Goal: Task Accomplishment & Management: Use online tool/utility

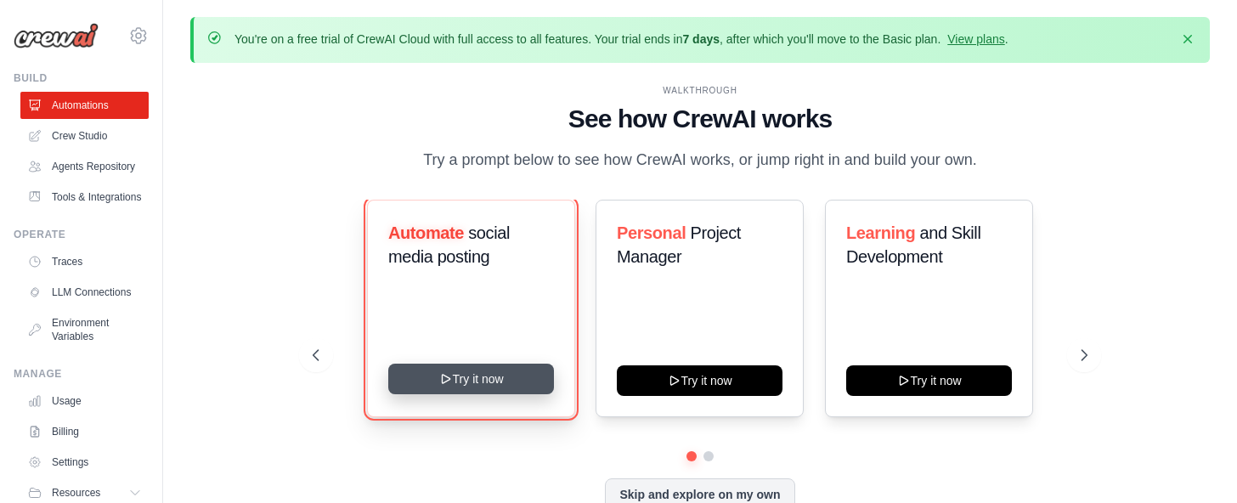
click at [449, 383] on icon at bounding box center [446, 379] width 8 height 8
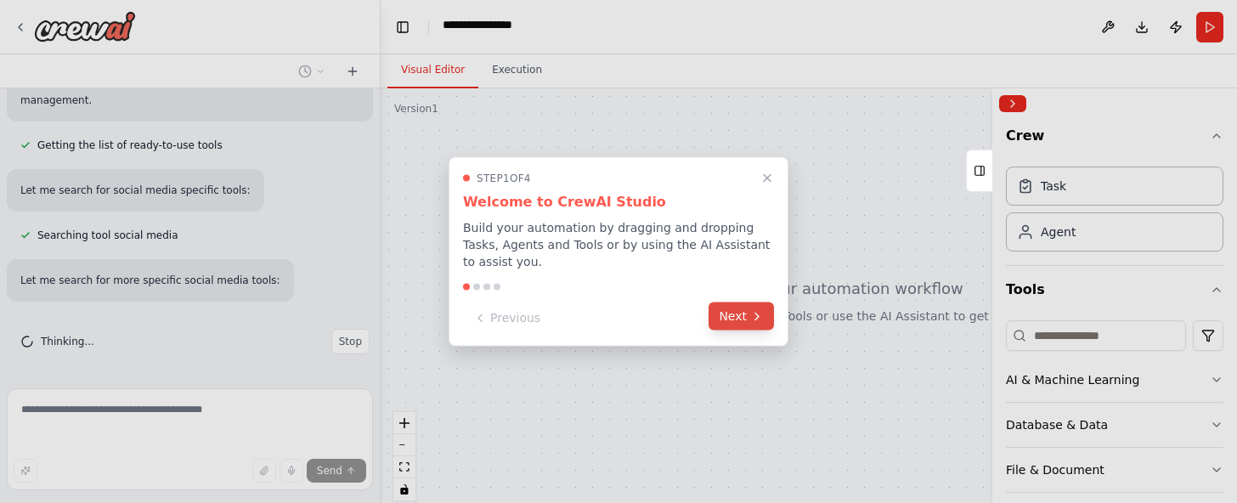
scroll to position [583, 0]
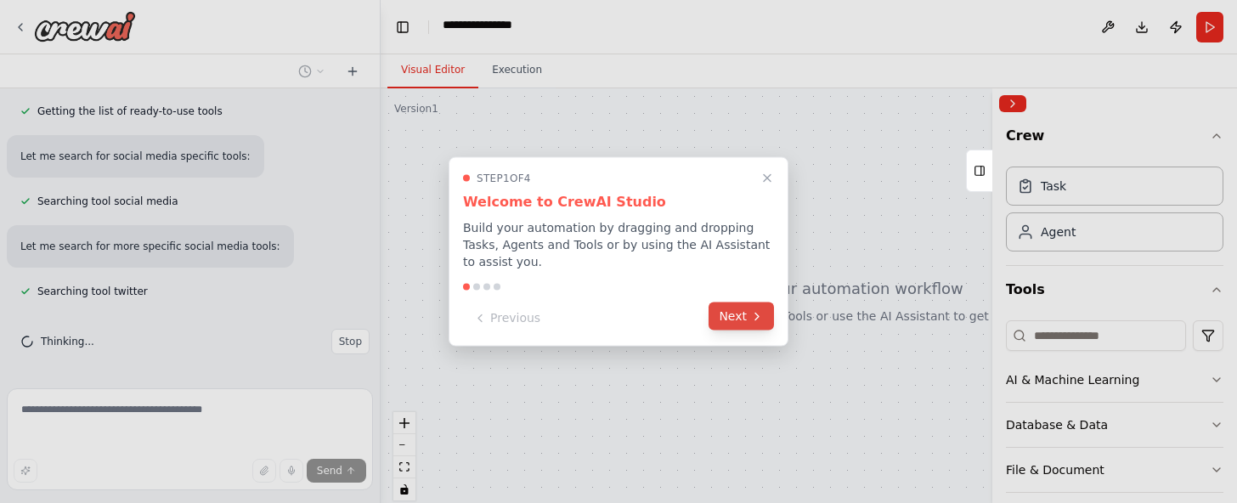
click at [730, 329] on button "Next" at bounding box center [740, 316] width 65 height 28
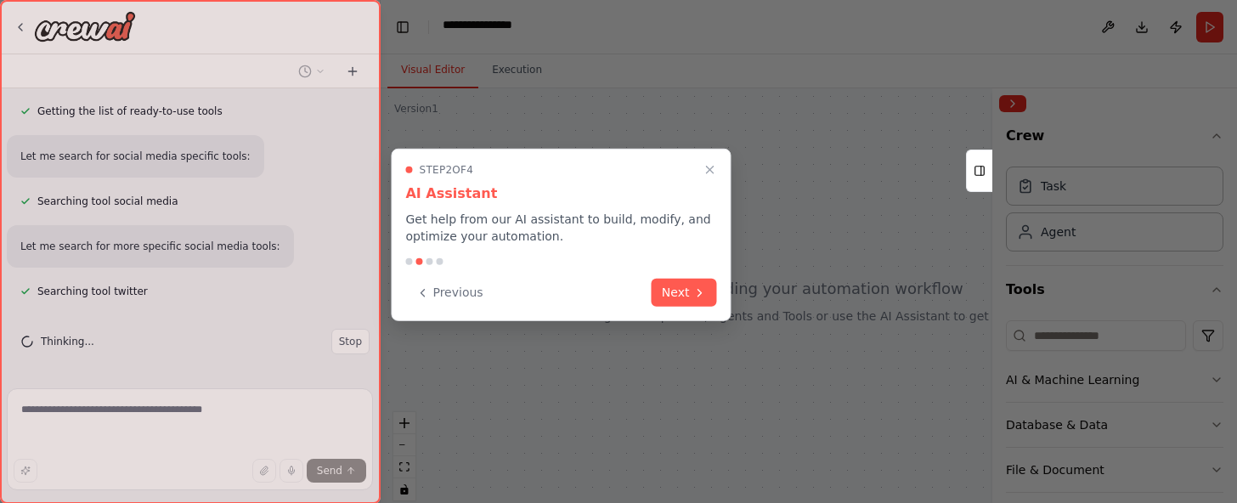
click at [730, 321] on div "Step 2 of 4 AI Assistant Get help from our AI assistant to build, modify, and o…" at bounding box center [561, 235] width 340 height 172
click at [697, 294] on icon at bounding box center [698, 290] width 3 height 7
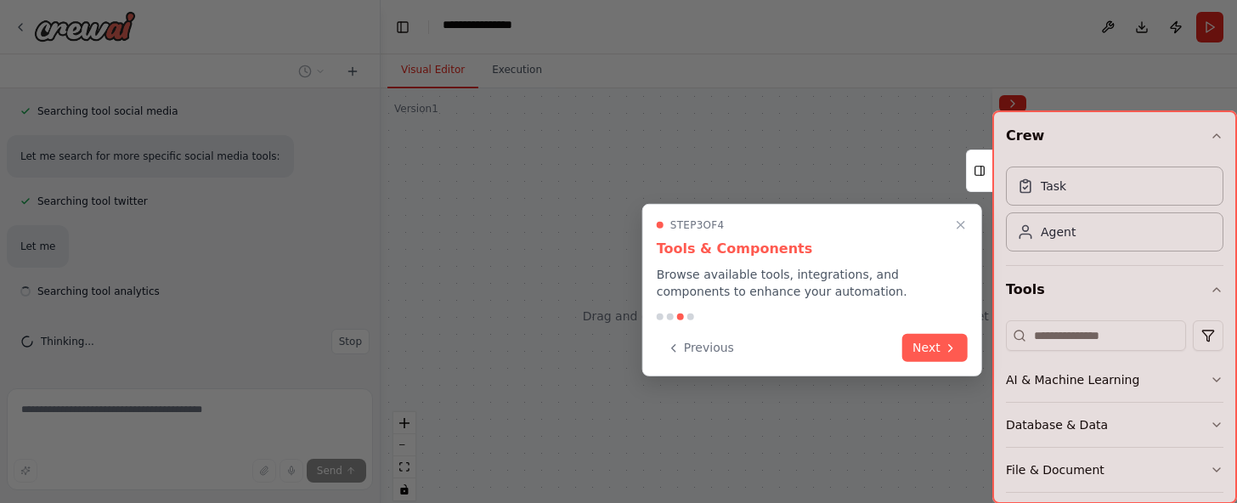
scroll to position [696, 0]
click at [922, 360] on button "Next" at bounding box center [934, 346] width 65 height 28
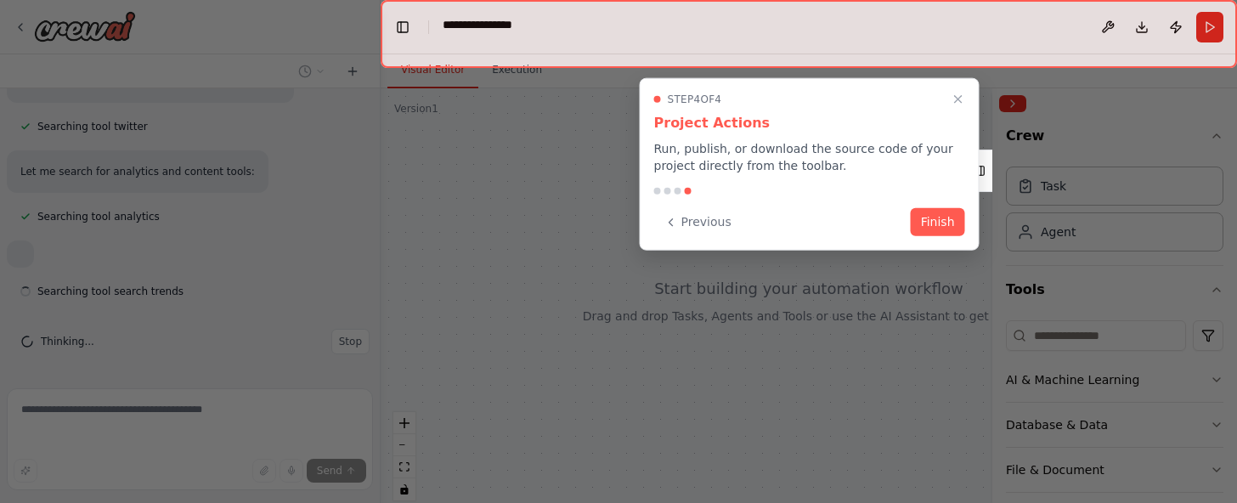
scroll to position [808, 0]
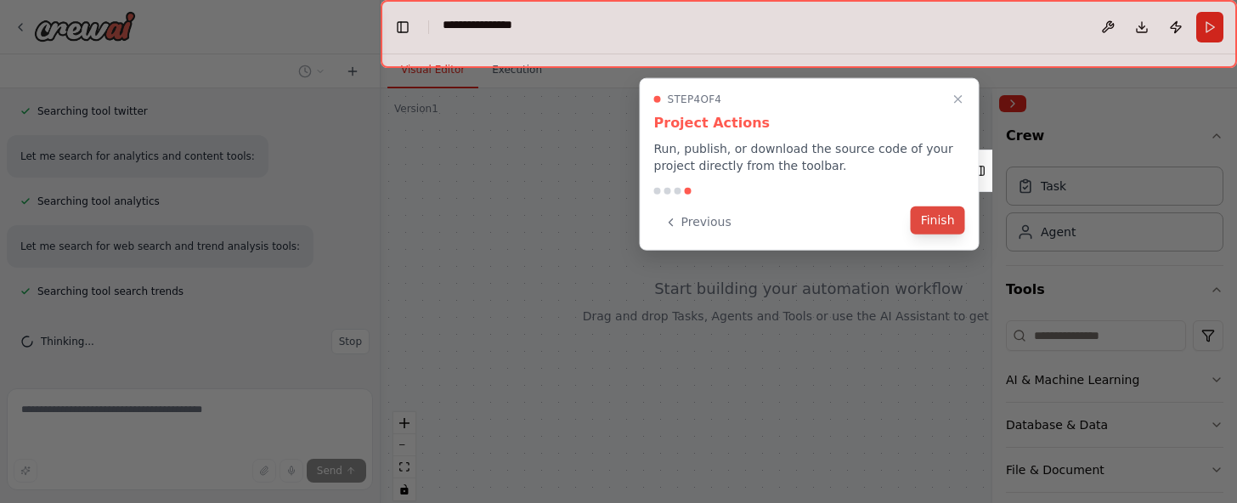
click at [929, 234] on button "Finish" at bounding box center [937, 220] width 54 height 28
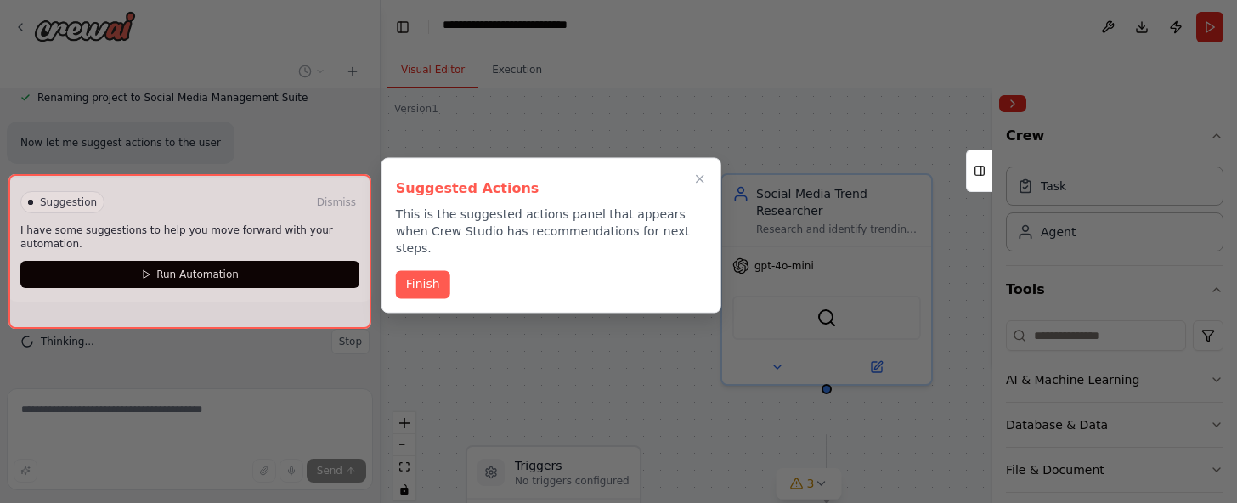
scroll to position [2771, 0]
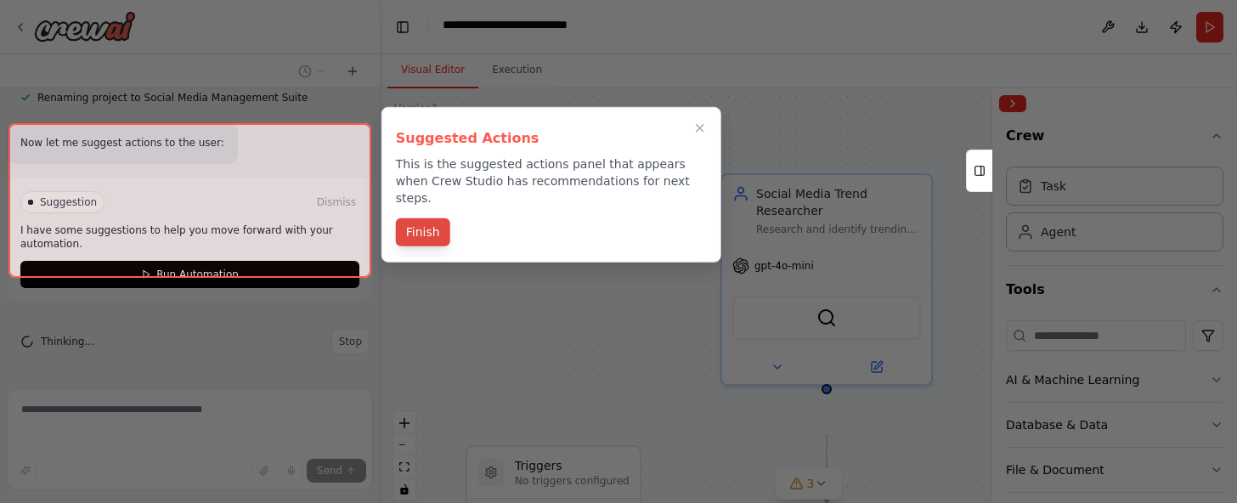
click at [406, 246] on button "Finish" at bounding box center [423, 232] width 54 height 28
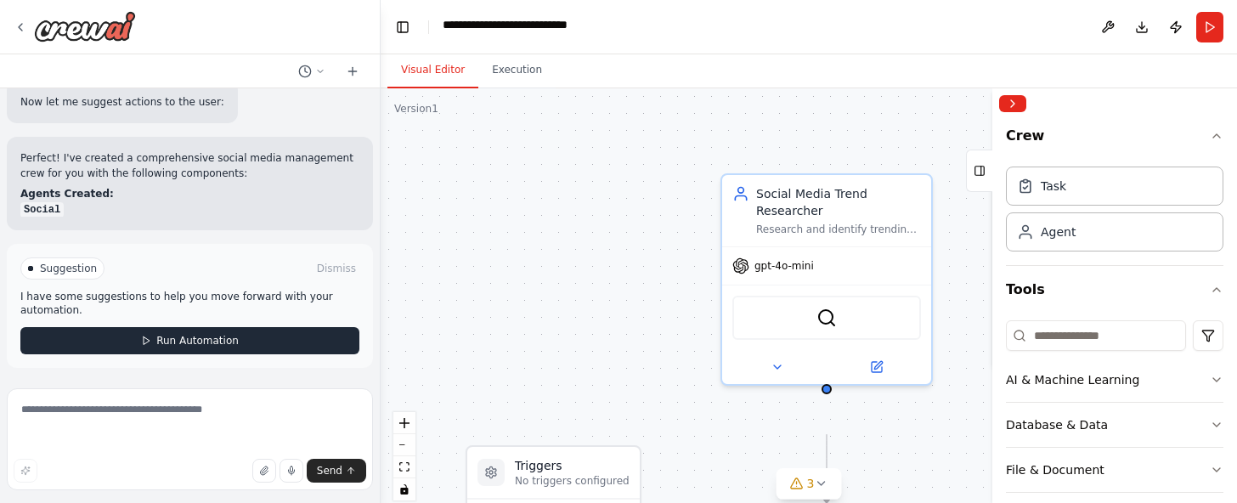
click at [194, 334] on span "Run Automation" at bounding box center [197, 341] width 82 height 14
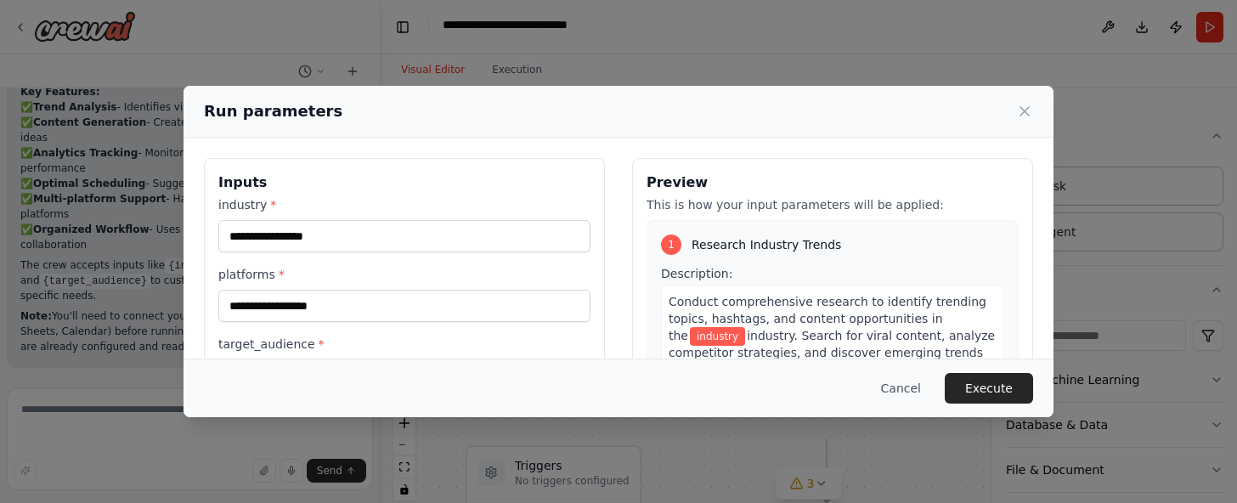
scroll to position [3441, 0]
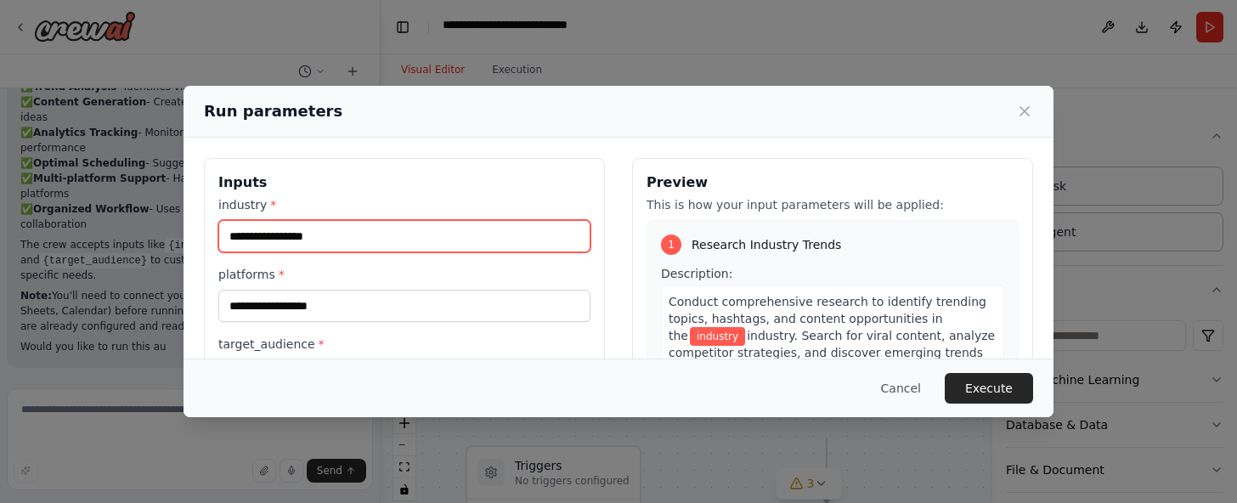
click at [246, 252] on input "industry *" at bounding box center [404, 236] width 372 height 32
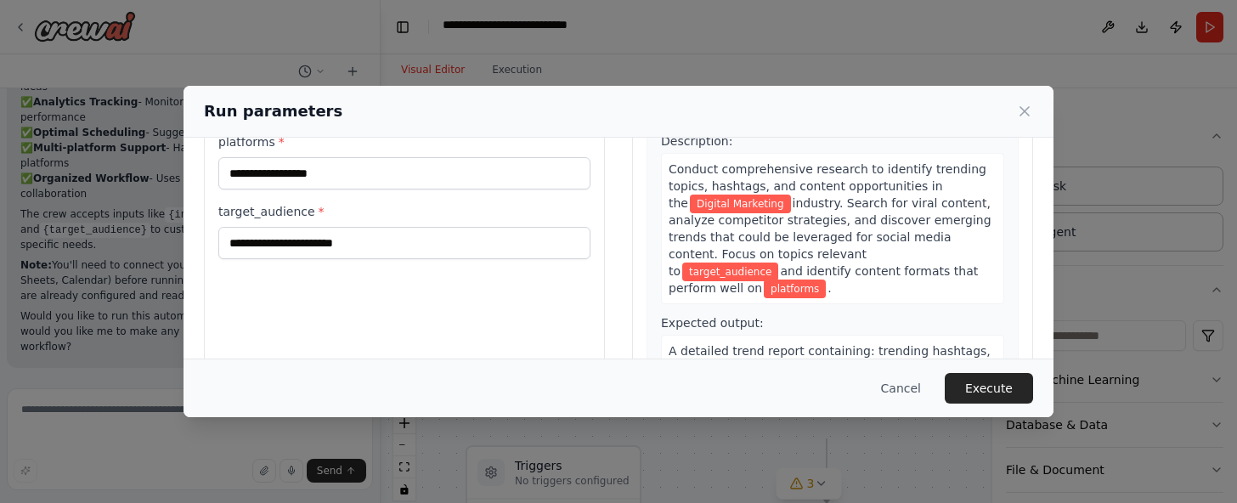
scroll to position [139, 0]
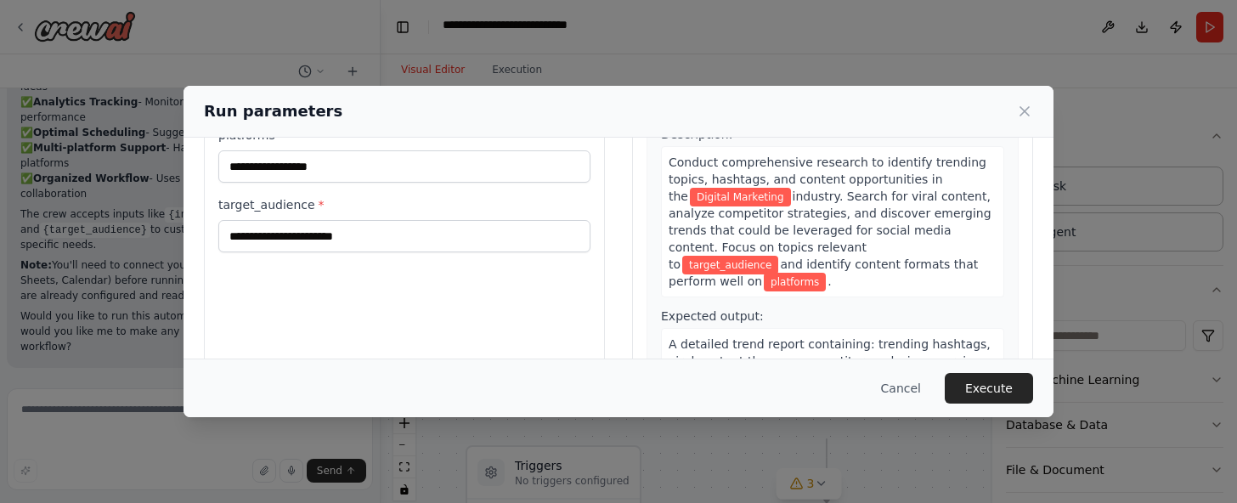
type input "**********"
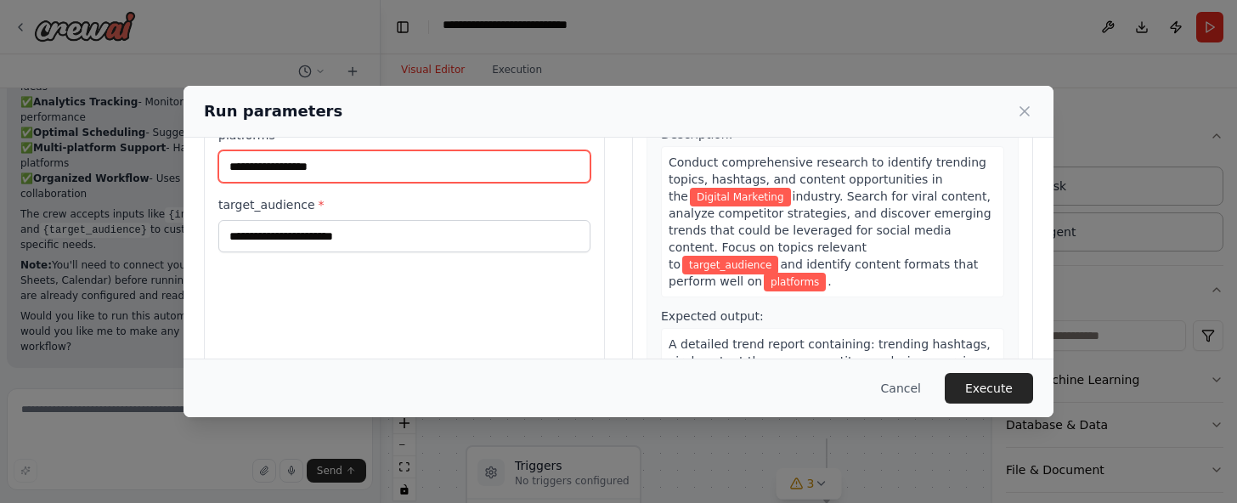
click at [252, 183] on input "platforms *" at bounding box center [404, 166] width 372 height 32
type input "********"
type input "**********"
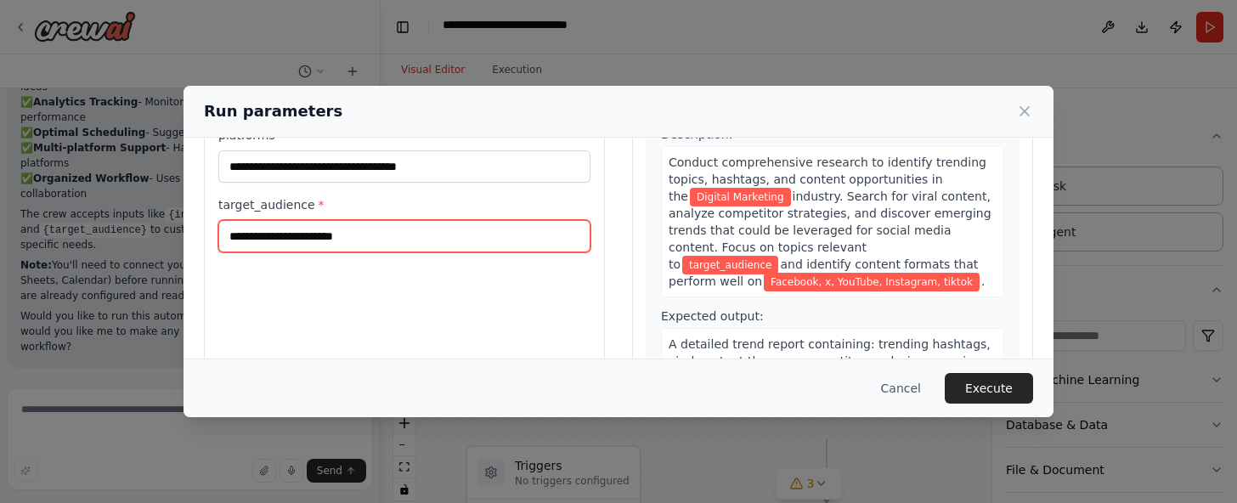
click at [218, 252] on input "target_audience *" at bounding box center [404, 236] width 372 height 32
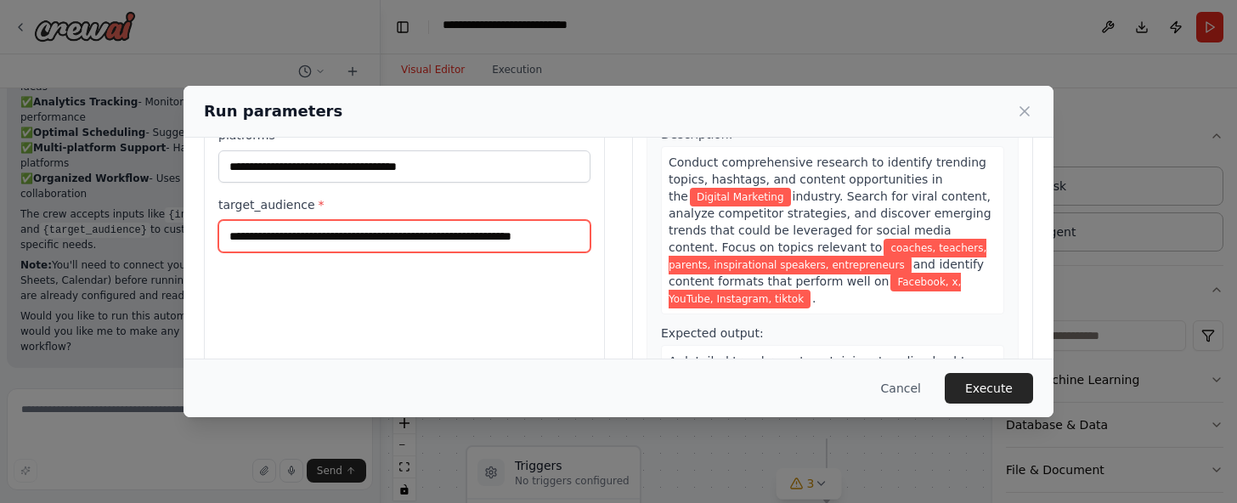
click at [515, 252] on input "**********" at bounding box center [404, 236] width 372 height 32
click at [521, 252] on input "**********" at bounding box center [404, 236] width 372 height 32
click at [563, 252] on input "**********" at bounding box center [404, 236] width 372 height 32
click at [490, 252] on input "**********" at bounding box center [404, 236] width 372 height 32
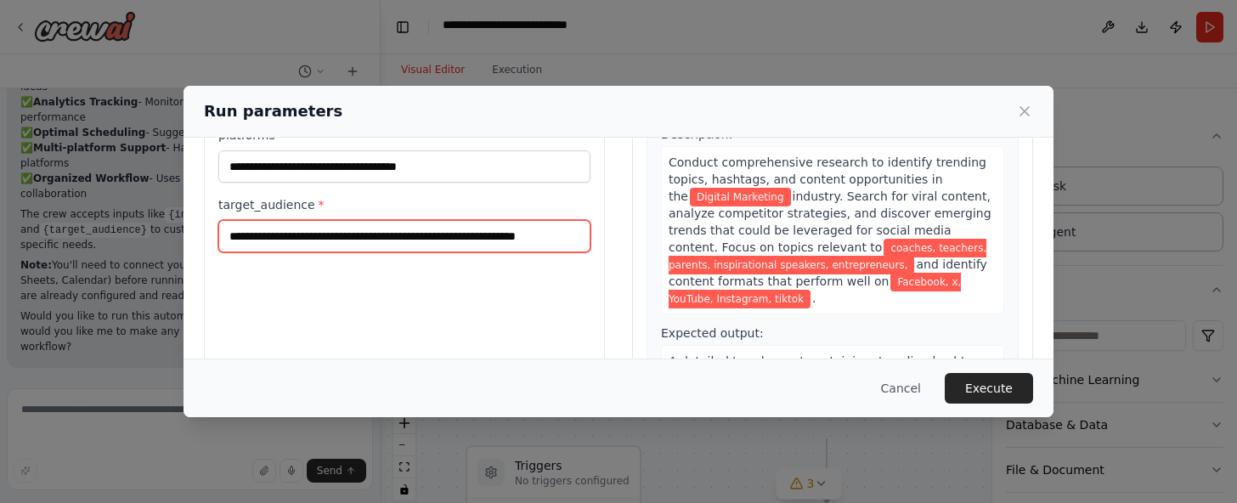
click at [504, 252] on input "**********" at bounding box center [404, 236] width 372 height 32
click at [505, 252] on input "**********" at bounding box center [404, 236] width 372 height 32
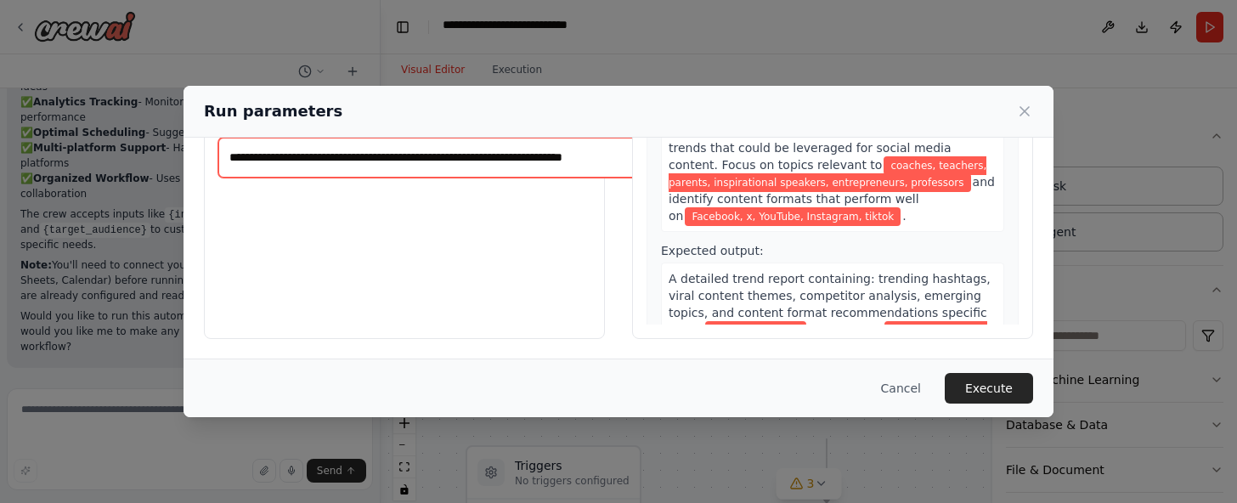
scroll to position [359, 0]
type input "**********"
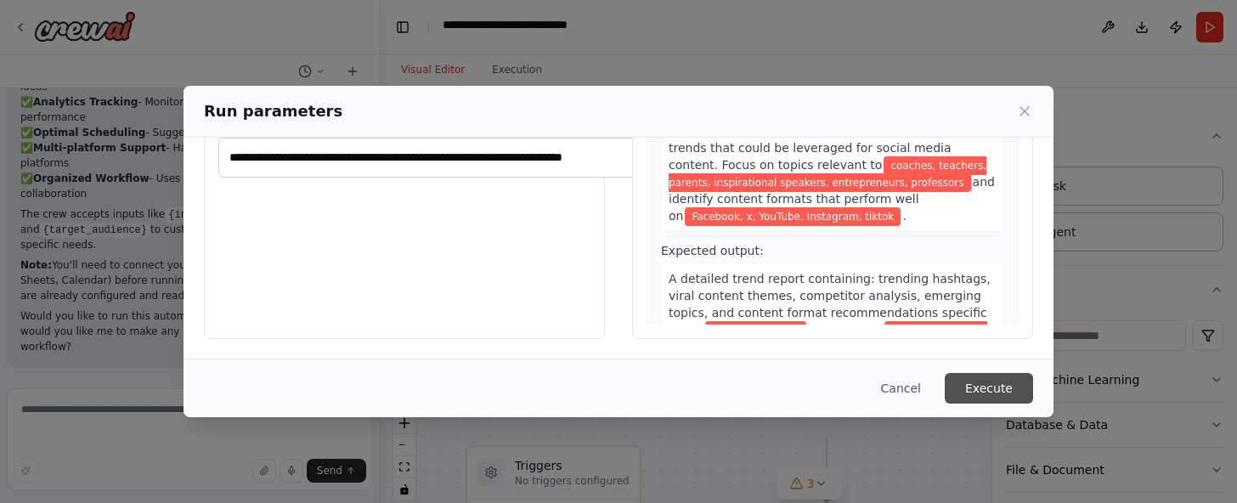
scroll to position [0, 0]
click at [1033, 381] on button "Execute" at bounding box center [988, 388] width 88 height 31
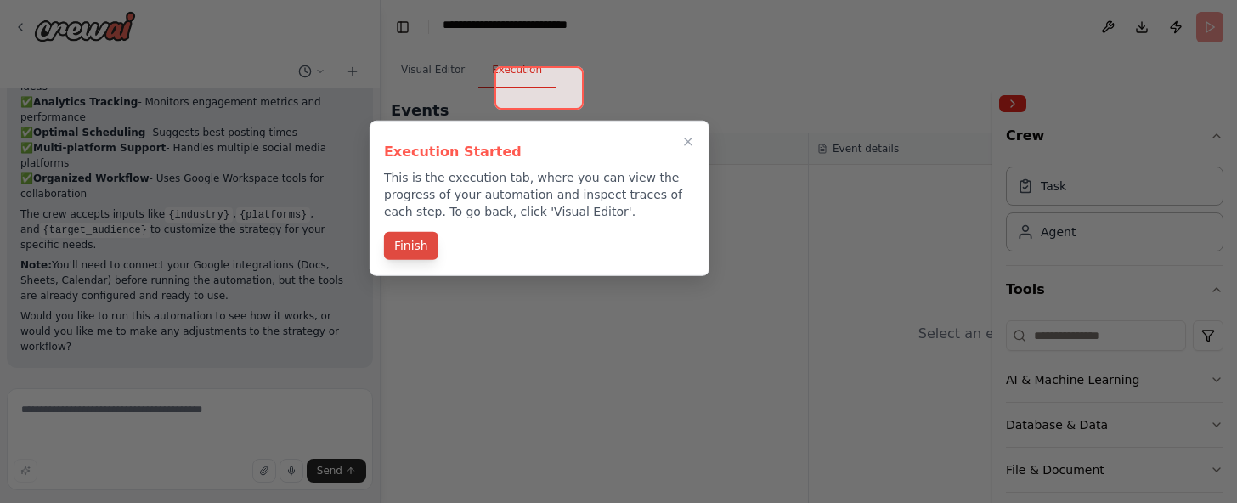
click at [408, 260] on button "Finish" at bounding box center [411, 246] width 54 height 28
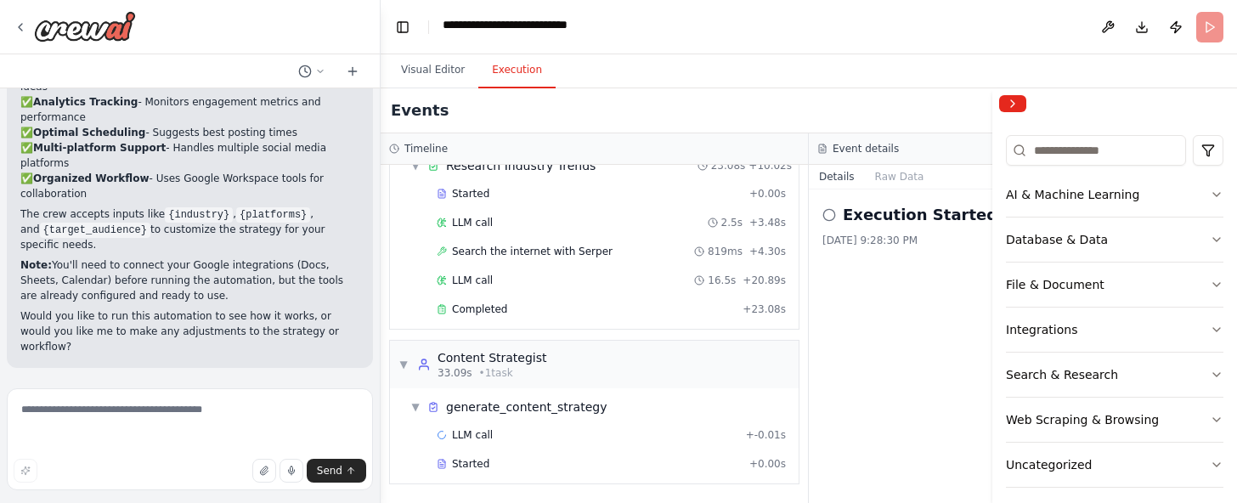
scroll to position [286, 0]
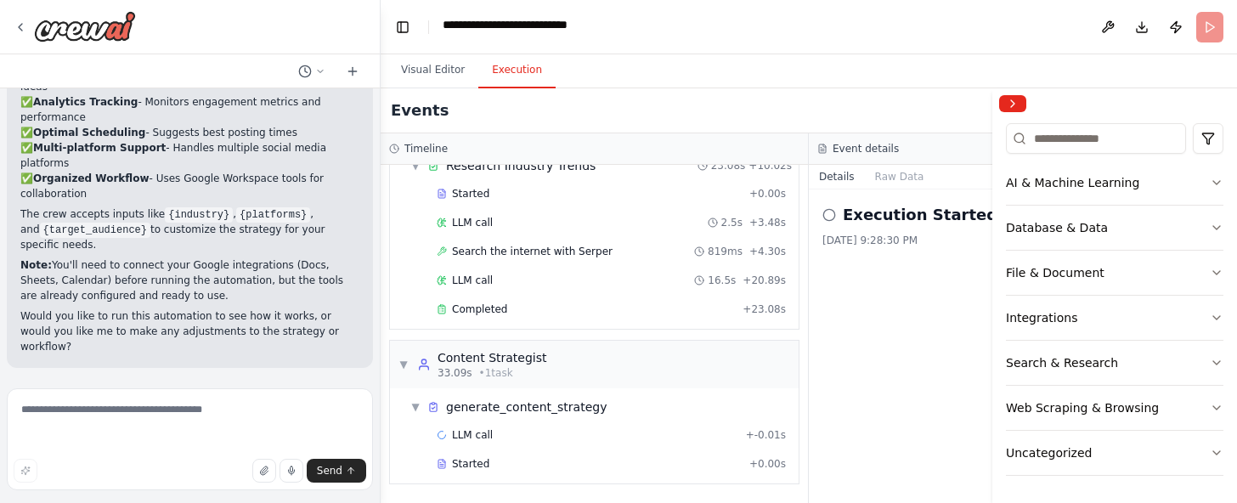
click at [1053, 326] on div "Integrations" at bounding box center [1041, 317] width 71 height 17
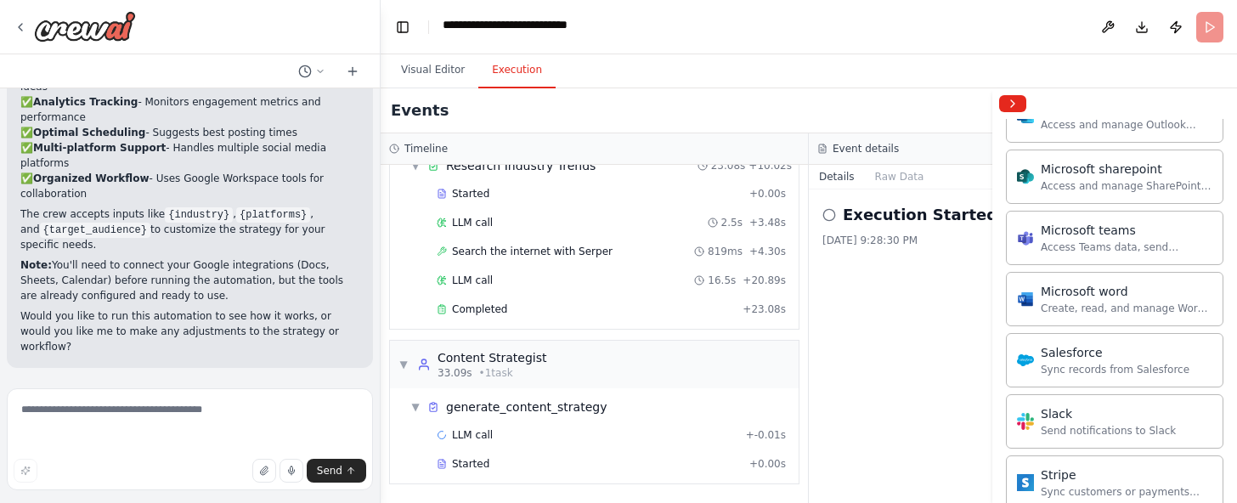
scroll to position [1078, 0]
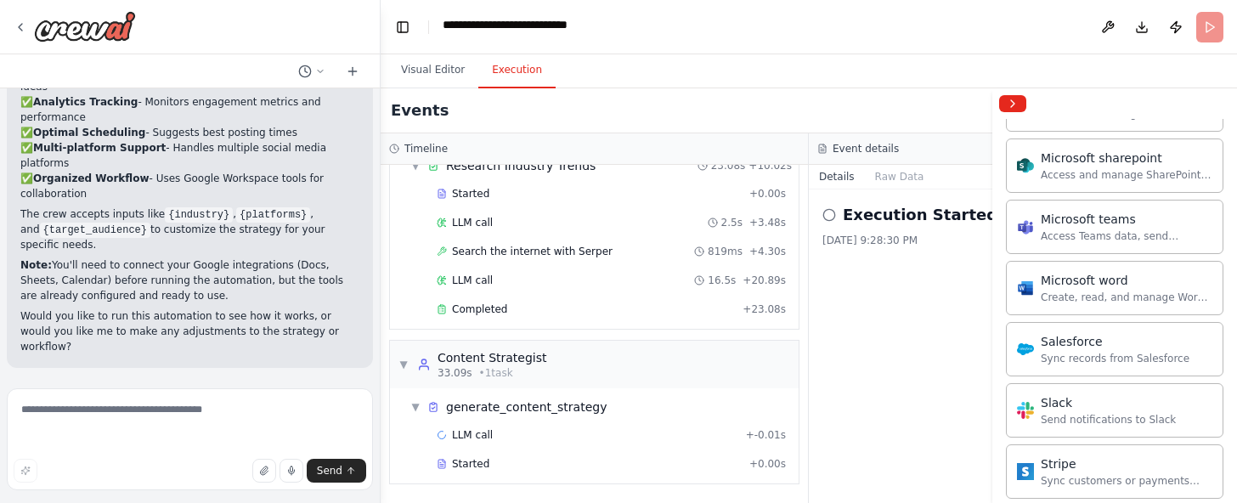
click at [1085, 121] on div "Access and manage Outlook emails, calendar events, and contacts." at bounding box center [1126, 114] width 172 height 14
click at [1055, 104] on div "Microsoft outlook" at bounding box center [1126, 95] width 172 height 17
click at [1029, 112] on img at bounding box center [1025, 103] width 17 height 17
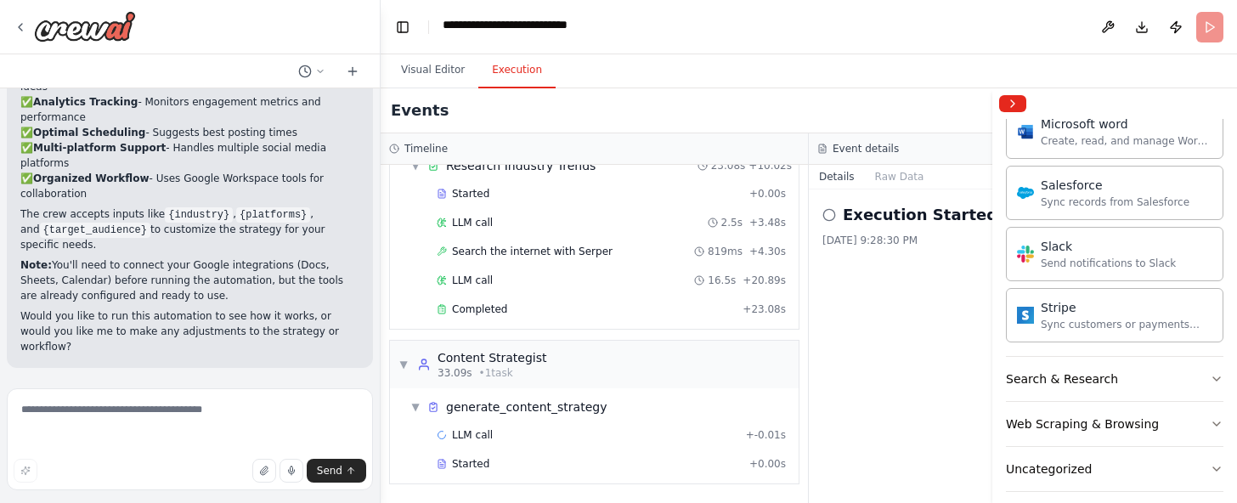
scroll to position [1239, 0]
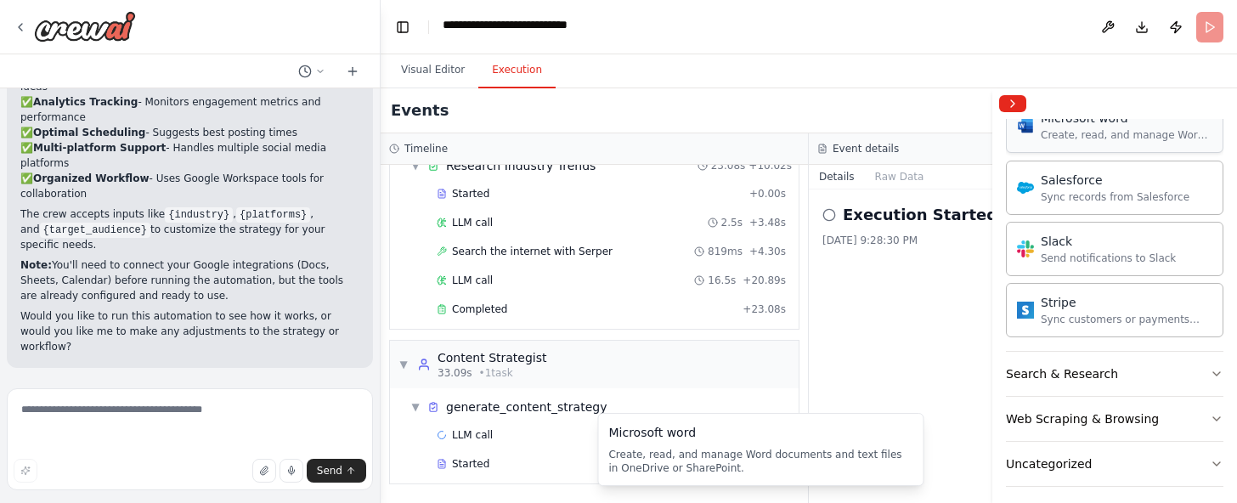
click at [1091, 127] on div "Microsoft word" at bounding box center [1126, 118] width 172 height 17
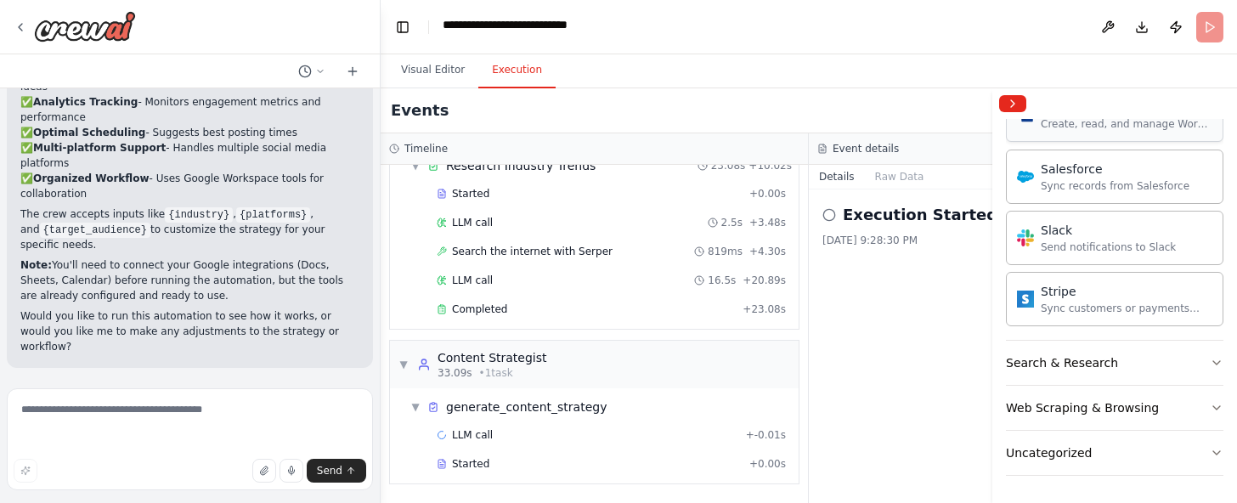
scroll to position [1447, 0]
click at [1102, 238] on div "Slack" at bounding box center [1107, 229] width 135 height 17
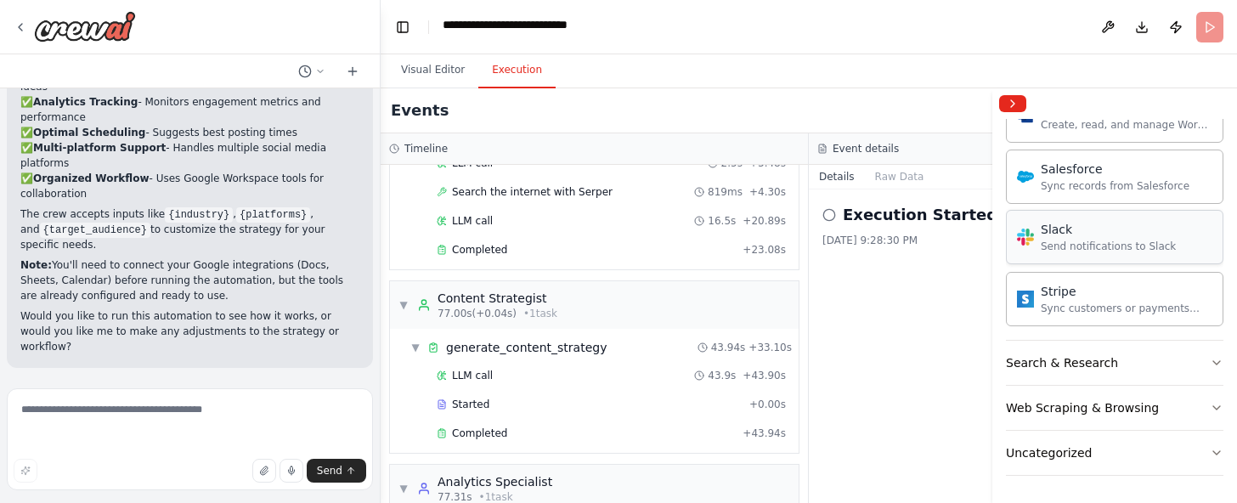
scroll to position [1680, 0]
click at [1080, 399] on div "Web Scraping & Browsing" at bounding box center [1082, 407] width 153 height 17
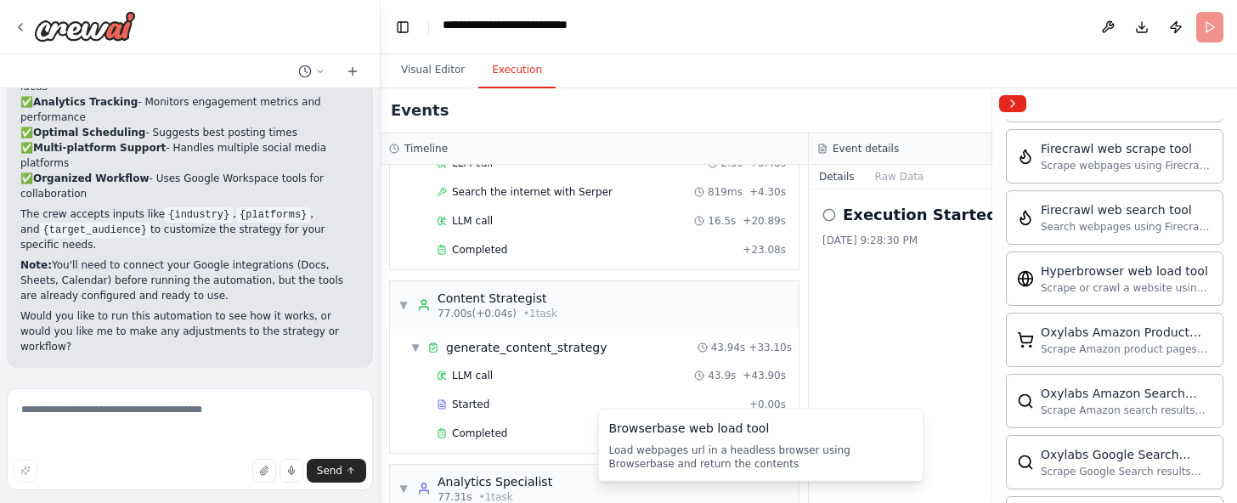
click at [1084, 34] on div "Browserbase web load tool" at bounding box center [1126, 25] width 172 height 17
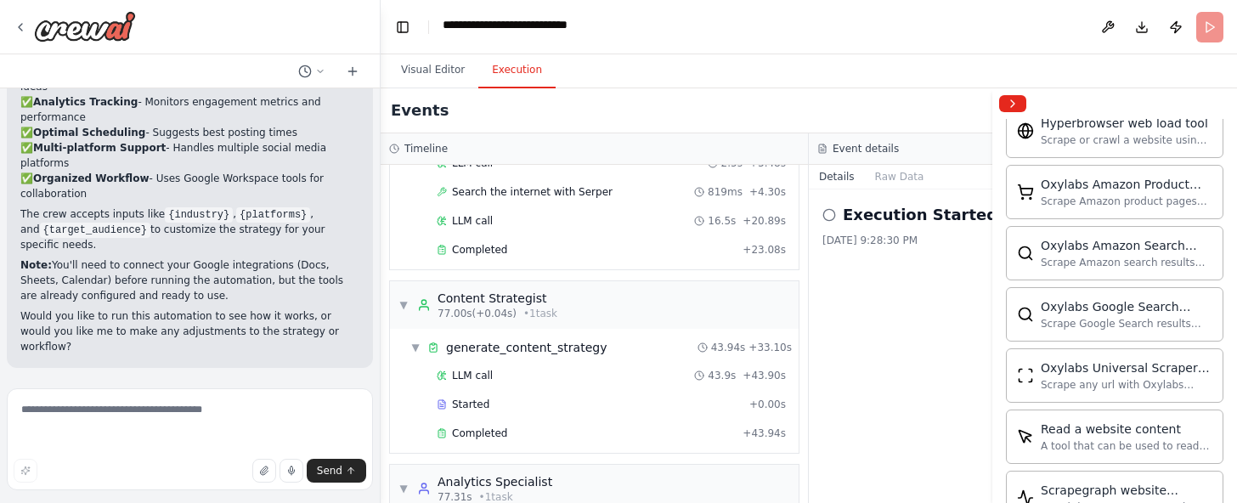
scroll to position [1842, 0]
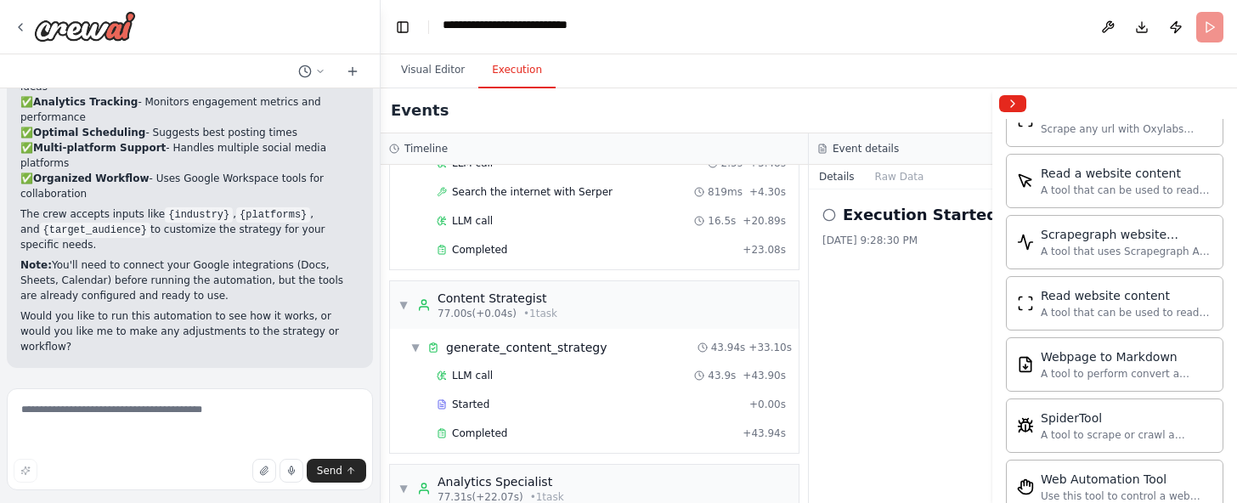
scroll to position [2092, 0]
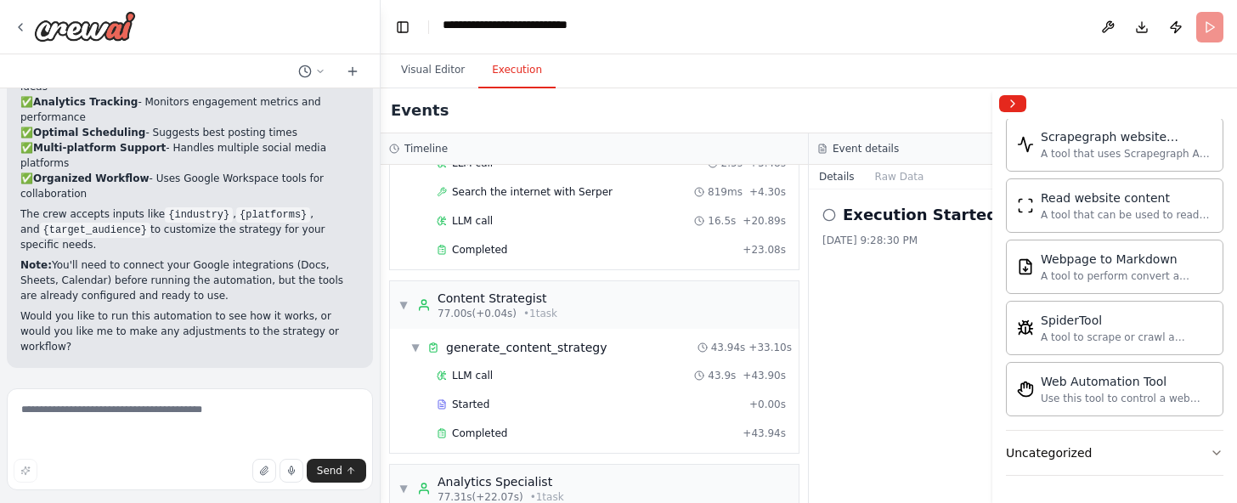
scroll to position [2353, 0]
click at [1091, 37] on div "Scrape any url with Oxylabs Universal Scraper" at bounding box center [1126, 31] width 172 height 14
click at [1054, 99] on div "A tool that can be used to read a website content." at bounding box center [1126, 92] width 172 height 14
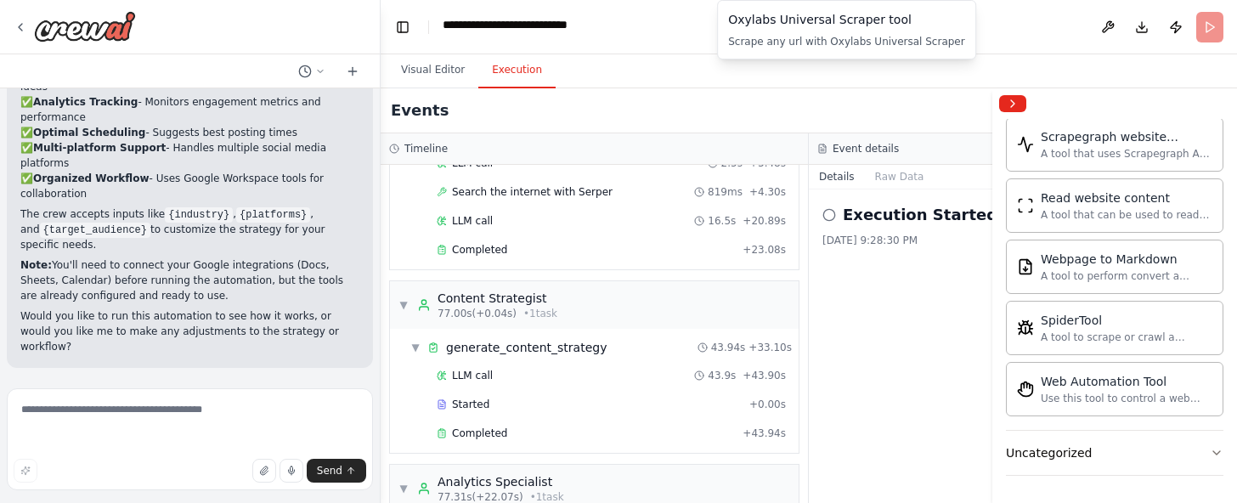
scroll to position [2755, 0]
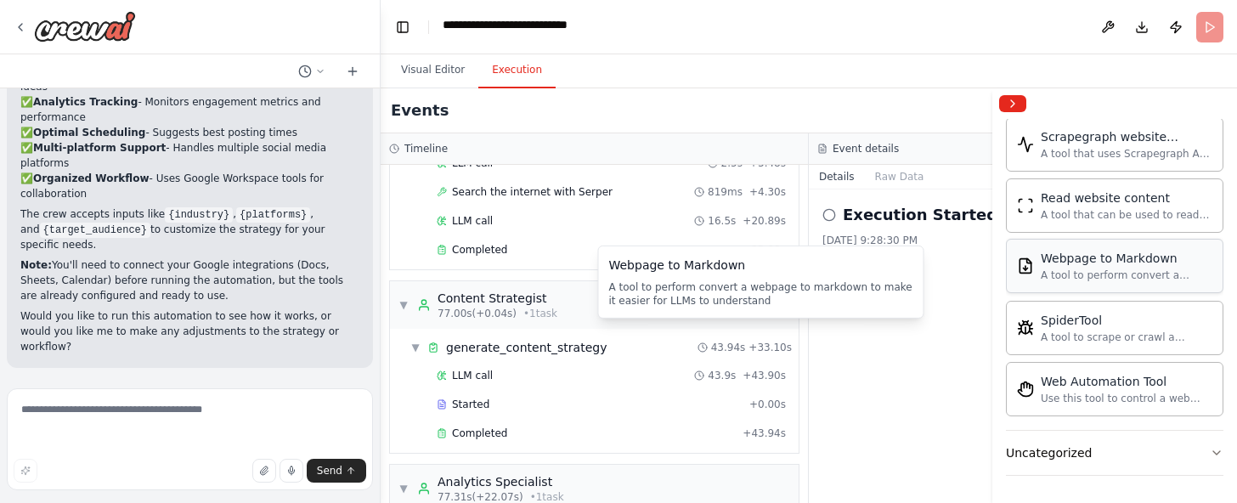
click at [1113, 267] on div "Webpage to Markdown" at bounding box center [1126, 258] width 172 height 17
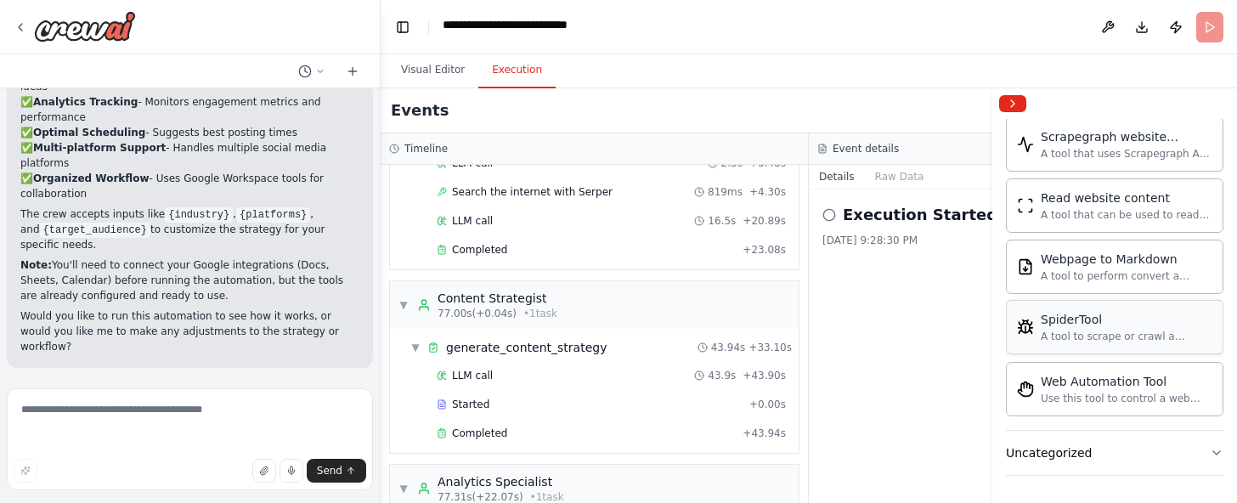
click at [1102, 343] on div "SpiderTool A tool to scrape or crawl a website and return LLM-ready content." at bounding box center [1126, 327] width 172 height 32
click at [1091, 404] on div "Use this tool to control a web browser and interact with websites using natural…" at bounding box center [1126, 398] width 172 height 14
click at [1096, 404] on div "Use this tool to control a web browser and interact with websites using natural…" at bounding box center [1126, 398] width 172 height 14
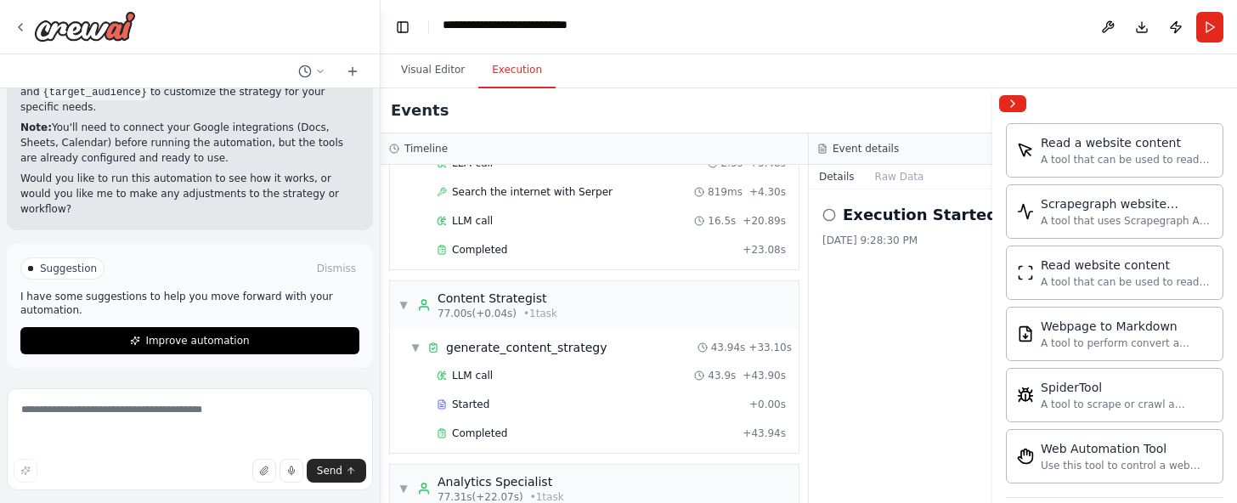
scroll to position [3650, 0]
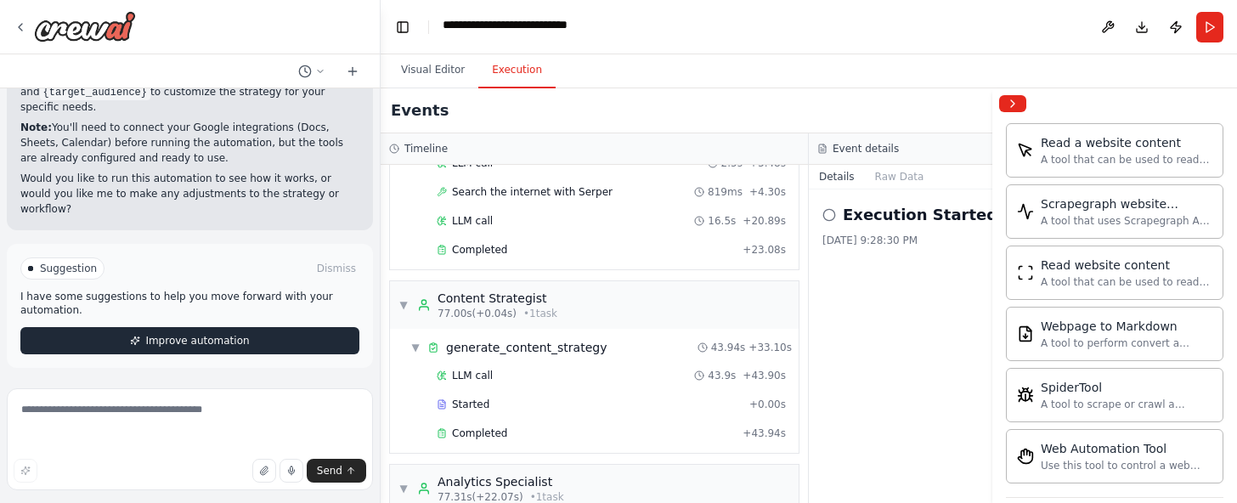
click at [226, 334] on span "Improve automation" at bounding box center [197, 341] width 104 height 14
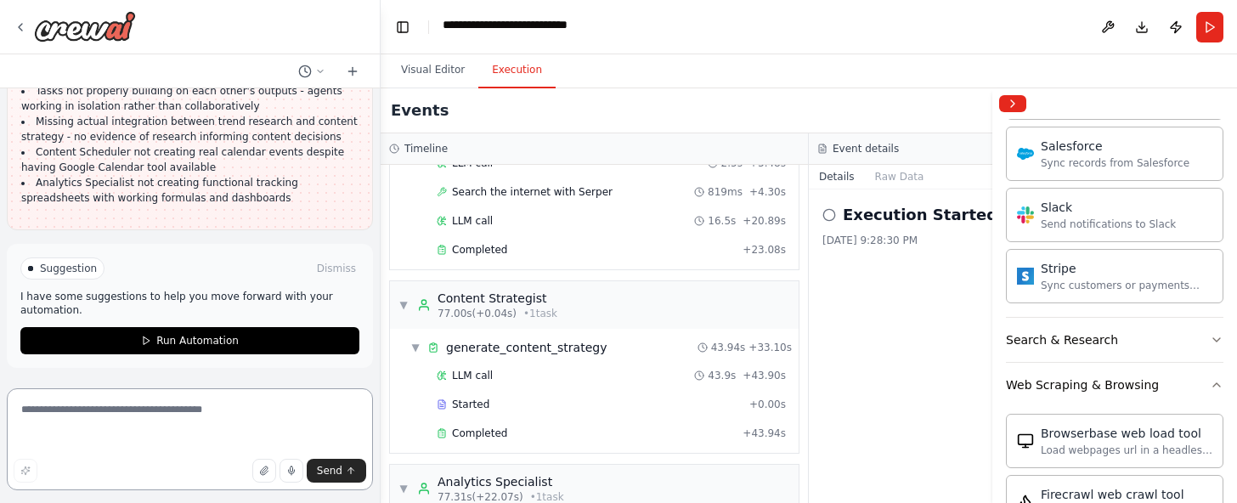
scroll to position [1267, 0]
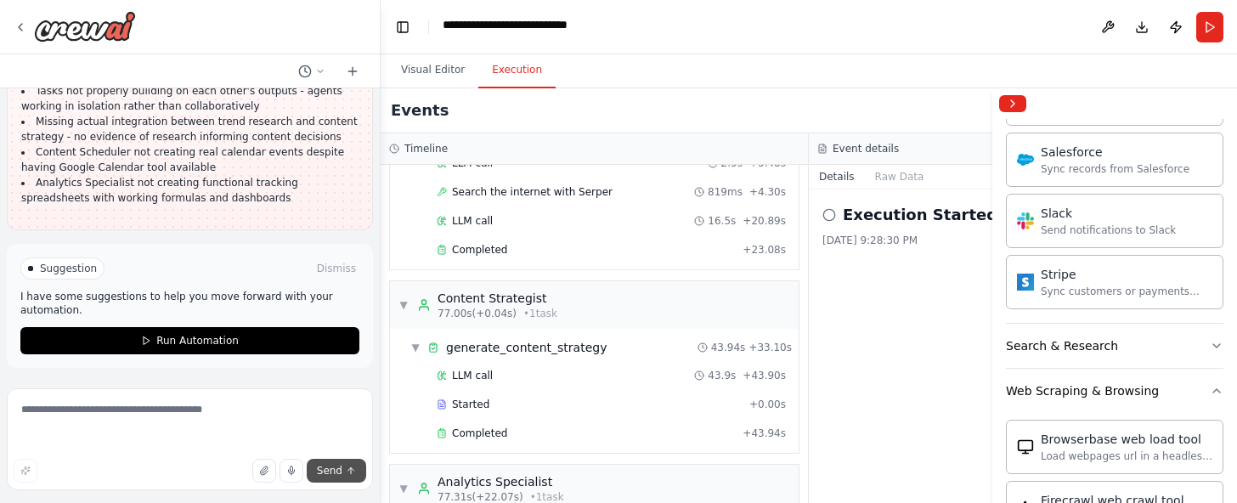
click at [317, 464] on span "Send" at bounding box center [329, 471] width 25 height 14
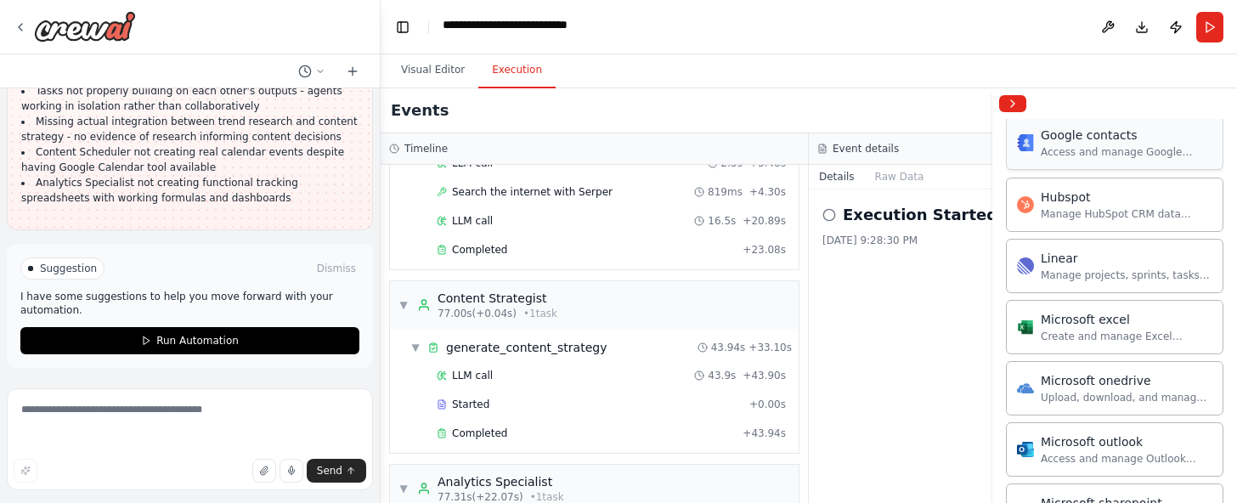
scroll to position [730, 0]
click at [307, 461] on button "Send" at bounding box center [336, 471] width 59 height 24
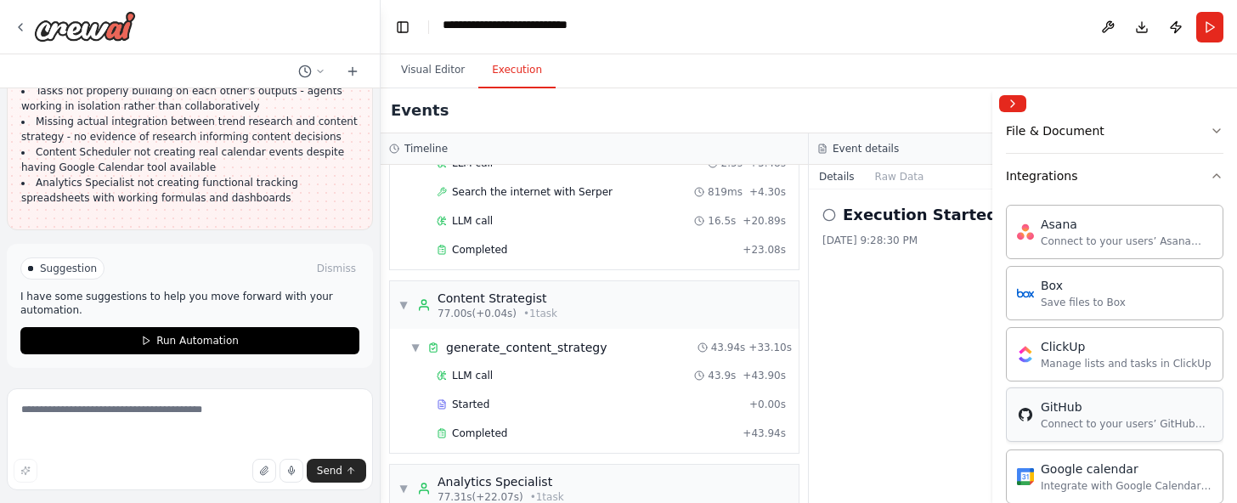
scroll to position [334, 0]
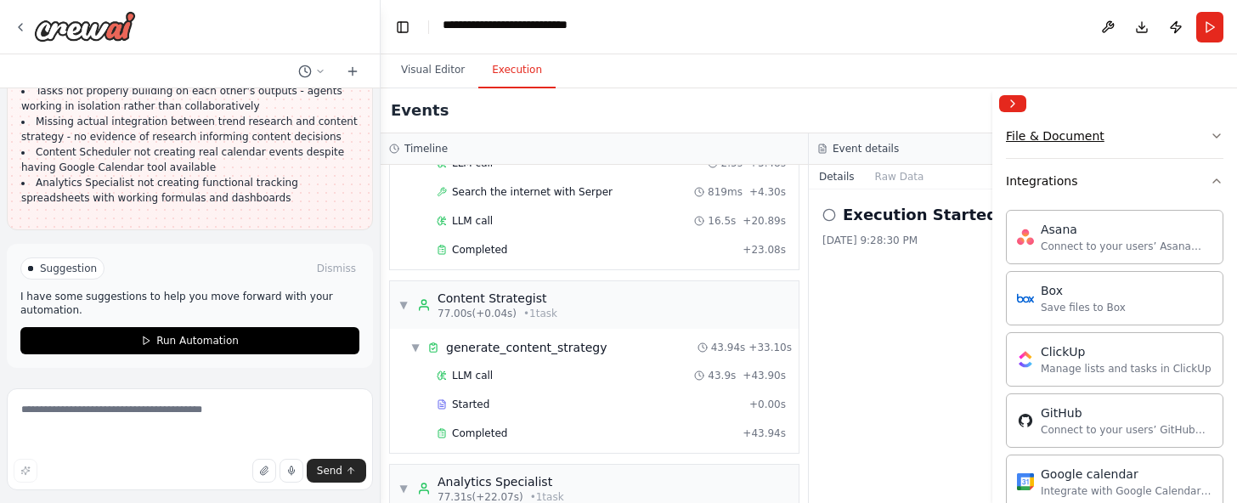
click at [1209, 143] on icon "button" at bounding box center [1216, 136] width 14 height 14
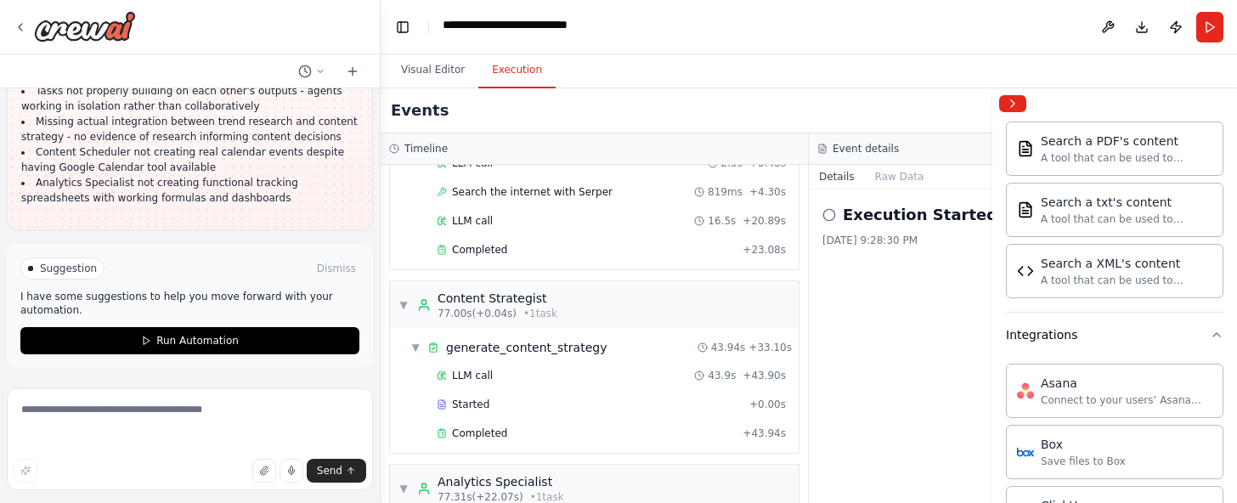
scroll to position [691, 0]
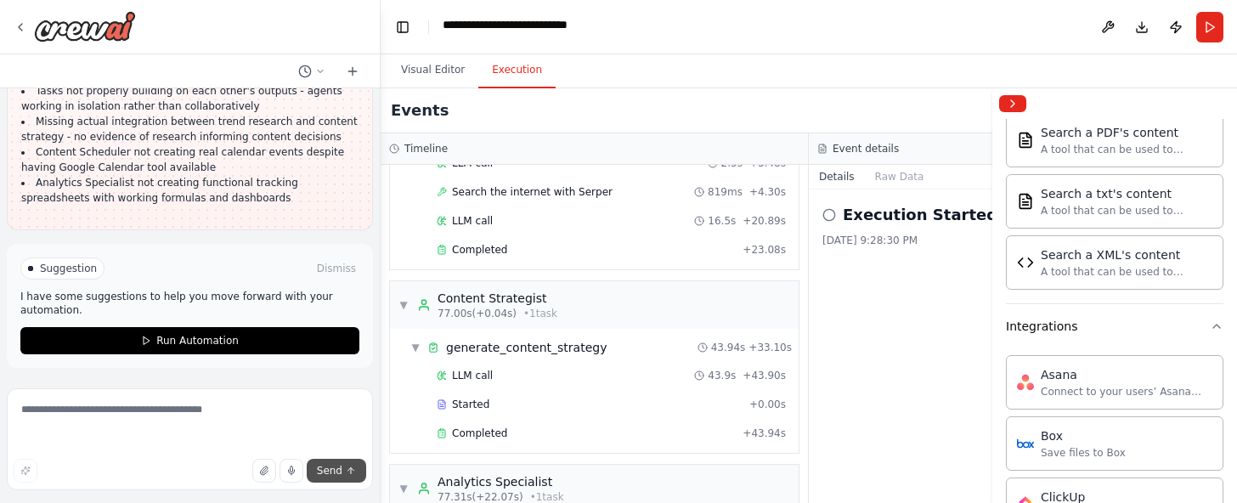
click at [330, 464] on span "Send" at bounding box center [329, 471] width 25 height 14
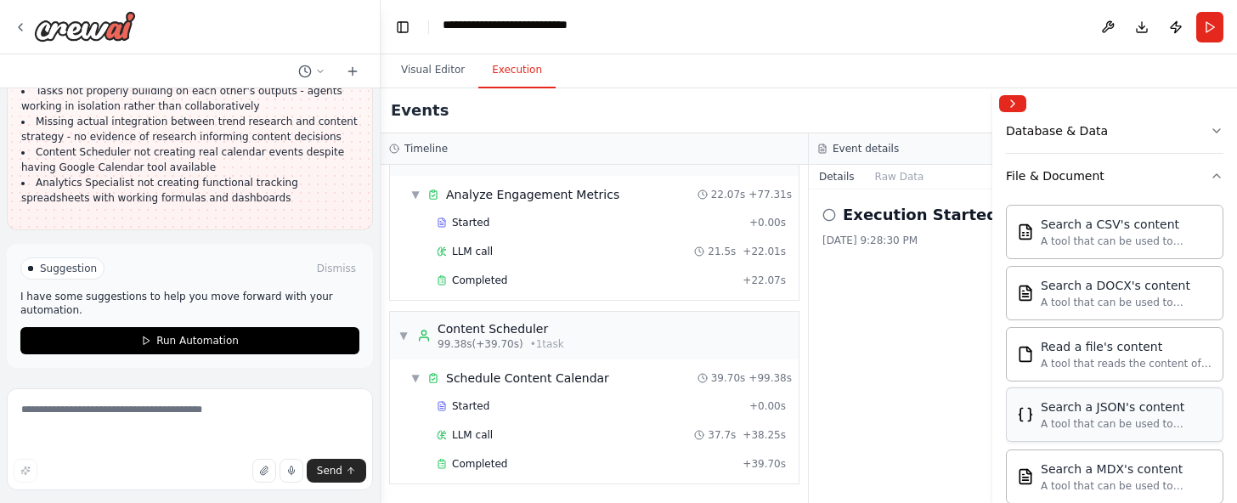
scroll to position [295, 0]
click at [1098, 93] on div "AI & Machine Learning" at bounding box center [1072, 84] width 133 height 17
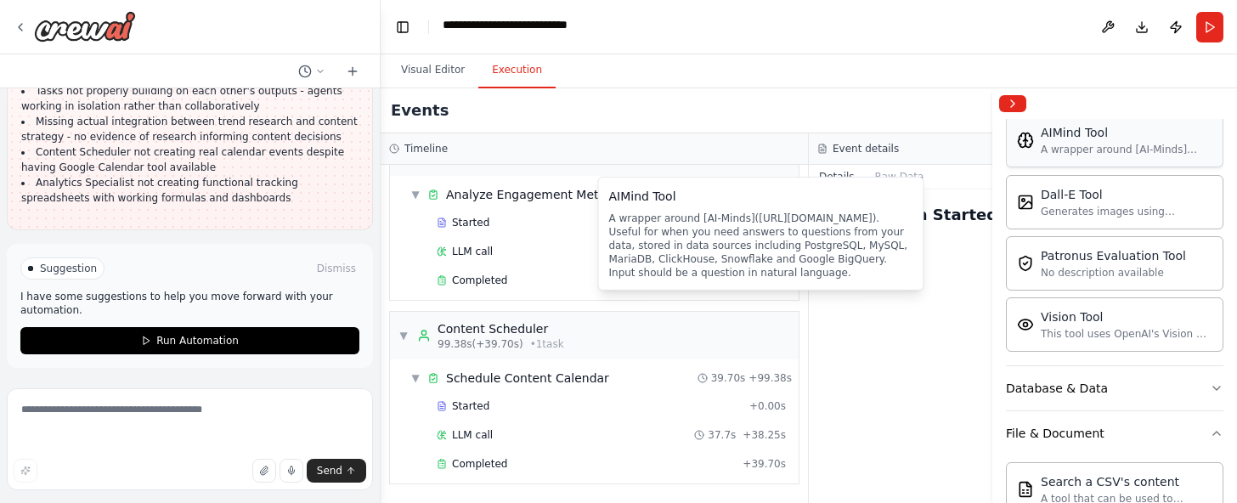
click at [1038, 156] on div "AIMind Tool A wrapper around [AI-Minds](https://mindsdb.com/minds). Useful for …" at bounding box center [1114, 140] width 195 height 32
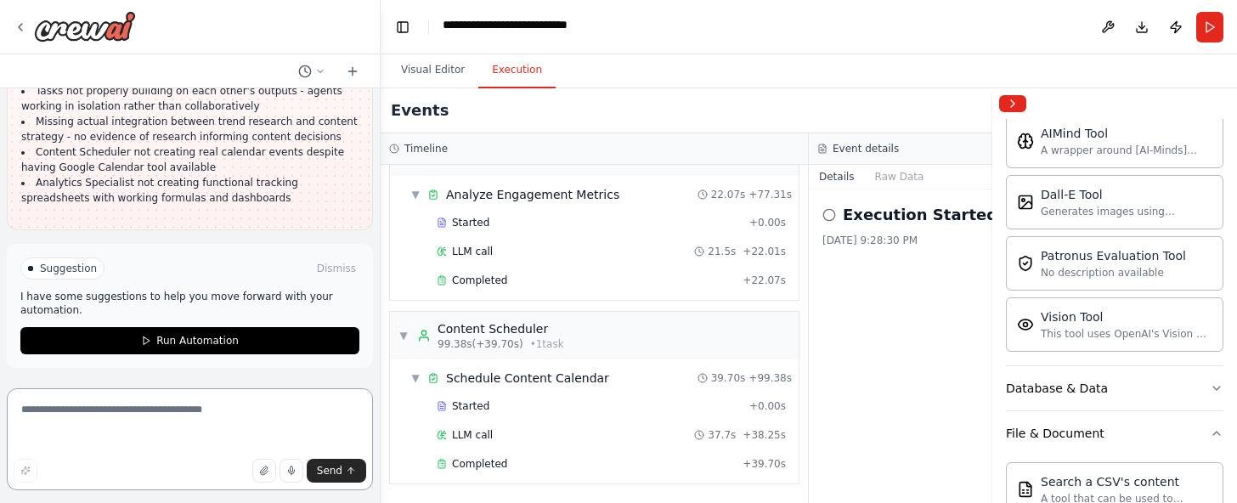
click at [119, 435] on textarea at bounding box center [190, 439] width 366 height 102
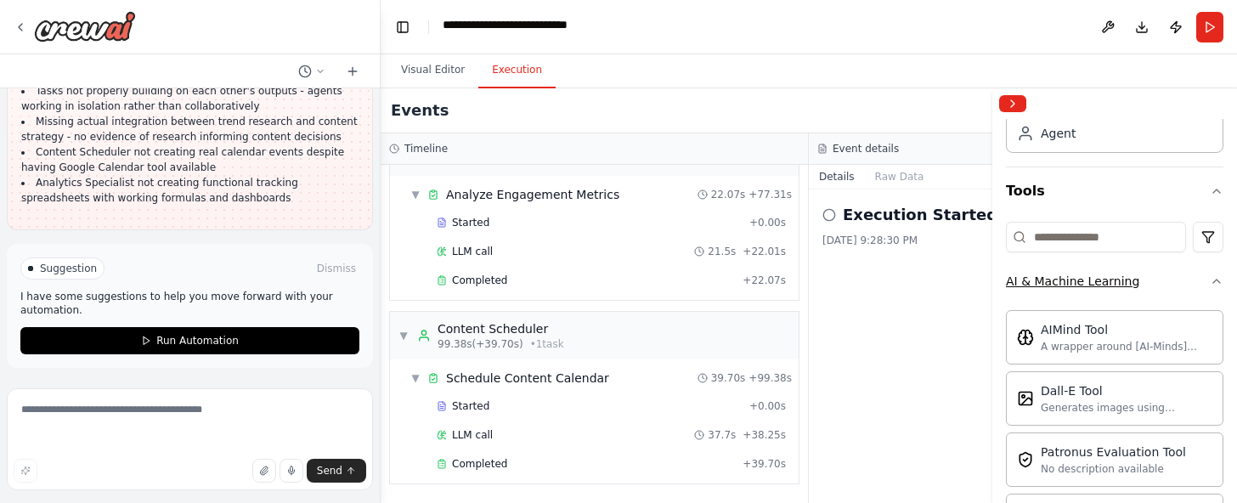
scroll to position [0, 0]
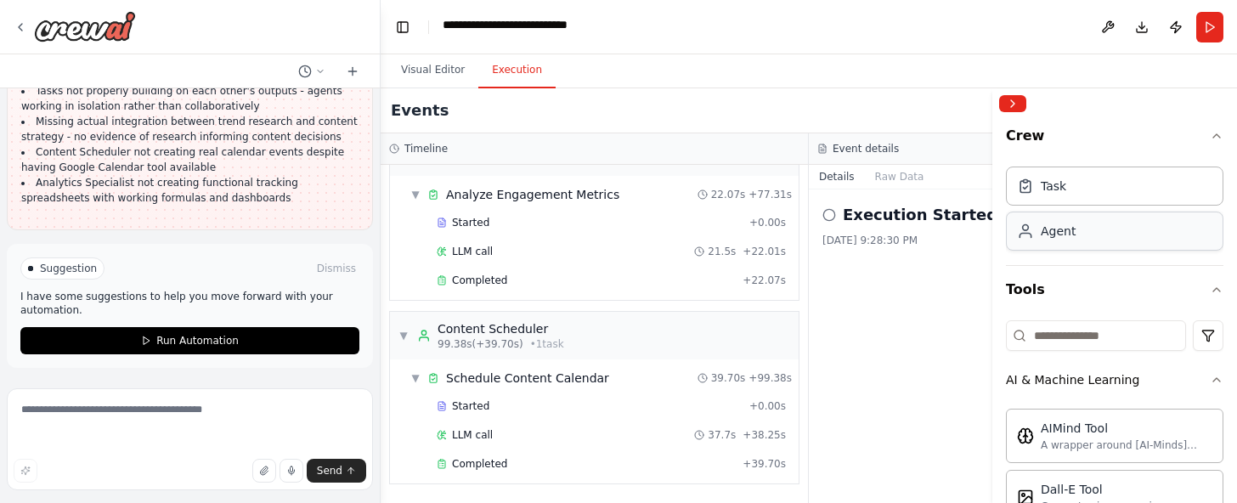
click at [1098, 251] on div "Agent" at bounding box center [1114, 230] width 217 height 39
click at [1099, 251] on div "Agent" at bounding box center [1114, 230] width 217 height 39
click at [1098, 205] on div "Task" at bounding box center [1114, 185] width 217 height 39
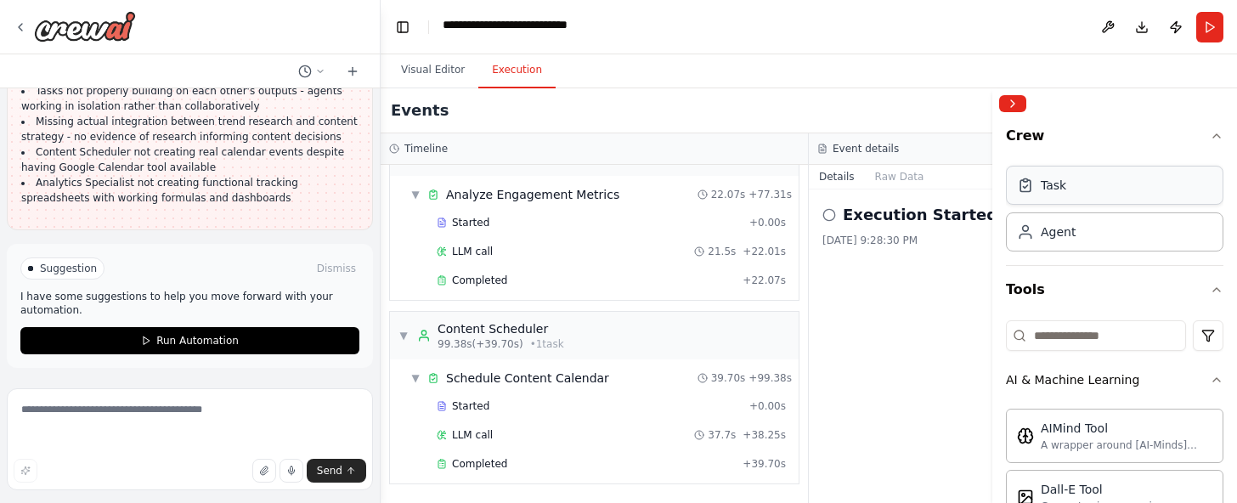
click at [1098, 205] on div "Task" at bounding box center [1114, 185] width 217 height 39
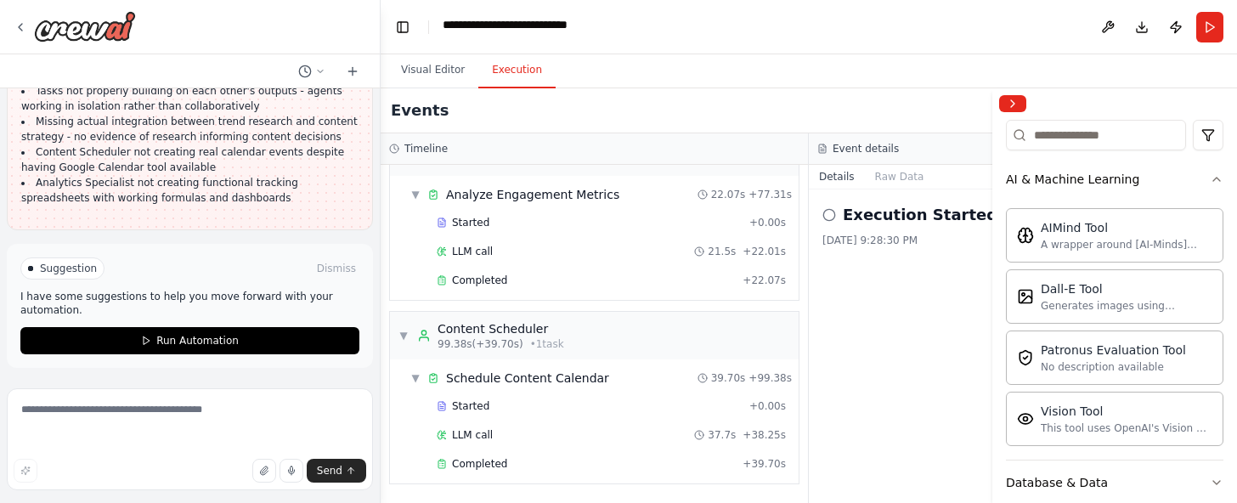
scroll to position [202, 0]
click at [1096, 186] on div "AI & Machine Learning" at bounding box center [1072, 177] width 133 height 17
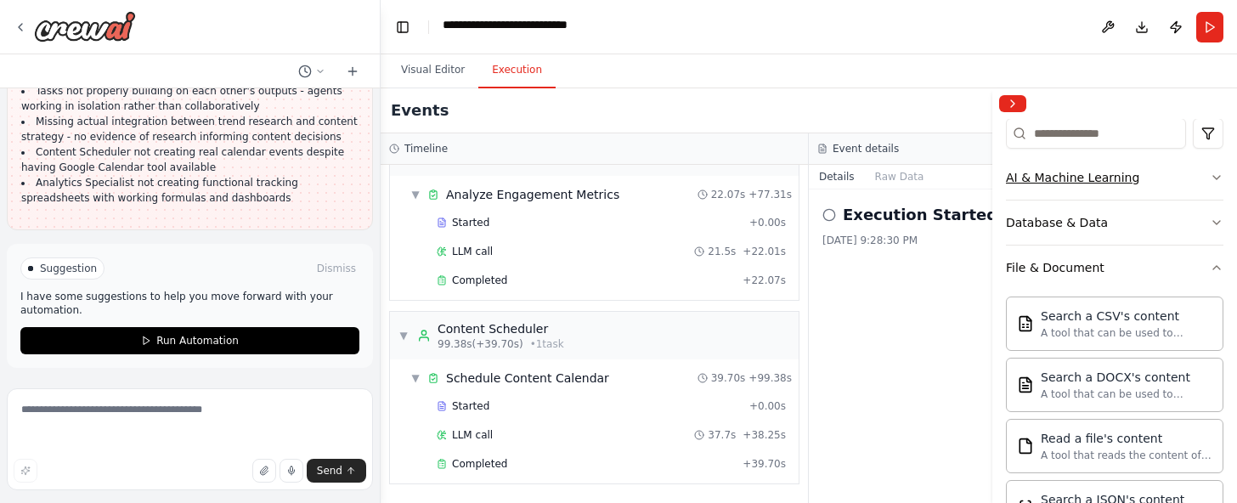
click at [1096, 186] on div "AI & Machine Learning" at bounding box center [1072, 177] width 133 height 17
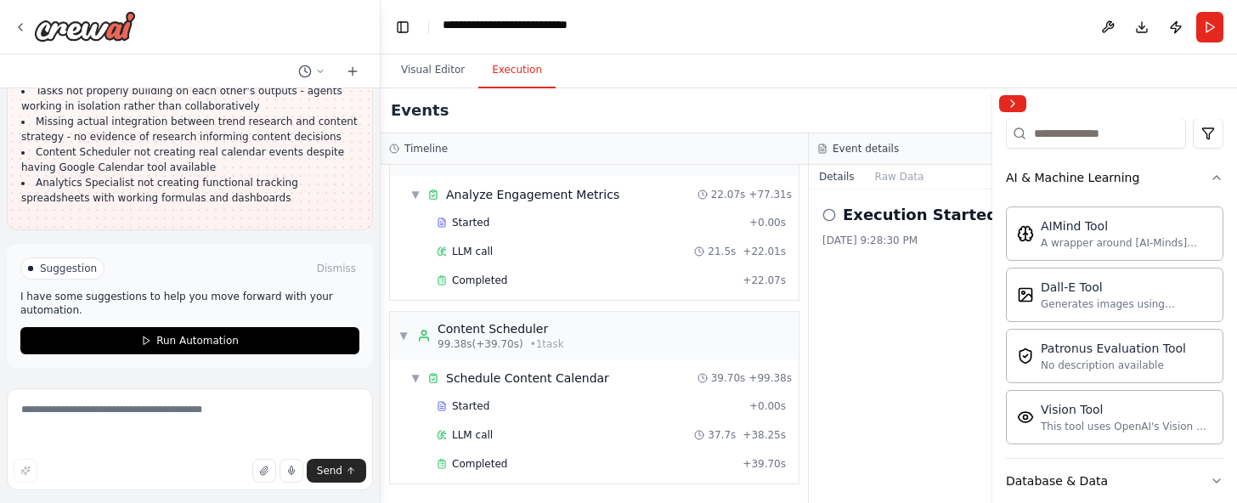
drag, startPoint x: 1096, startPoint y: 270, endPoint x: 999, endPoint y: 295, distance: 99.9
click at [999, 295] on div "Crew Task Agent Tools AI & Machine Learning AIMind Tool A wrapper around [AI-Mi…" at bounding box center [1114, 295] width 245 height 414
click at [1200, 42] on button "Run" at bounding box center [1209, 27] width 27 height 31
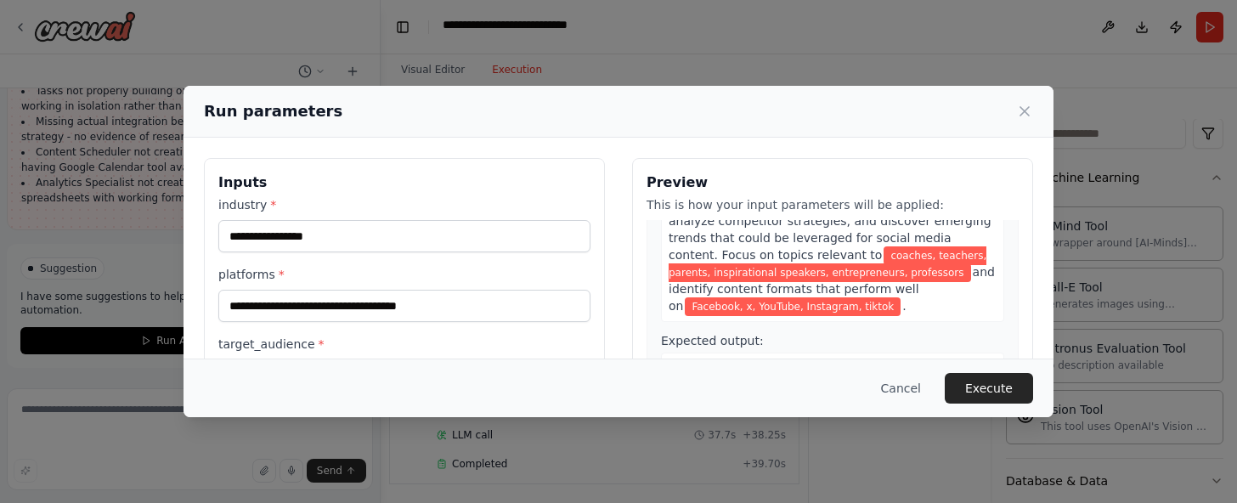
scroll to position [205, 0]
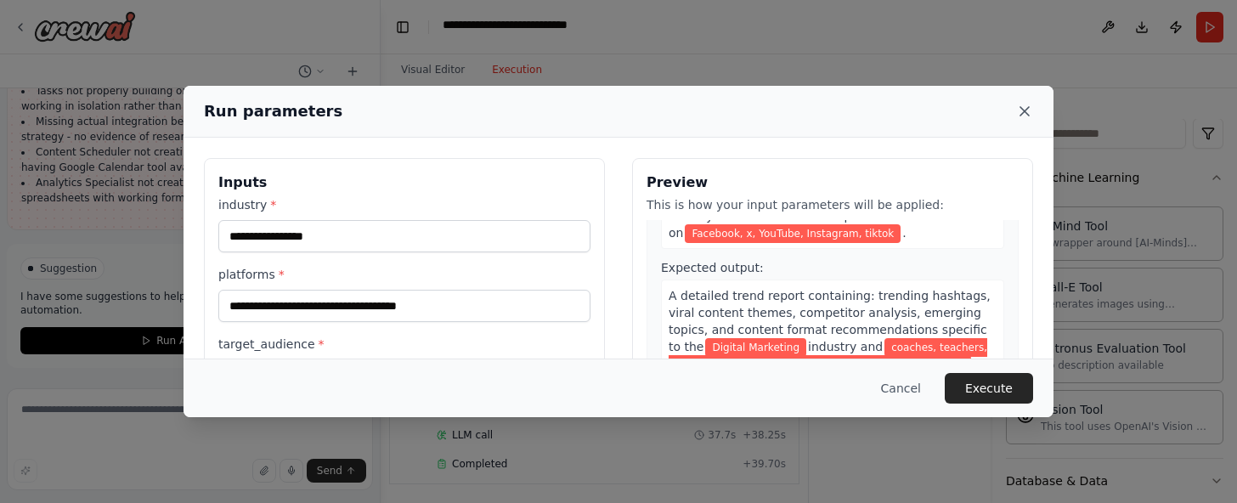
click at [1029, 115] on icon at bounding box center [1024, 111] width 8 height 8
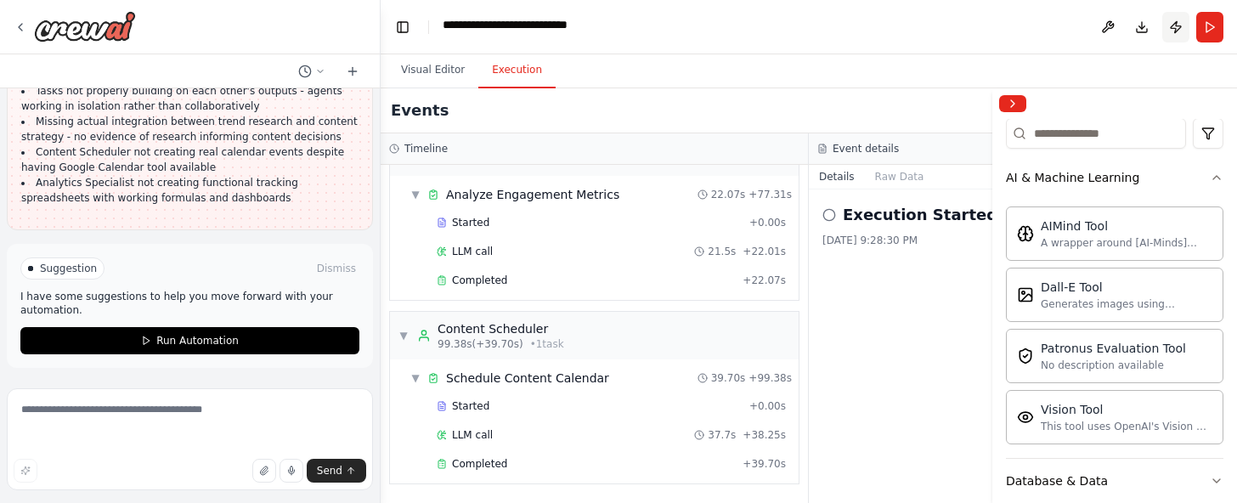
click at [1162, 35] on button "Publish" at bounding box center [1175, 27] width 27 height 31
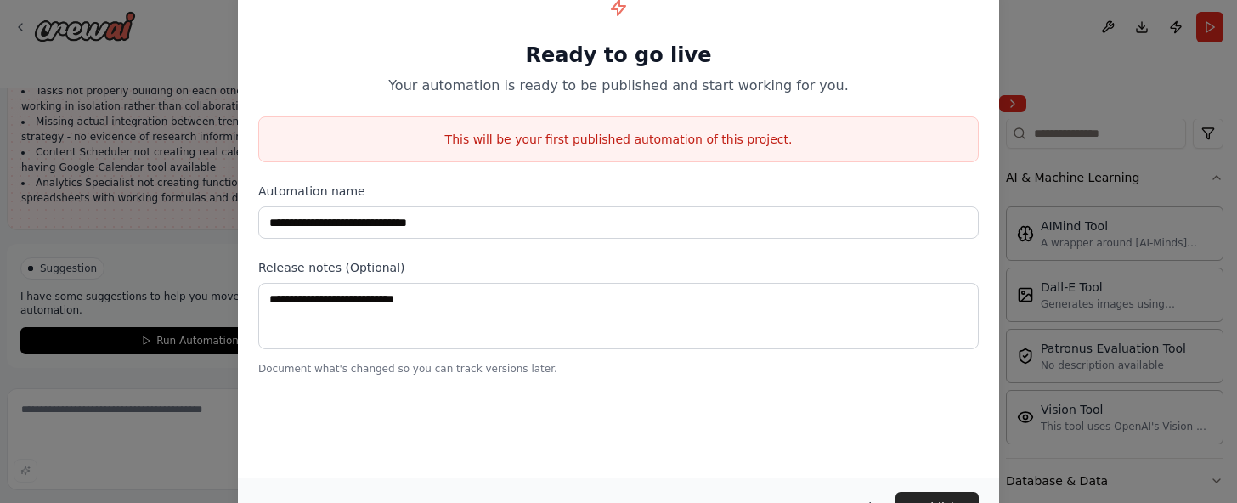
click at [885, 496] on button "Cancel" at bounding box center [851, 507] width 67 height 31
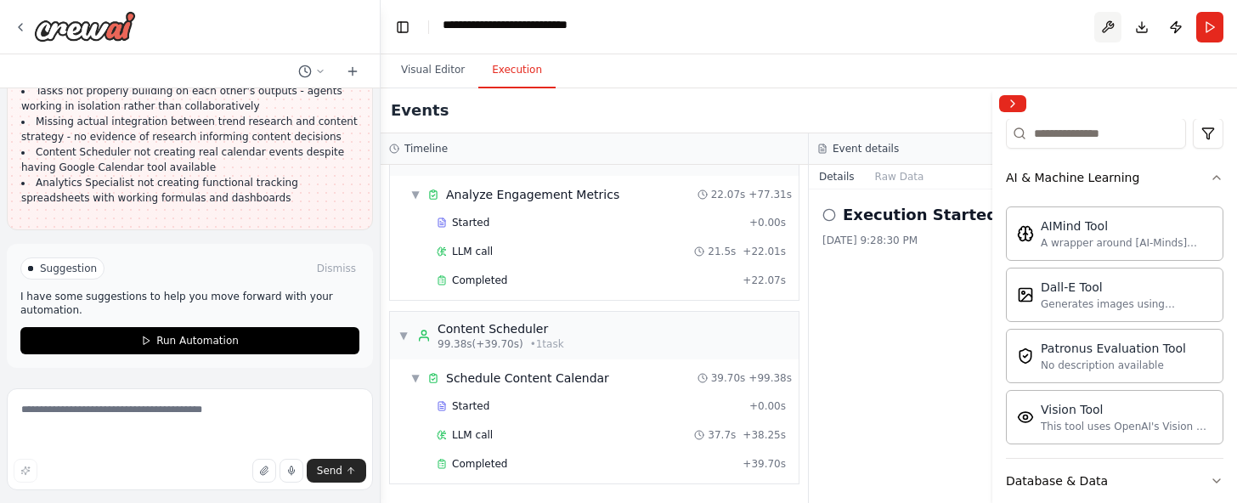
click at [1094, 39] on button at bounding box center [1107, 27] width 27 height 31
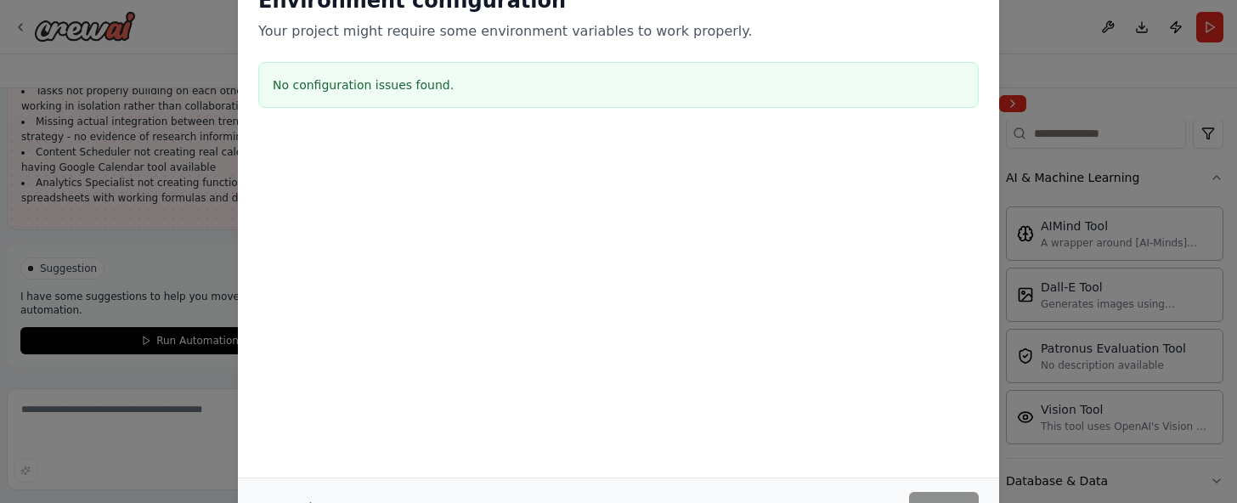
click at [1116, 341] on div "Environment configuration Your project might require some environment variables…" at bounding box center [618, 251] width 1237 height 503
click at [960, 492] on div "Cancel Save" at bounding box center [618, 507] width 720 height 31
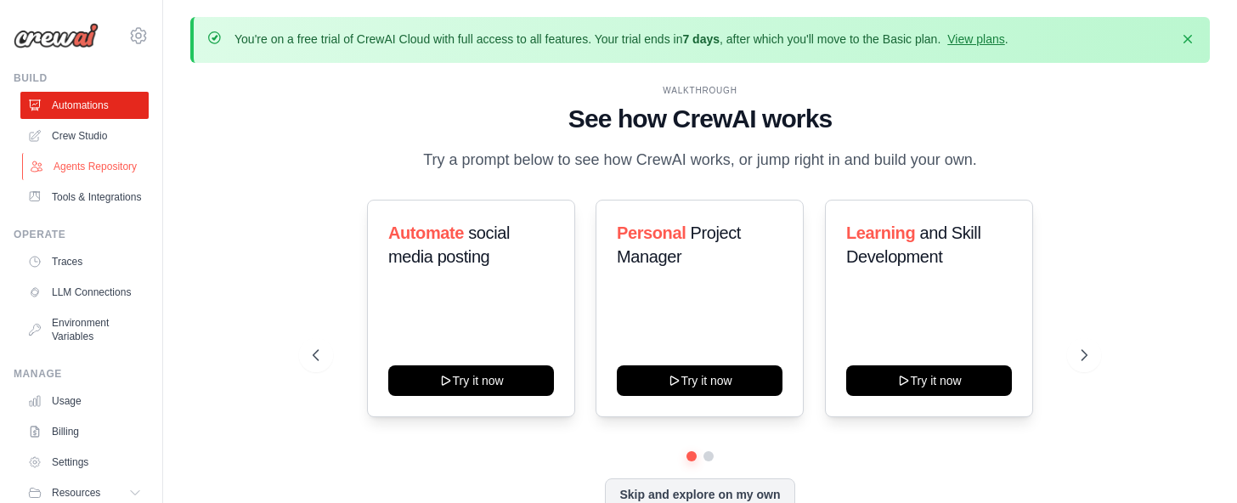
click at [96, 180] on link "Agents Repository" at bounding box center [86, 166] width 128 height 27
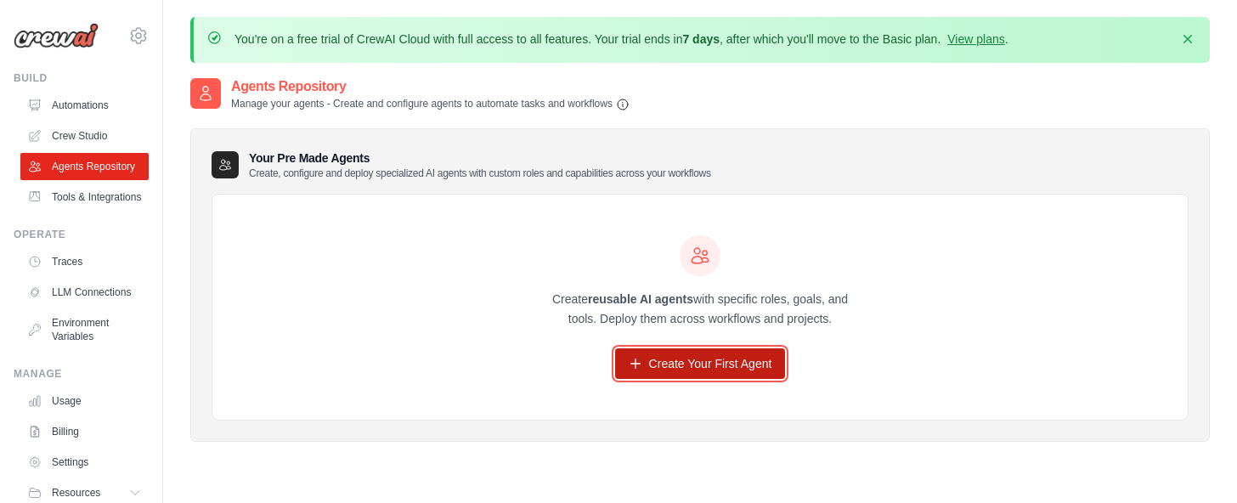
click at [715, 379] on link "Create Your First Agent" at bounding box center [700, 363] width 171 height 31
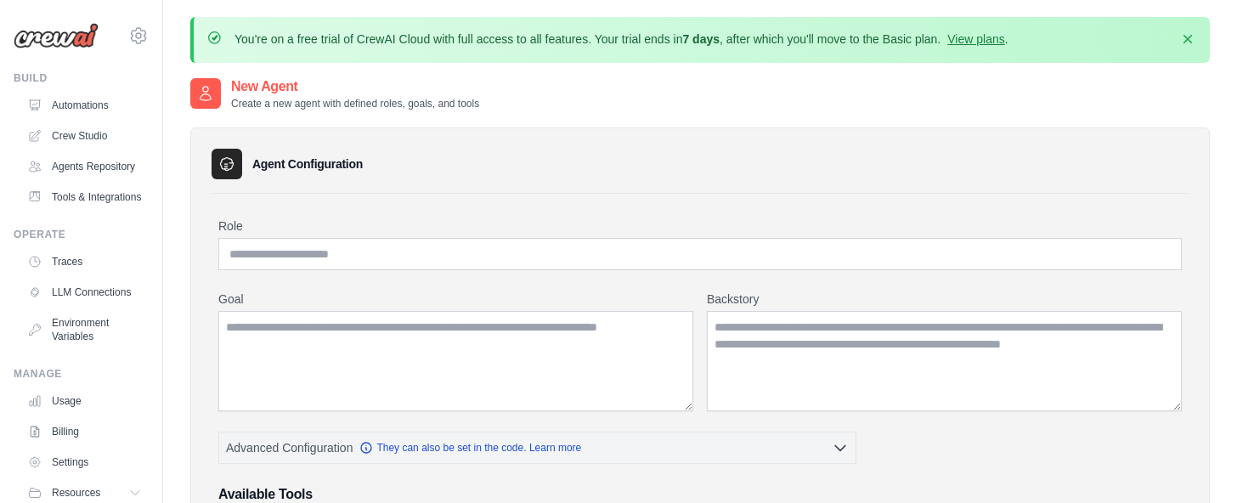
click at [716, 411] on div "Goal Backstory" at bounding box center [699, 350] width 963 height 121
click at [104, 211] on link "Tools & Integrations" at bounding box center [86, 196] width 128 height 27
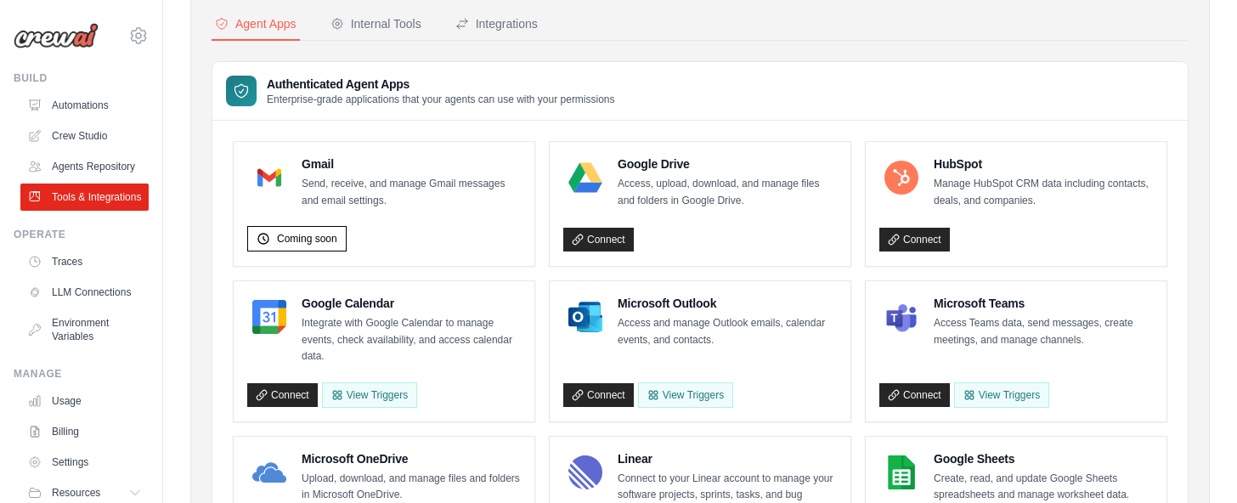
scroll to position [151, 0]
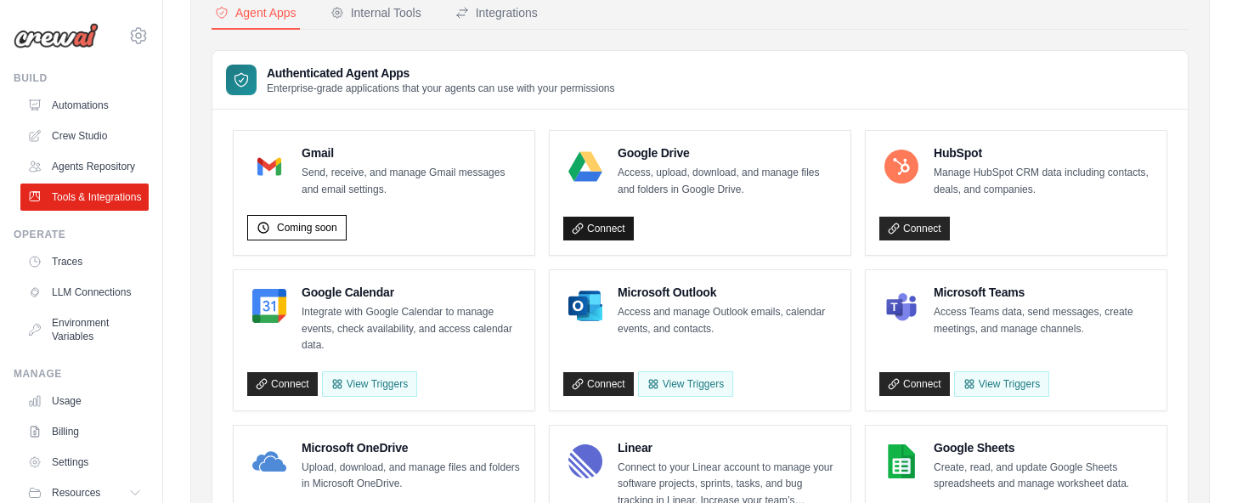
click at [634, 240] on link "Connect" at bounding box center [598, 229] width 70 height 24
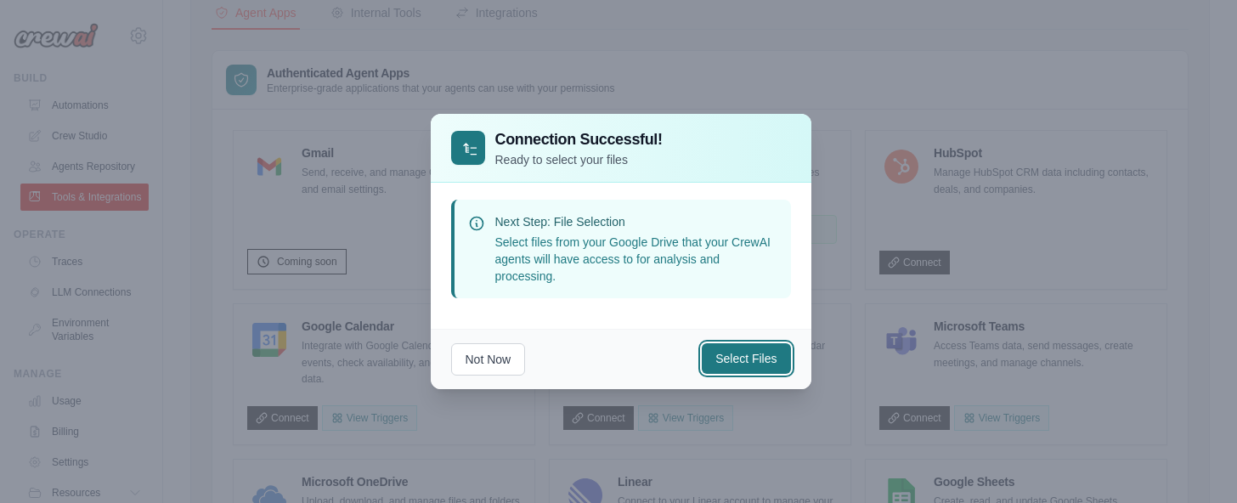
click at [782, 374] on button "Select Files" at bounding box center [746, 358] width 88 height 31
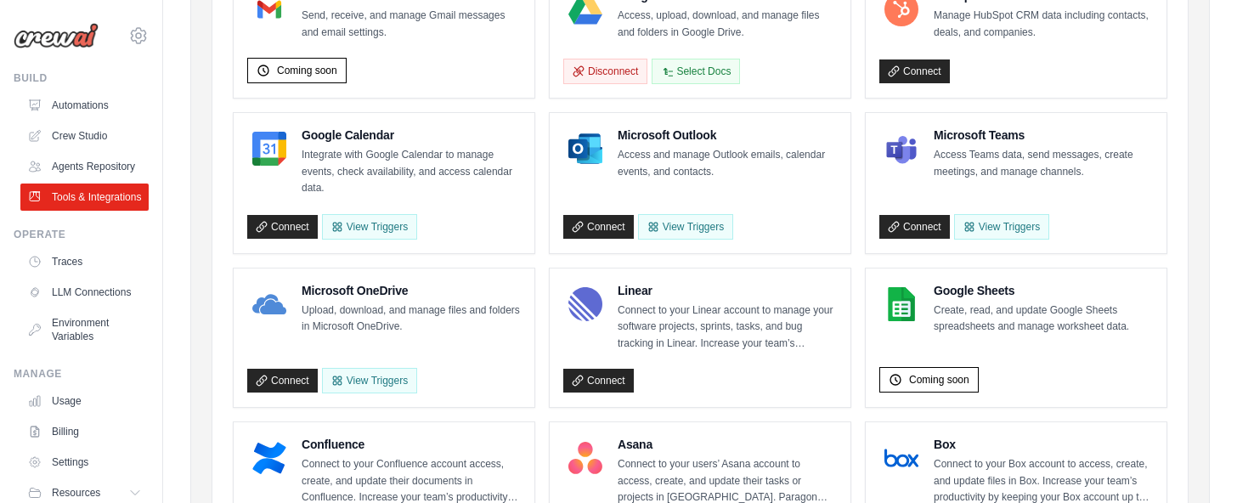
scroll to position [309, 0]
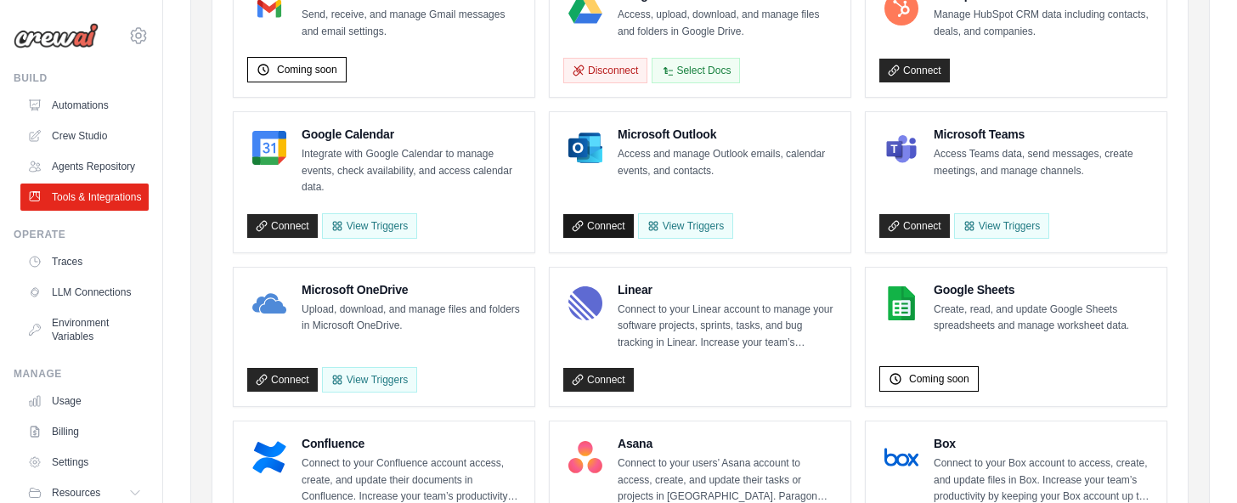
click at [634, 238] on link "Connect" at bounding box center [598, 226] width 70 height 24
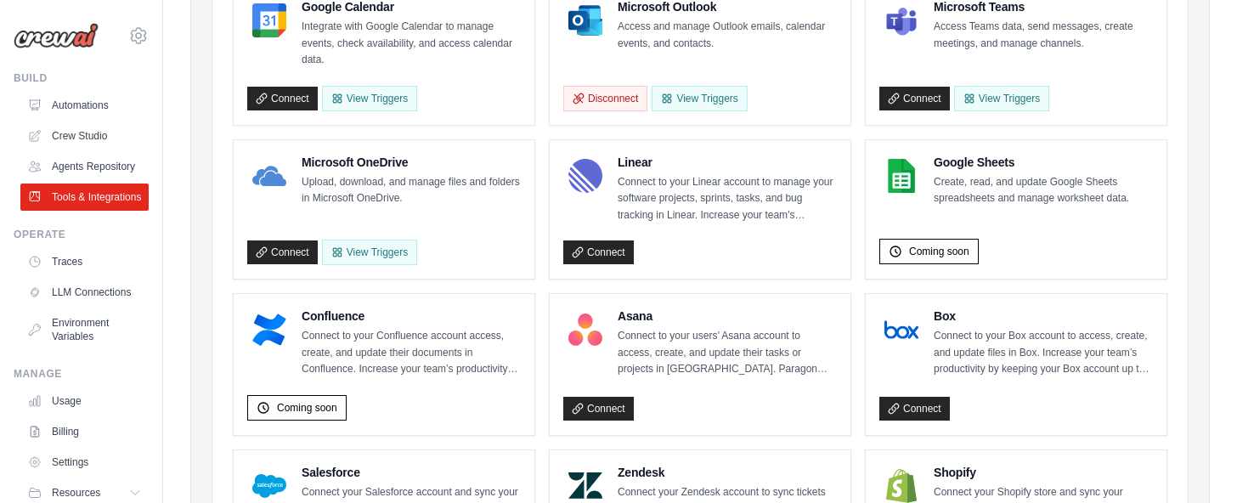
scroll to position [443, 0]
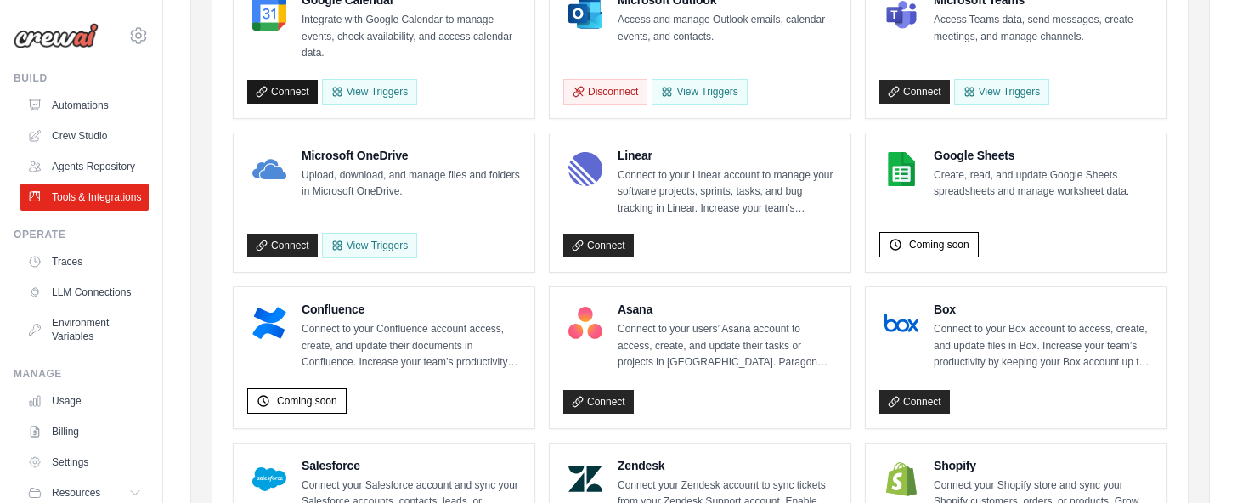
click at [318, 104] on link "Connect" at bounding box center [282, 92] width 70 height 24
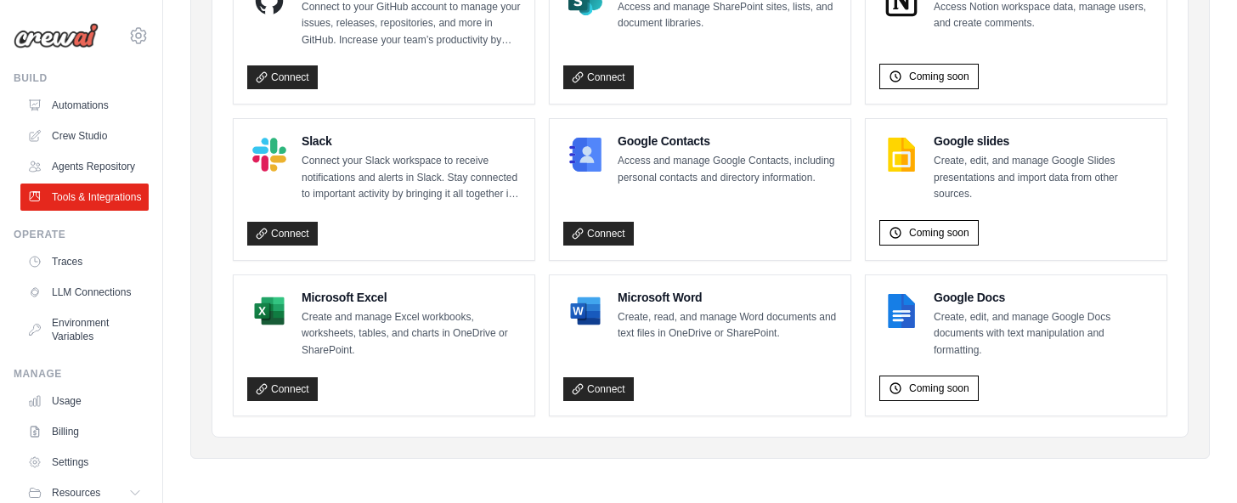
scroll to position [1269, 0]
click at [318, 89] on link "Connect" at bounding box center [282, 77] width 70 height 24
click at [318, 377] on link "Connect" at bounding box center [282, 389] width 70 height 24
click at [81, 306] on link "LLM Connections" at bounding box center [86, 292] width 128 height 27
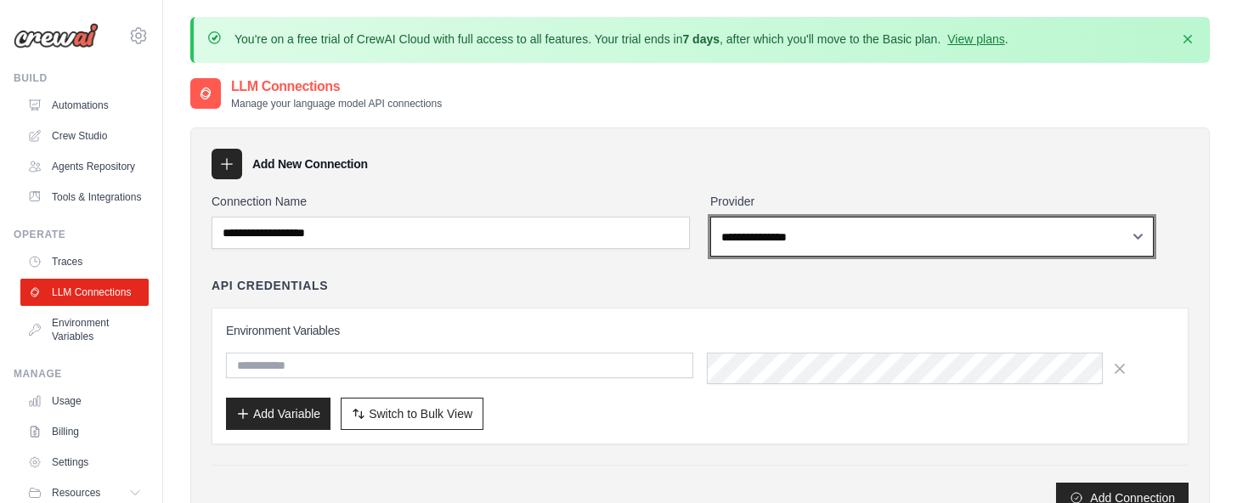
click at [775, 256] on select "**********" at bounding box center [931, 237] width 443 height 40
select select "******"
click at [732, 256] on select "**********" at bounding box center [931, 237] width 443 height 40
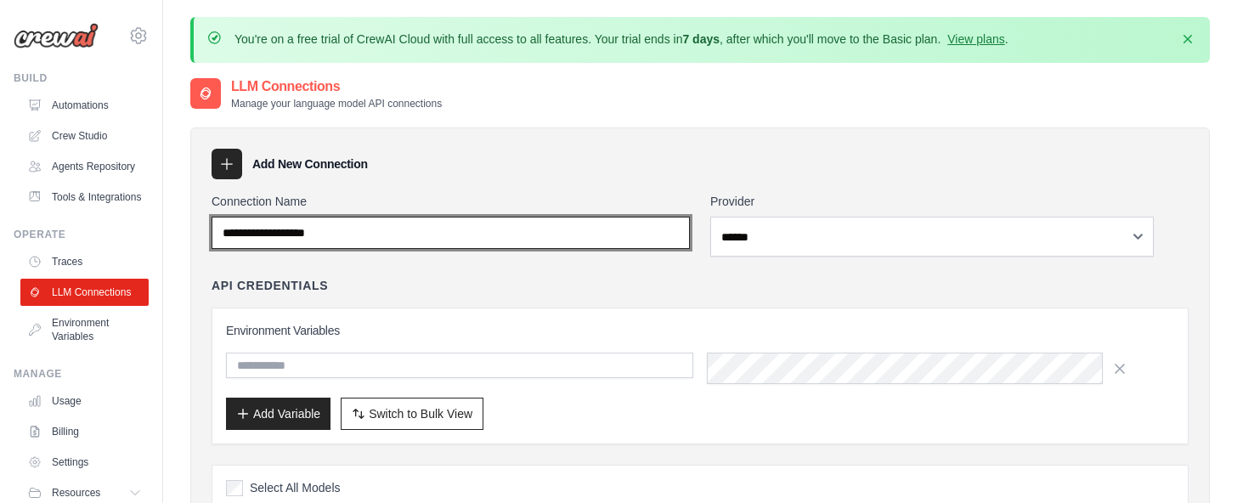
click at [515, 249] on input "Connection Name" at bounding box center [450, 233] width 478 height 32
drag, startPoint x: 510, startPoint y: 314, endPoint x: 348, endPoint y: 312, distance: 162.2
click at [348, 249] on input "Connection Name" at bounding box center [450, 233] width 478 height 32
click at [440, 249] on input "Connection Name" at bounding box center [450, 233] width 478 height 32
click at [442, 249] on input "Connection Name" at bounding box center [450, 233] width 478 height 32
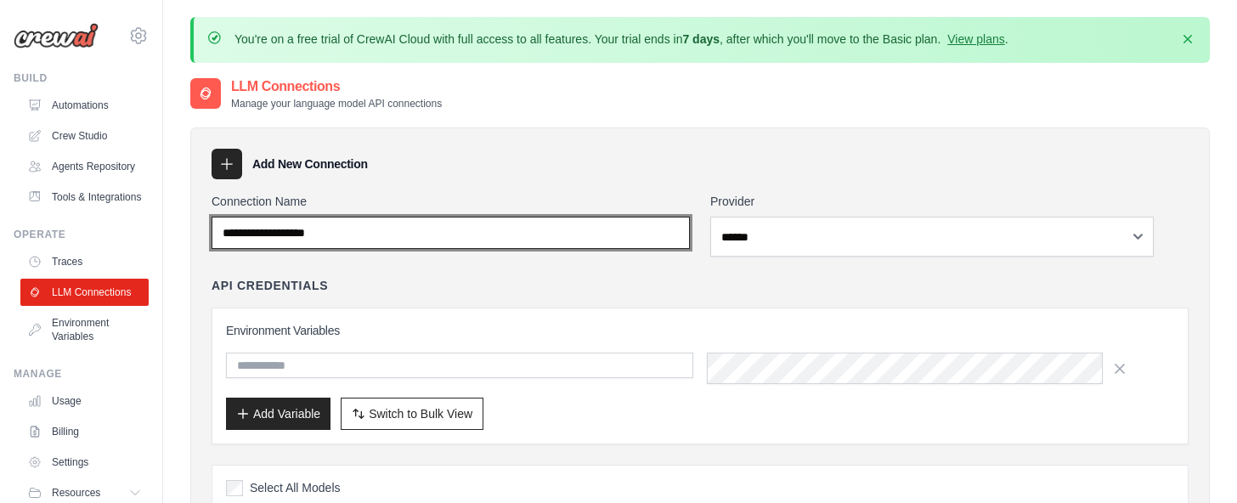
click at [427, 249] on input "Connection Name" at bounding box center [450, 233] width 478 height 32
click at [433, 249] on input "Connection Name" at bounding box center [450, 233] width 478 height 32
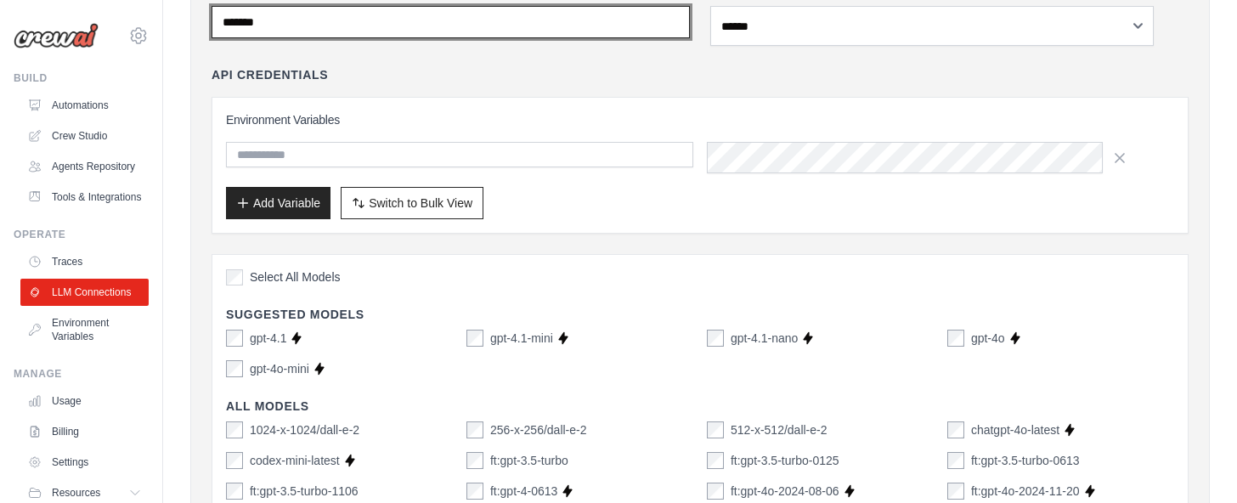
scroll to position [216, 0]
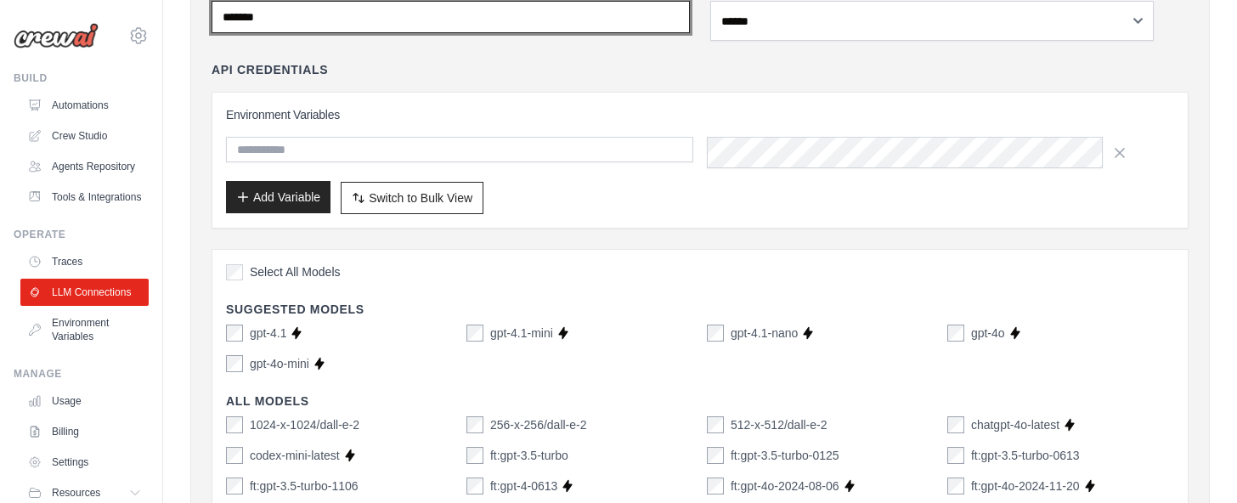
type input "*******"
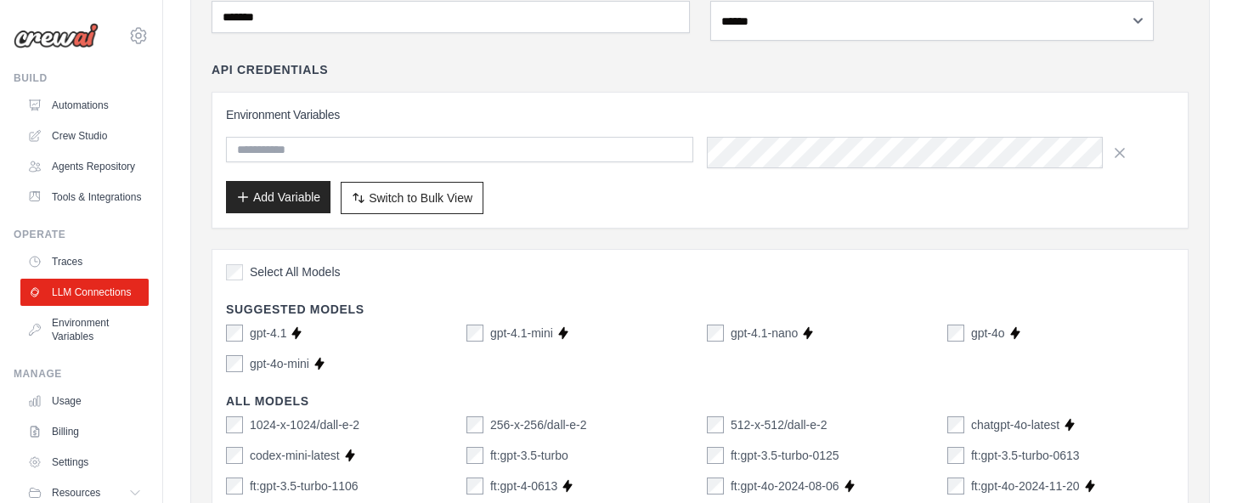
click at [330, 213] on button "Add Variable" at bounding box center [278, 197] width 104 height 32
click at [483, 213] on button "Switch to Bulk View Switch to Table View" at bounding box center [412, 197] width 143 height 32
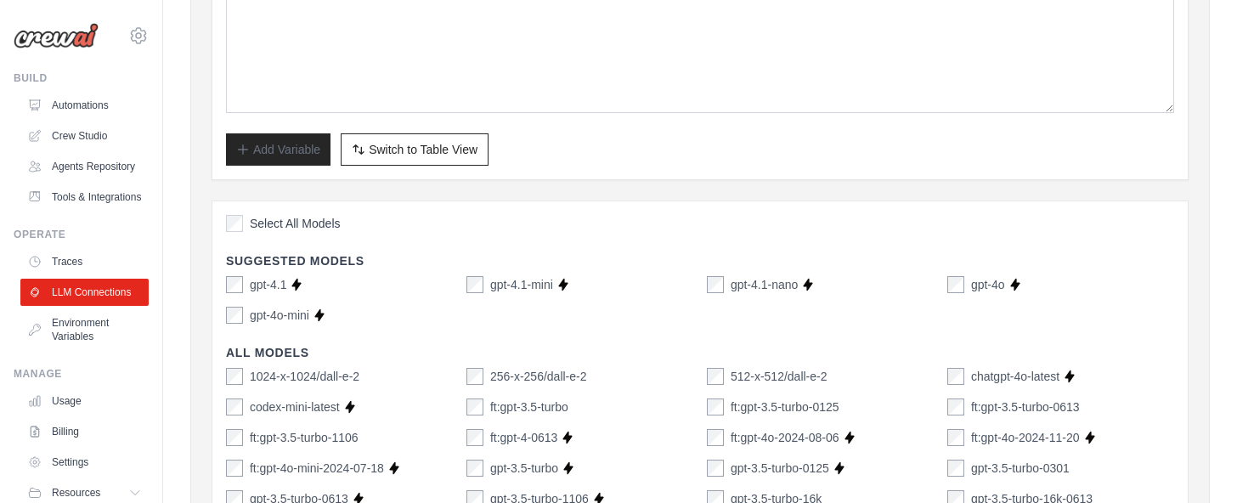
scroll to position [431, 0]
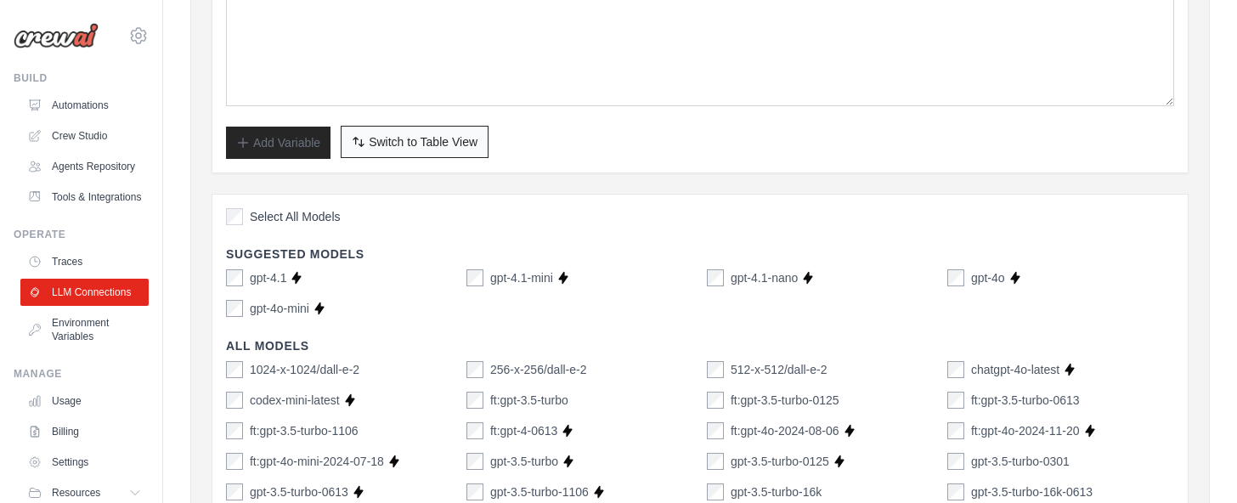
click at [488, 158] on button "Switch to Bulk View Switch to Table View" at bounding box center [415, 142] width 148 height 32
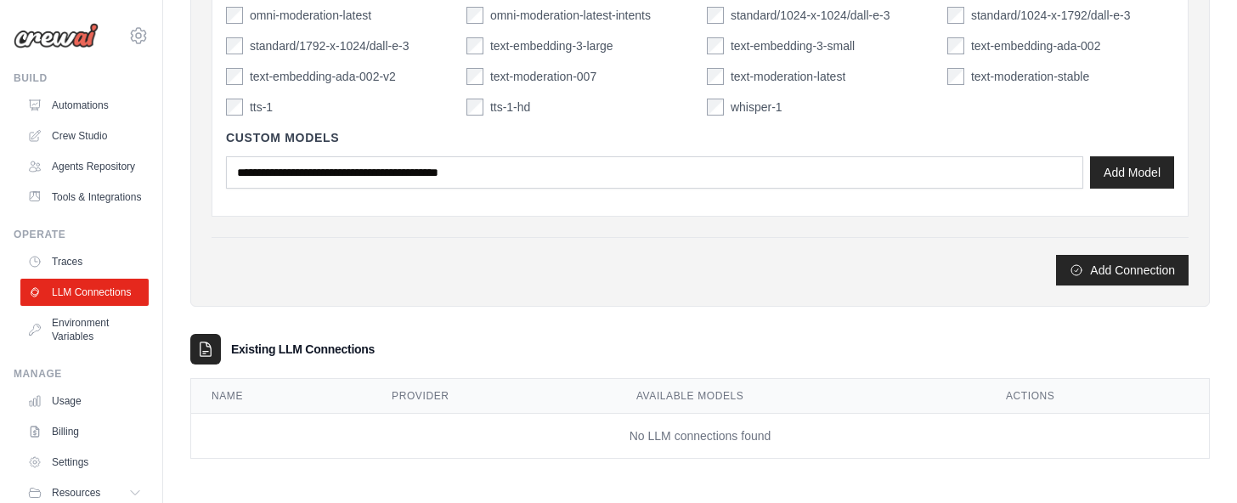
scroll to position [1825, 0]
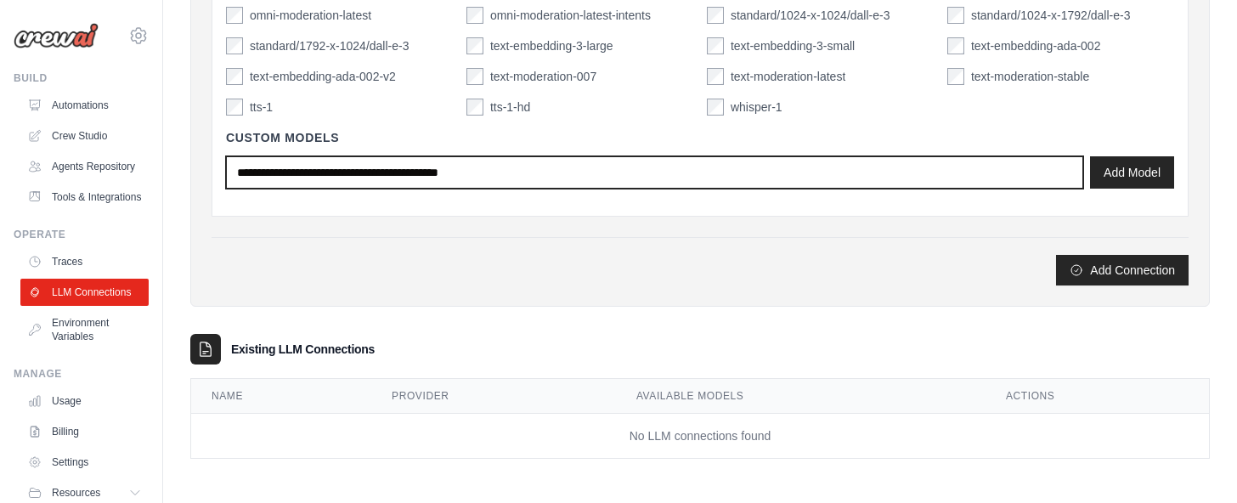
click at [811, 189] on input "text" at bounding box center [654, 172] width 857 height 32
type input "*********"
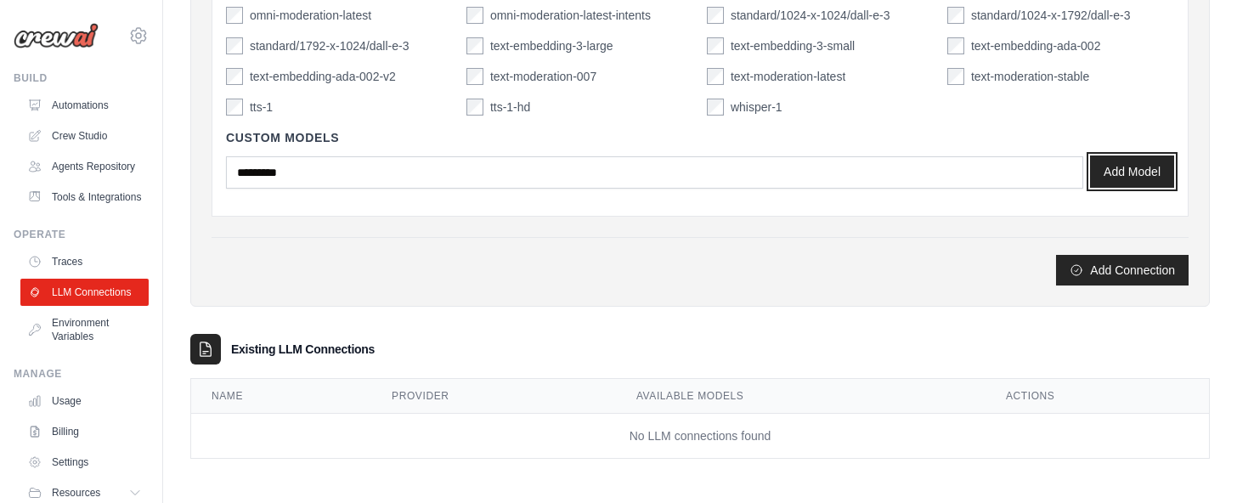
click at [1141, 188] on button "Add Model" at bounding box center [1132, 171] width 84 height 32
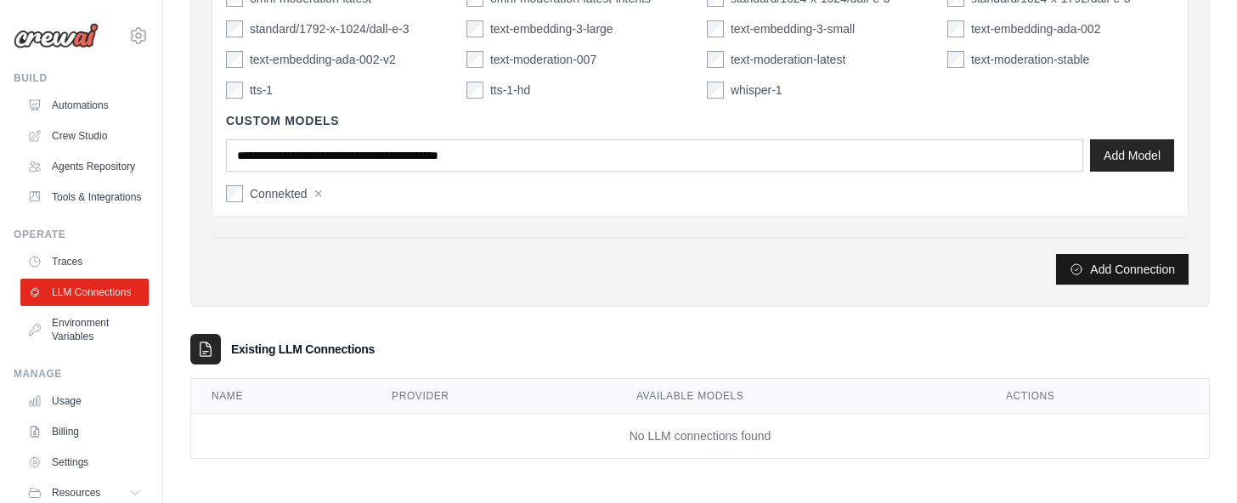
click at [1063, 285] on button "Add Connection" at bounding box center [1122, 269] width 132 height 31
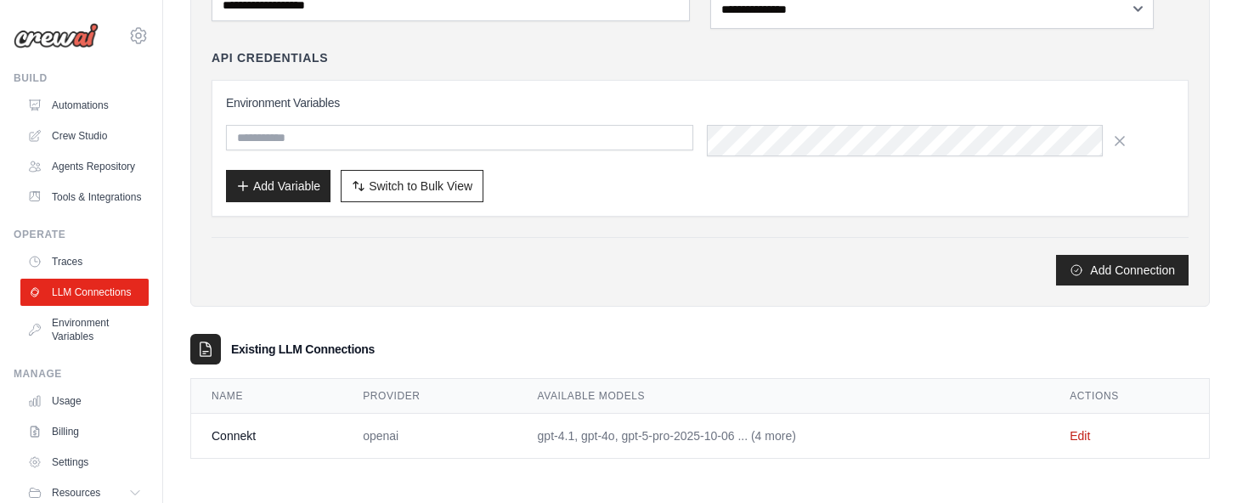
scroll to position [482, 0]
click at [93, 350] on link "Environment Variables" at bounding box center [86, 329] width 128 height 41
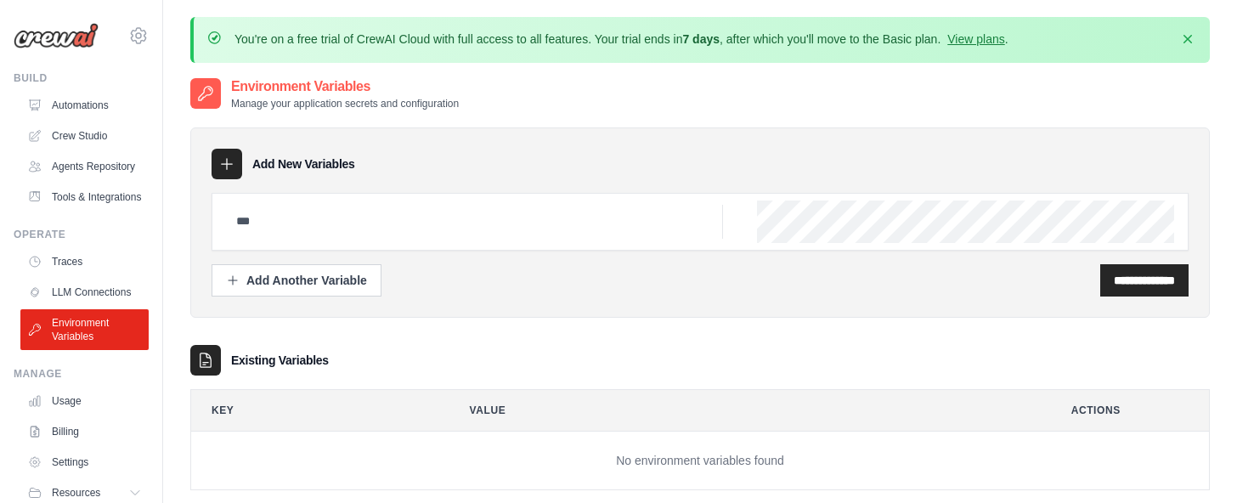
click at [233, 170] on icon at bounding box center [227, 164] width 11 height 11
click at [240, 286] on icon "button" at bounding box center [233, 280] width 14 height 14
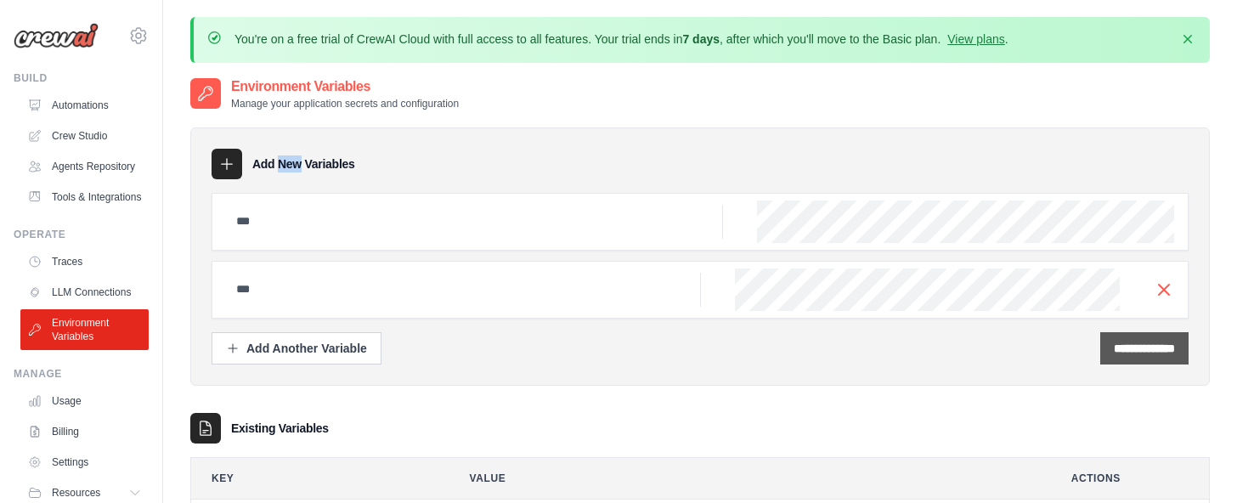
click at [1113, 357] on input "**********" at bounding box center [1143, 348] width 61 height 17
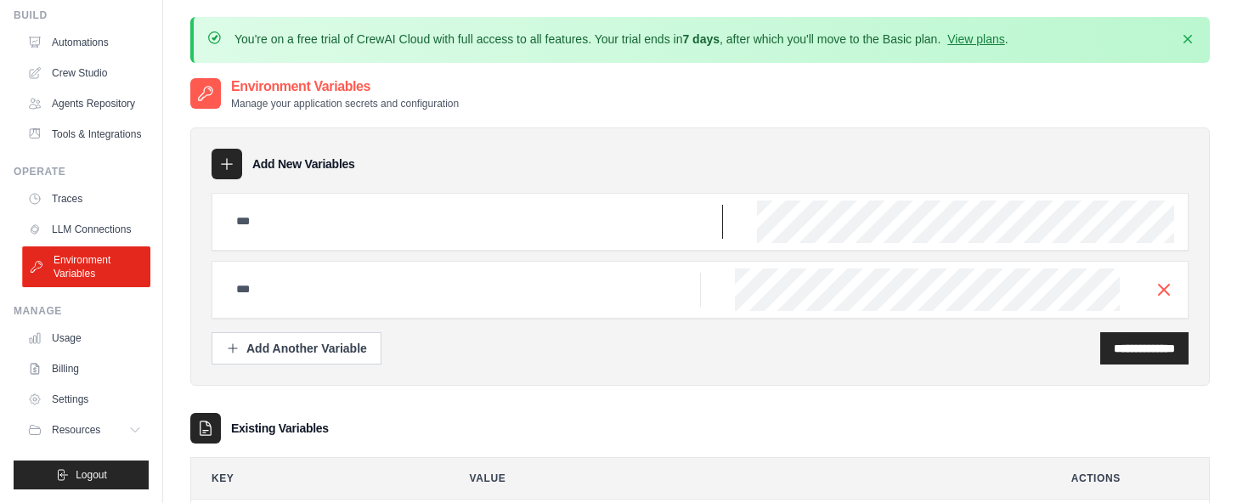
scroll to position [202, 0]
click at [92, 423] on span "Resources" at bounding box center [78, 430] width 48 height 14
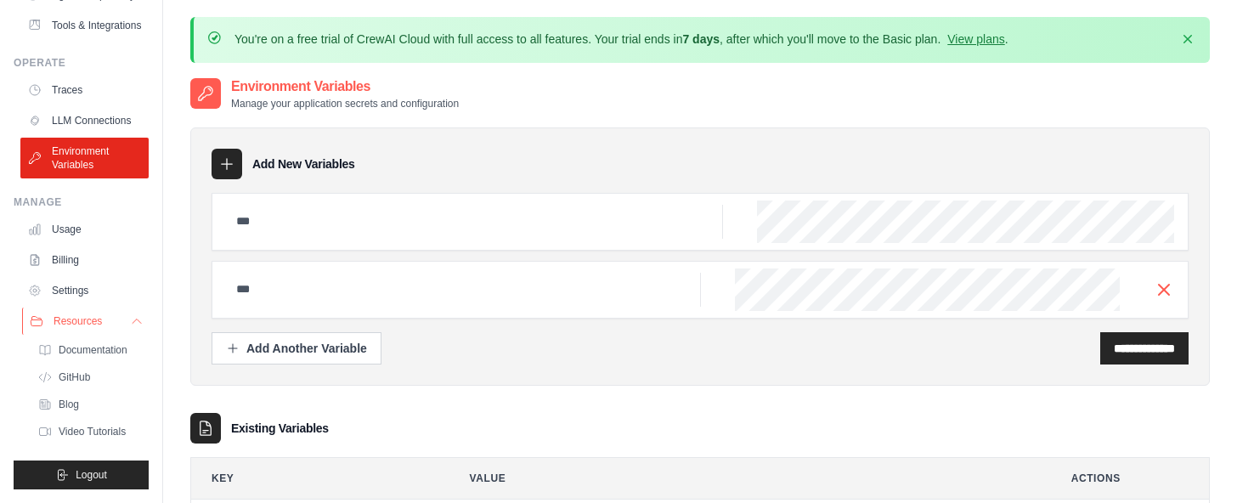
scroll to position [0, 0]
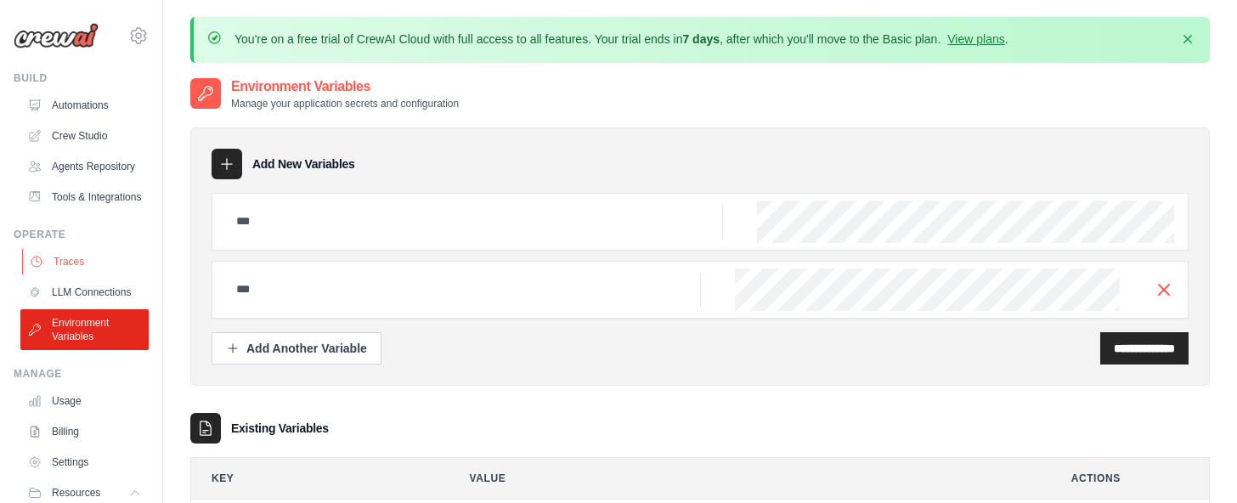
click at [79, 275] on link "Traces" at bounding box center [86, 261] width 128 height 27
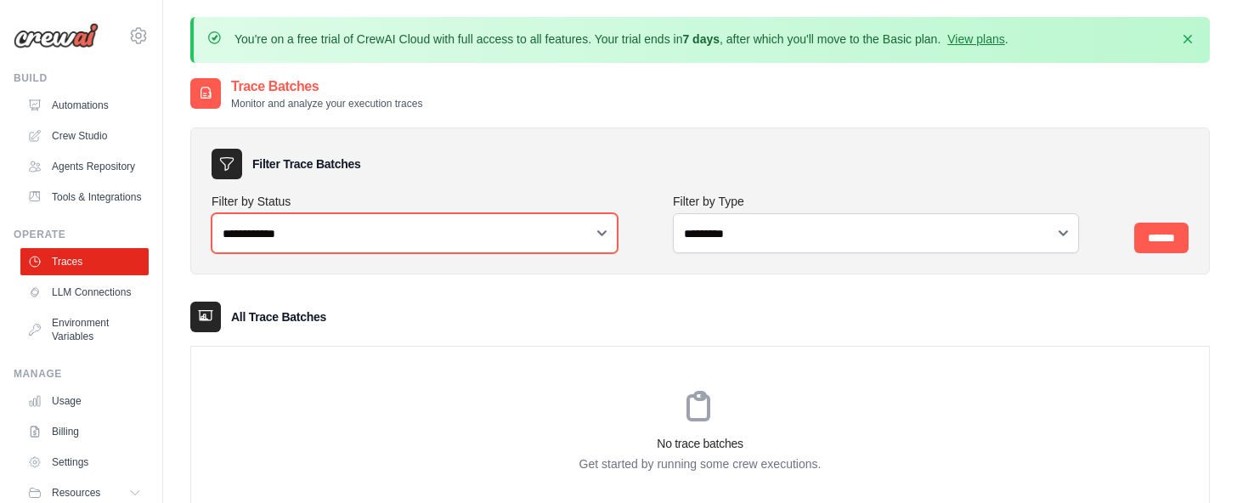
click at [448, 253] on select "**********" at bounding box center [414, 233] width 406 height 40
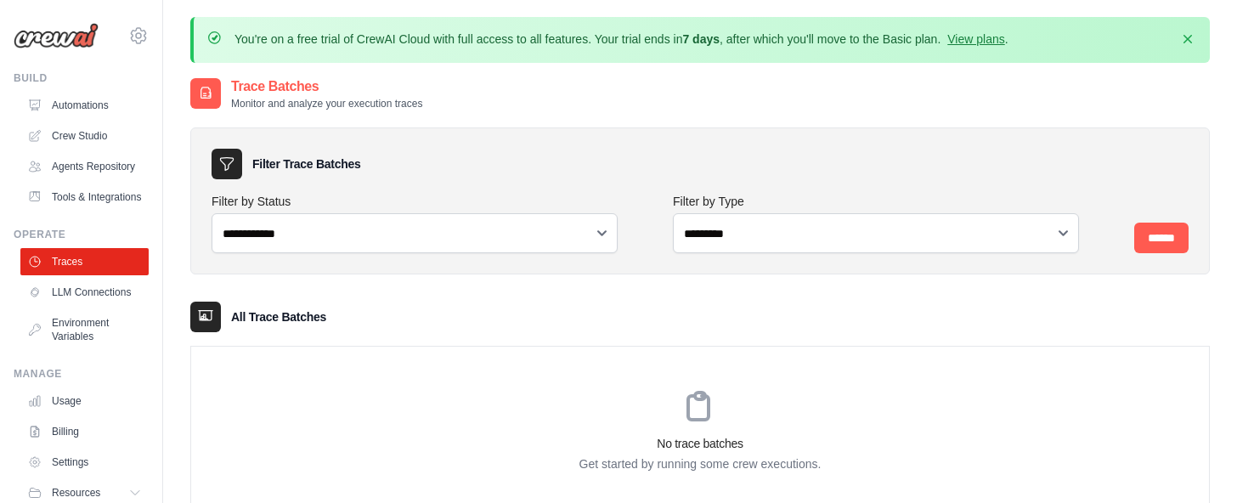
click at [437, 355] on div "**********" at bounding box center [699, 311] width 1019 height 403
click at [57, 119] on link "Automations" at bounding box center [86, 105] width 128 height 27
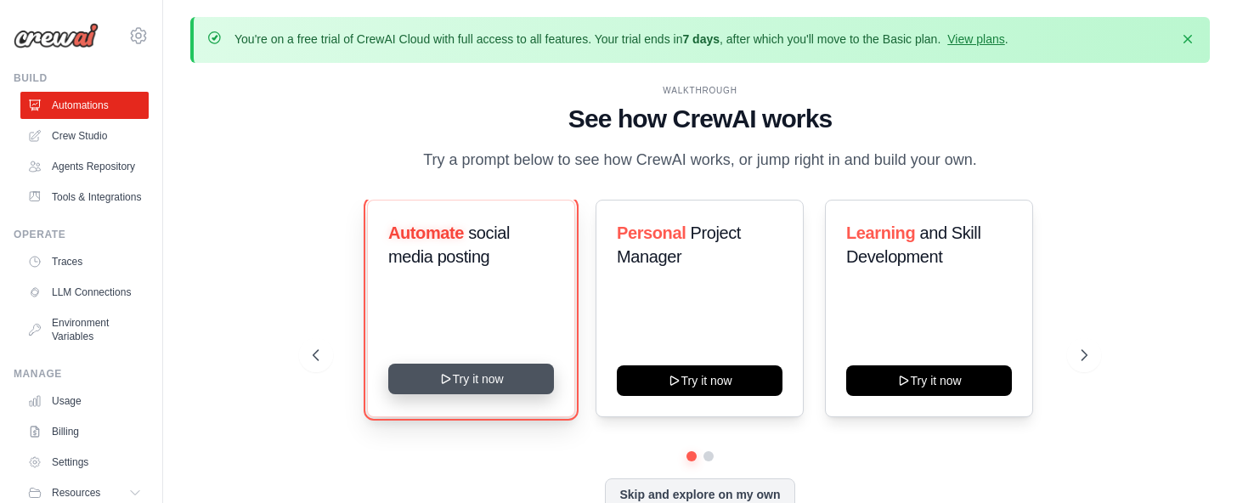
click at [508, 394] on button "Try it now" at bounding box center [471, 379] width 166 height 31
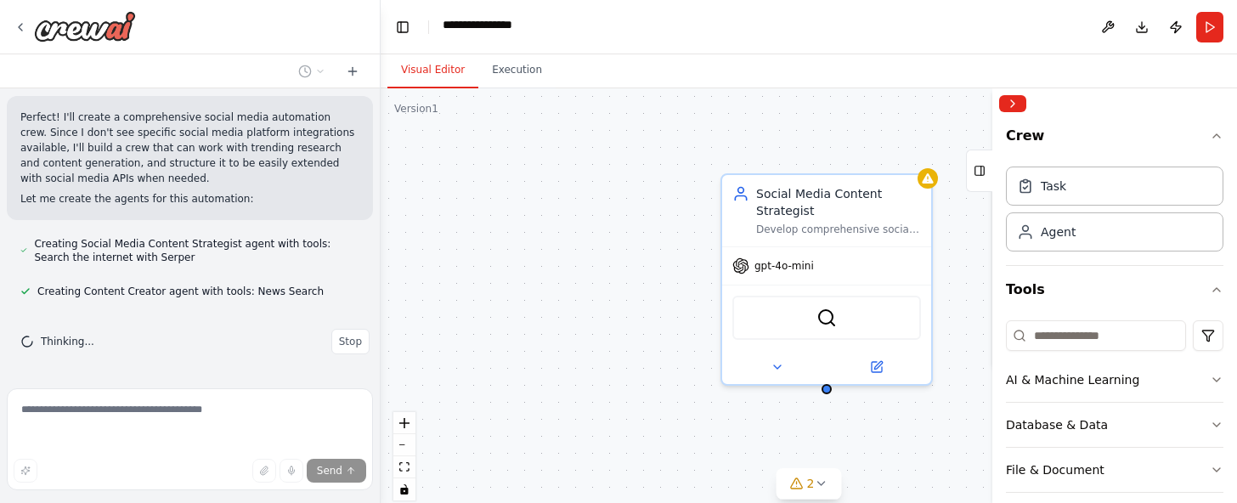
scroll to position [1167, 0]
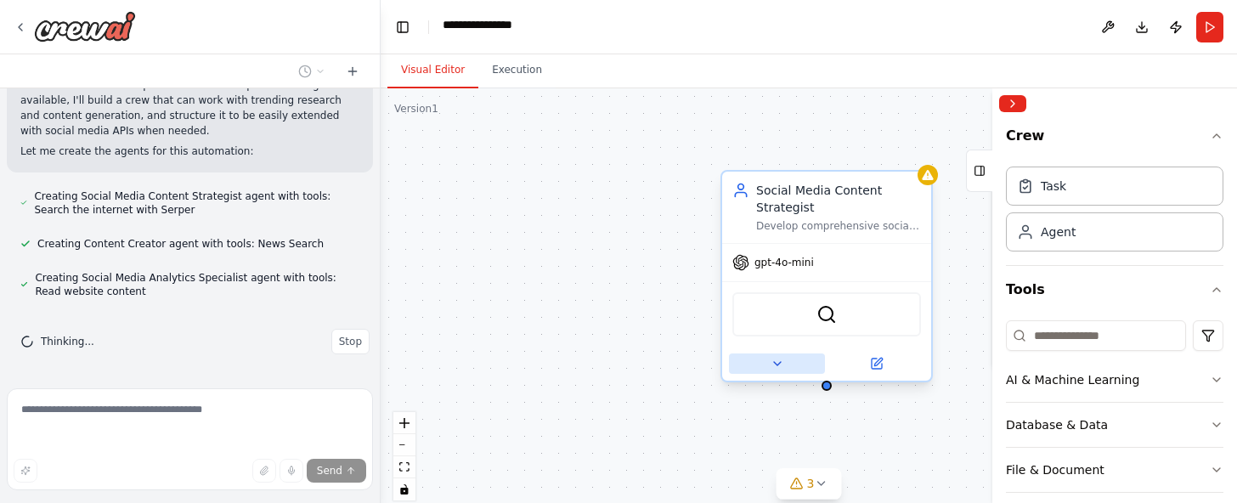
click at [775, 365] on icon at bounding box center [777, 363] width 7 height 3
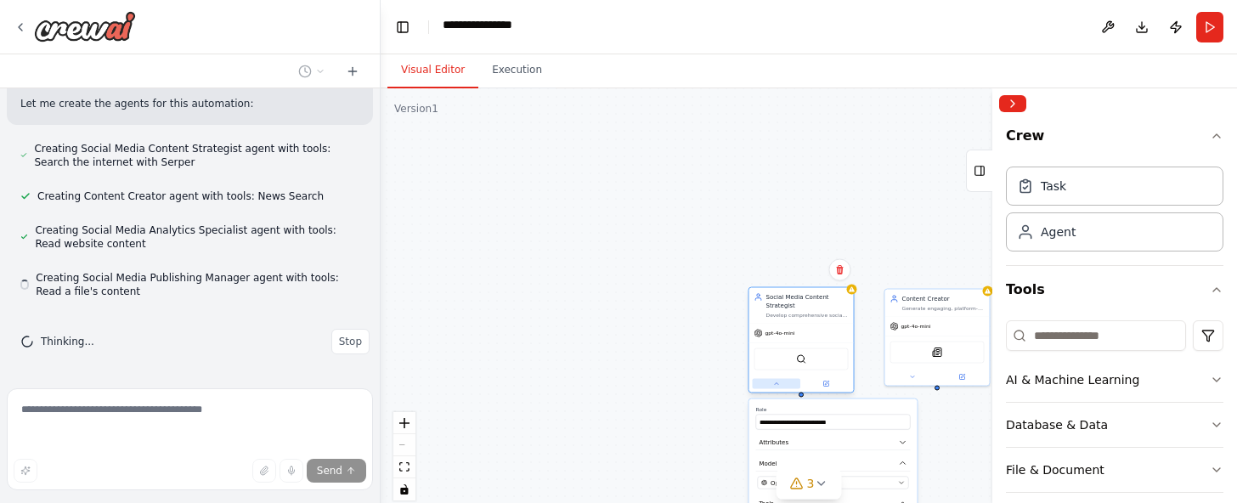
scroll to position [1226, 0]
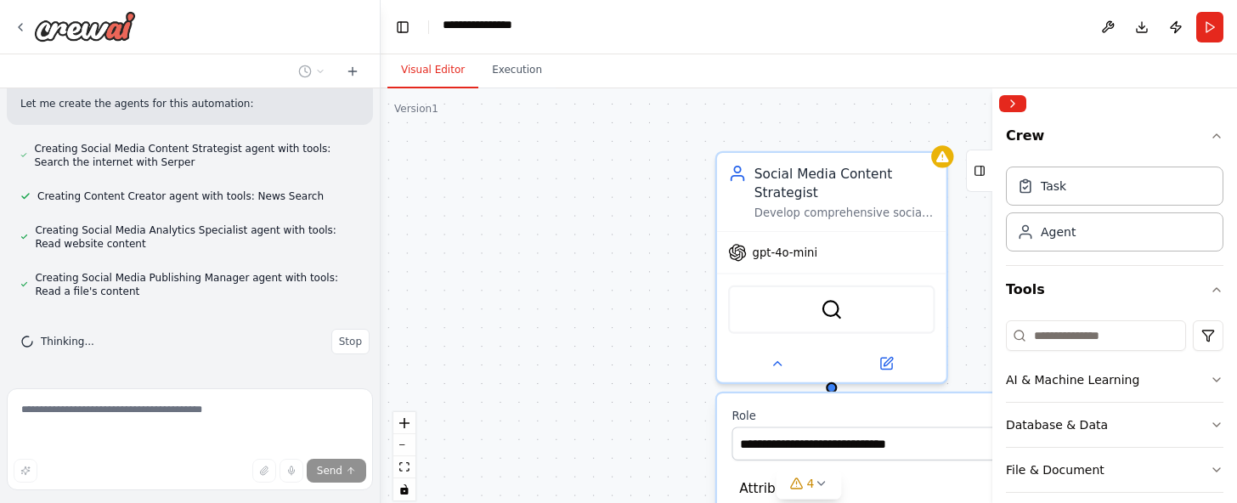
click at [638, 426] on div "**********" at bounding box center [808, 300] width 856 height 425
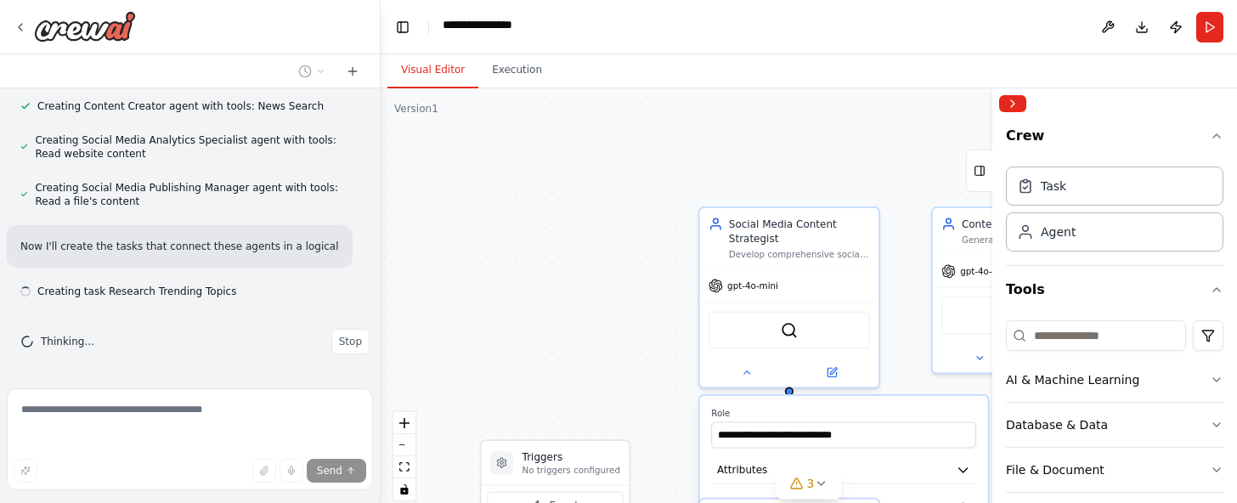
scroll to position [1358, 0]
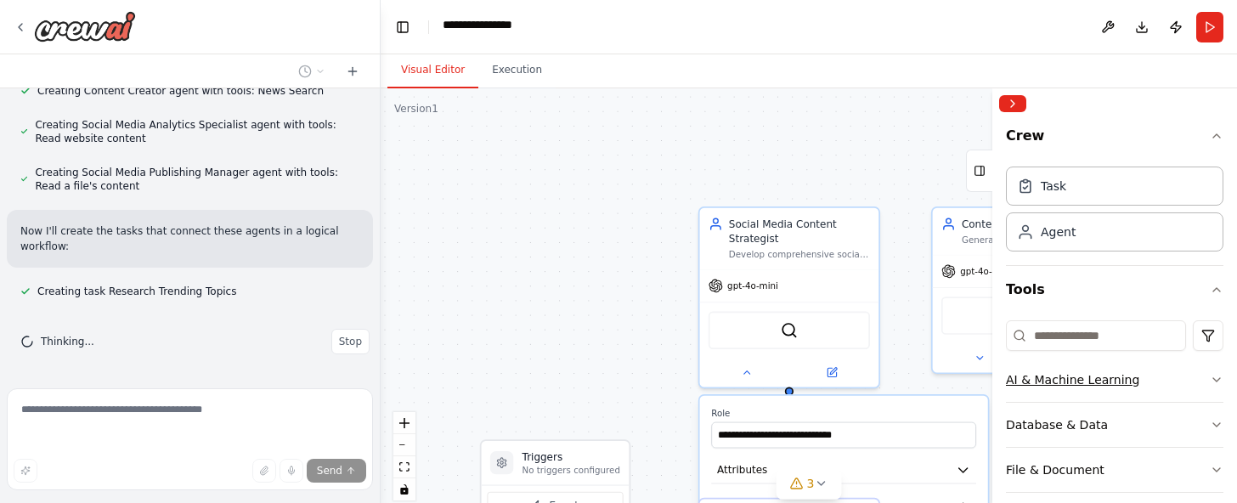
click at [1106, 388] on div "AI & Machine Learning" at bounding box center [1072, 379] width 133 height 17
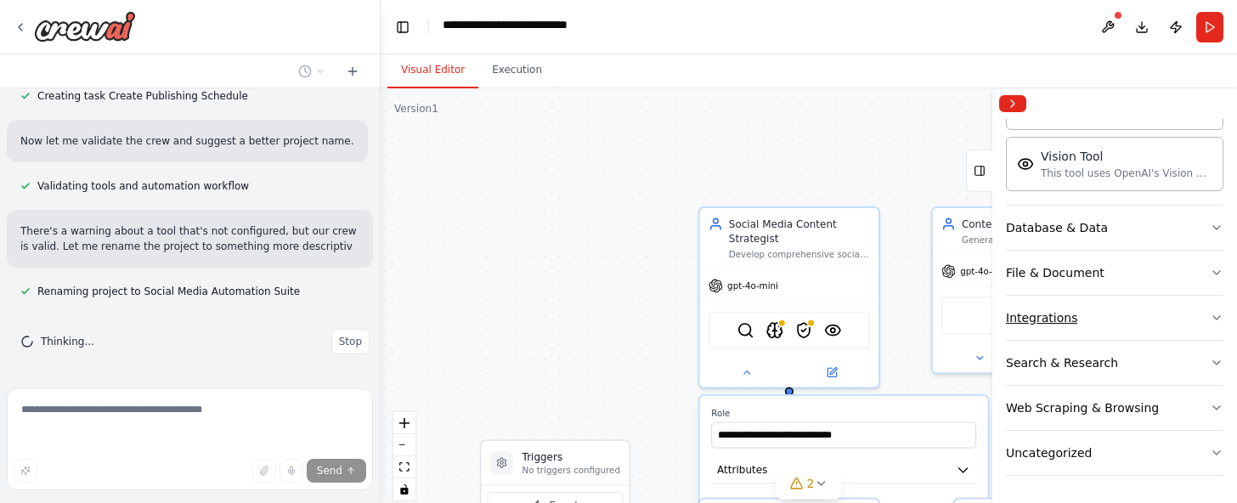
scroll to position [1767, 0]
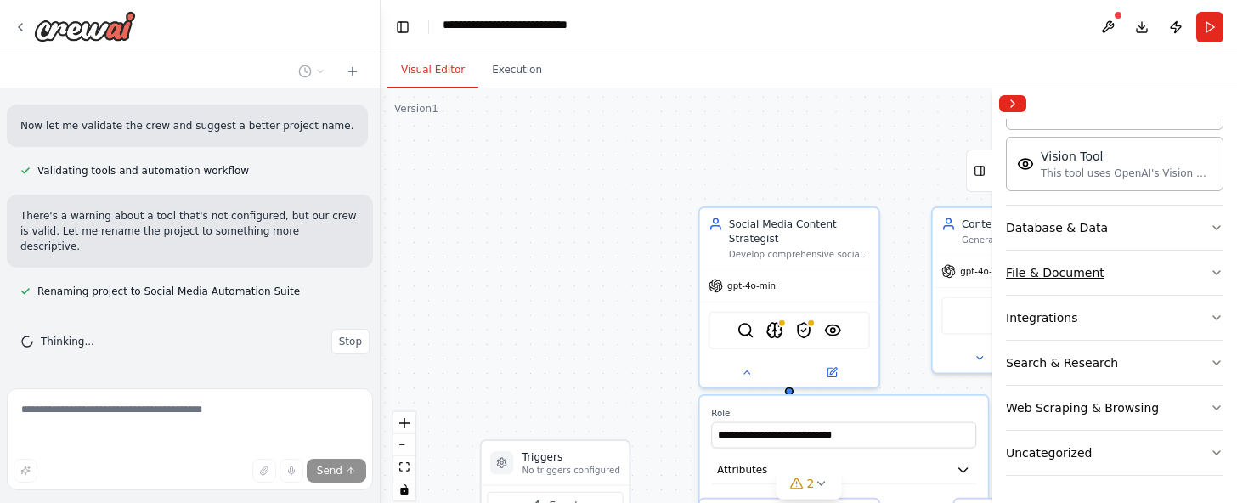
click at [1077, 264] on div "File & Document" at bounding box center [1055, 272] width 99 height 17
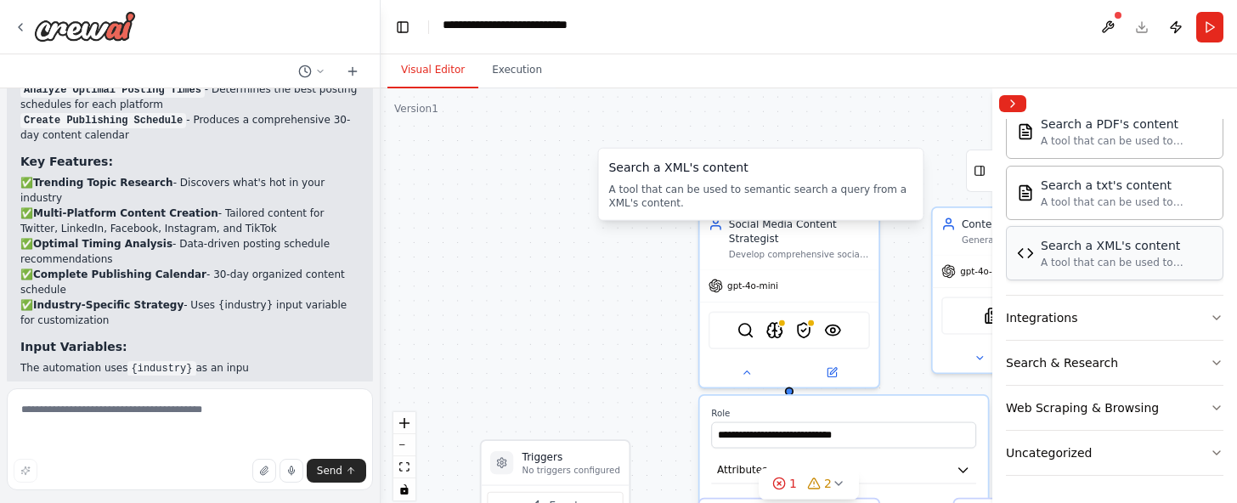
scroll to position [1316, 0]
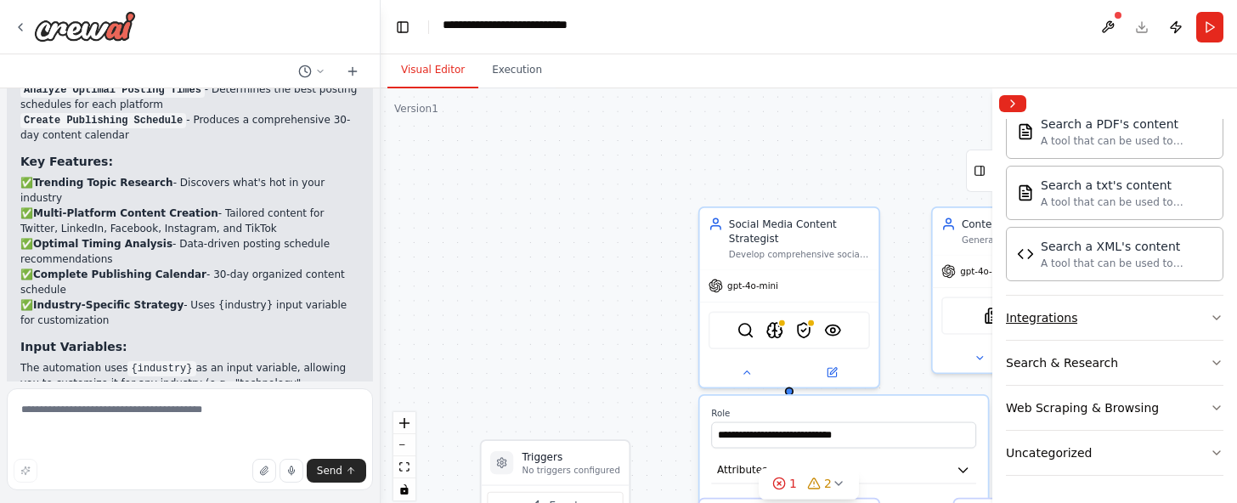
click at [1063, 296] on button "Integrations" at bounding box center [1114, 318] width 217 height 44
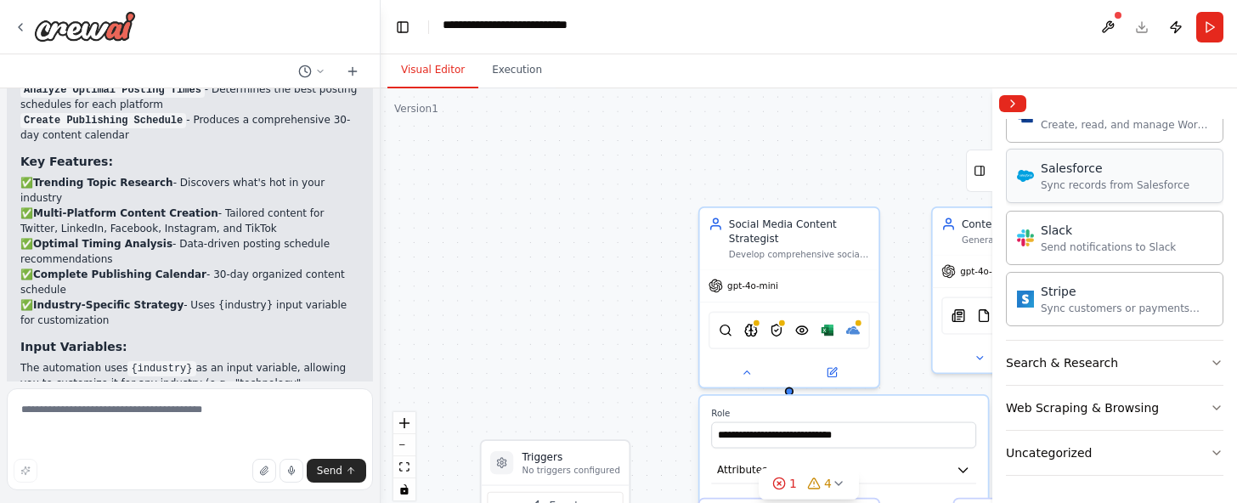
scroll to position [2627, 0]
click at [1101, 399] on div "Web Scraping & Browsing" at bounding box center [1082, 407] width 153 height 17
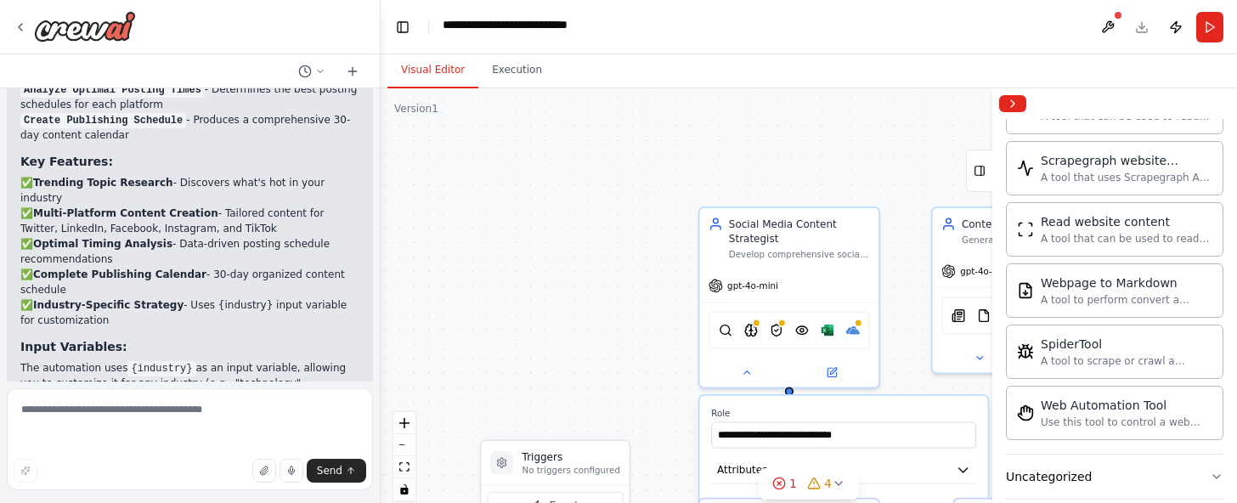
scroll to position [2919, 0]
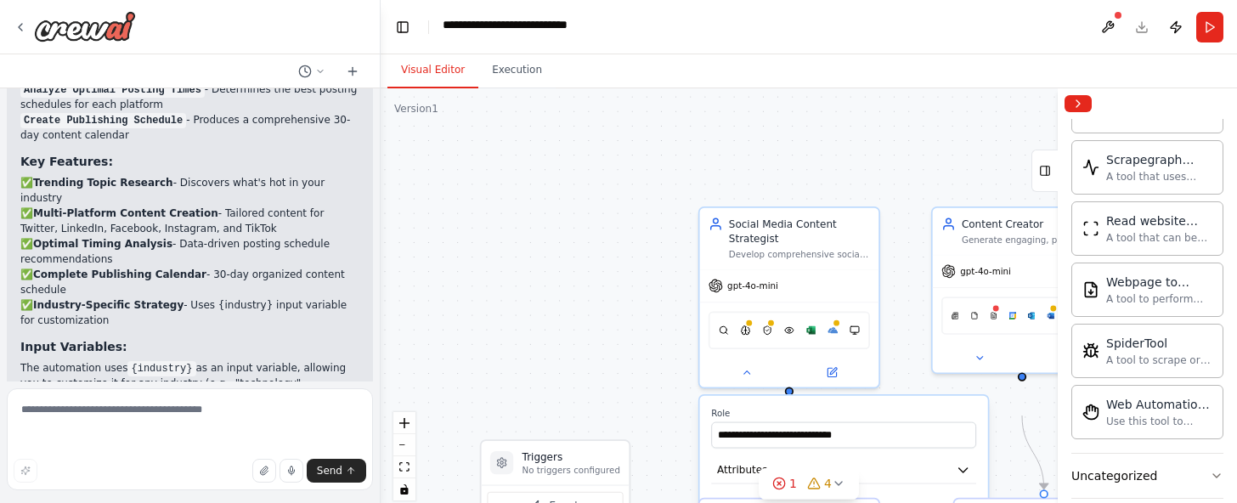
drag, startPoint x: 991, startPoint y: 329, endPoint x: 1057, endPoint y: 330, distance: 66.3
click at [1057, 330] on div at bounding box center [1060, 295] width 7 height 414
click at [991, 309] on div at bounding box center [995, 305] width 8 height 8
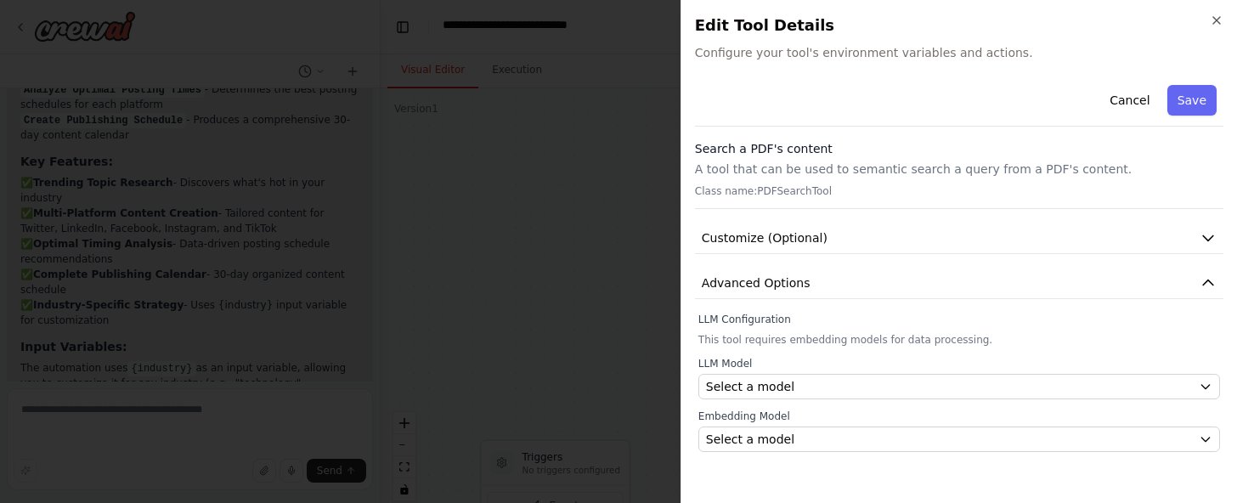
scroll to position [76, 0]
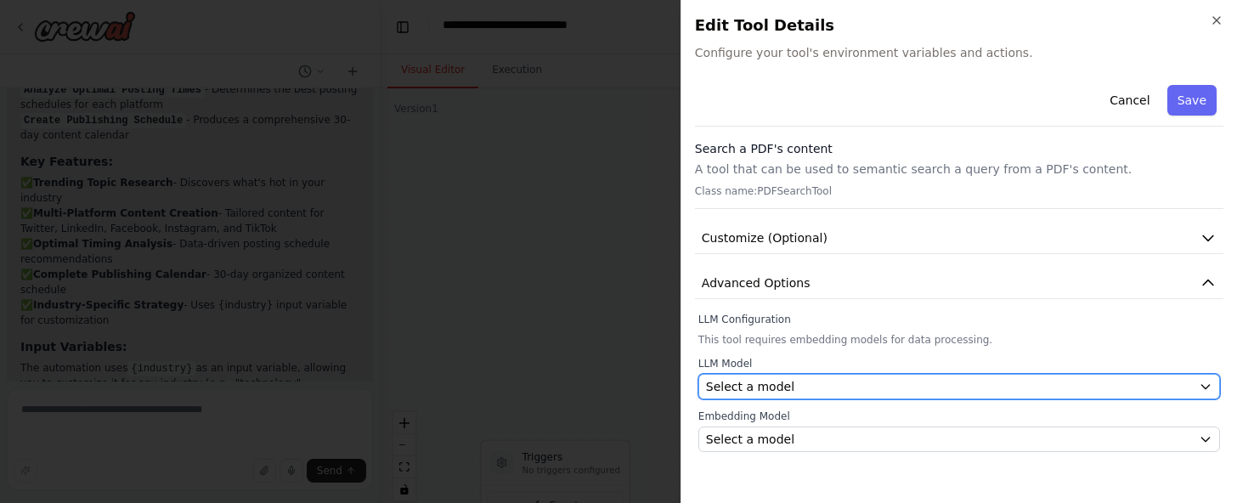
click at [962, 390] on button "Select a model" at bounding box center [958, 386] width 521 height 25
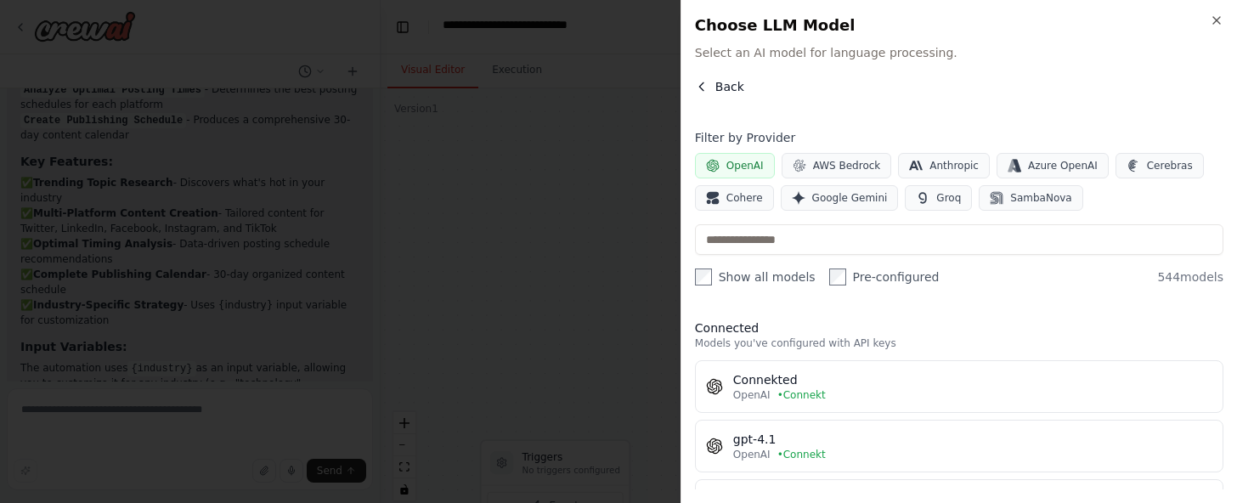
click at [731, 95] on span "Back" at bounding box center [729, 86] width 29 height 17
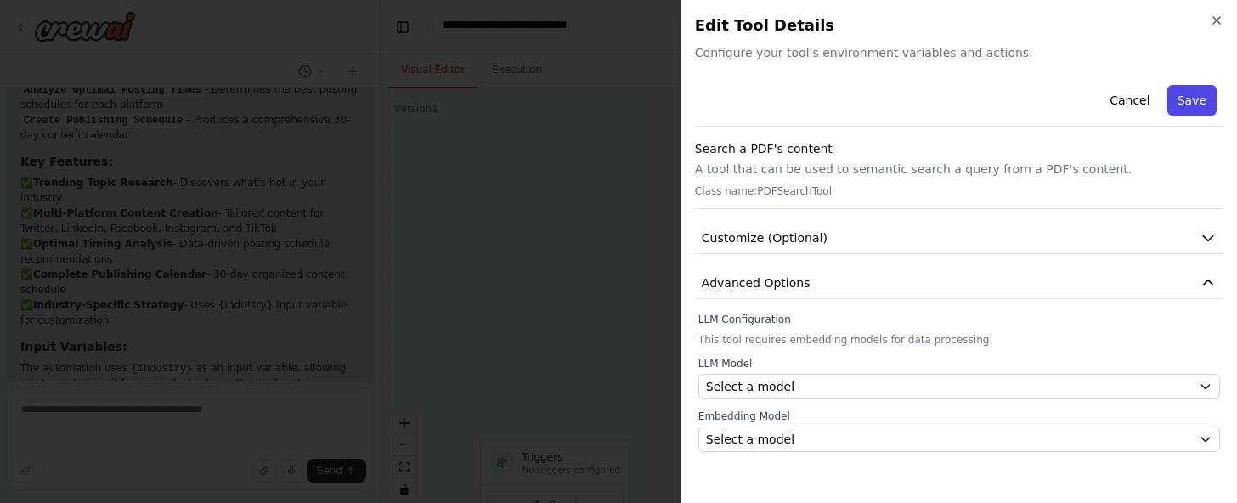
click at [1181, 116] on button "Save" at bounding box center [1191, 100] width 49 height 31
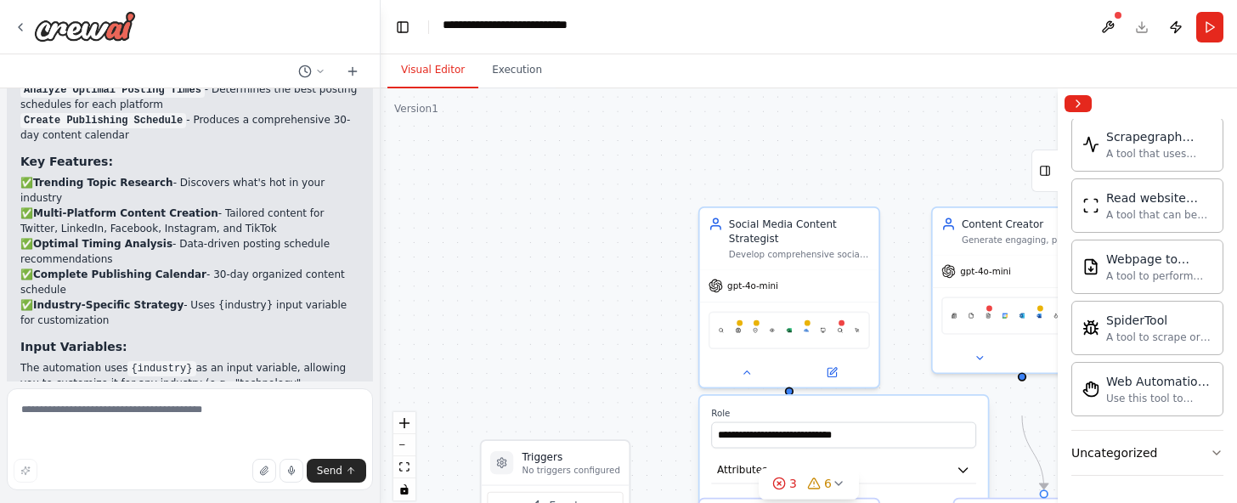
scroll to position [3581, 0]
drag, startPoint x: 1127, startPoint y: 487, endPoint x: 1075, endPoint y: 329, distance: 166.3
click at [1075, 329] on div "Create a crew that schedules and publishes social media content across multiple…" at bounding box center [618, 251] width 1237 height 503
click at [1113, 444] on div "Uncategorized" at bounding box center [1114, 452] width 86 height 17
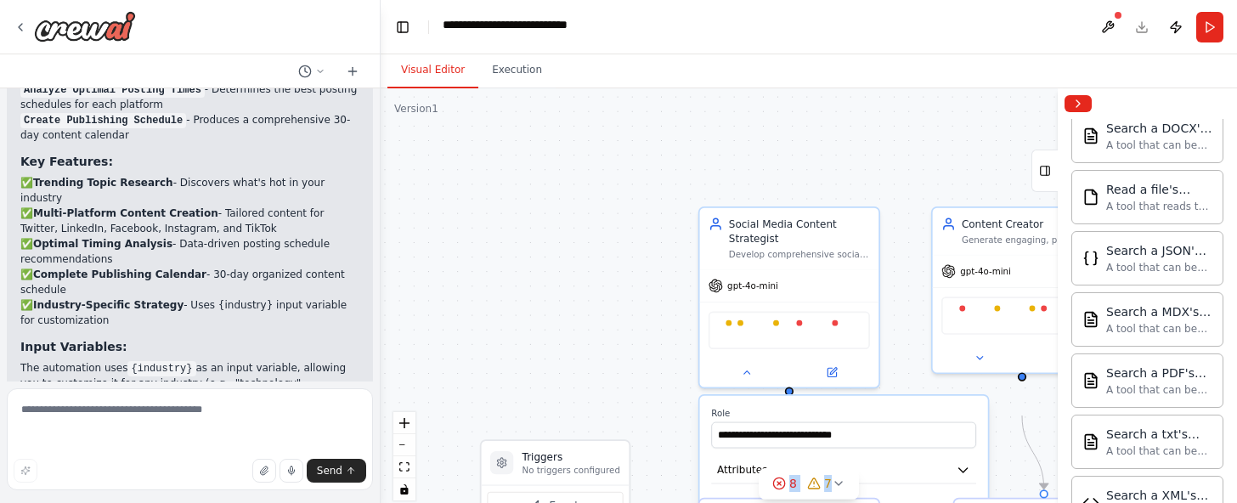
scroll to position [0, 0]
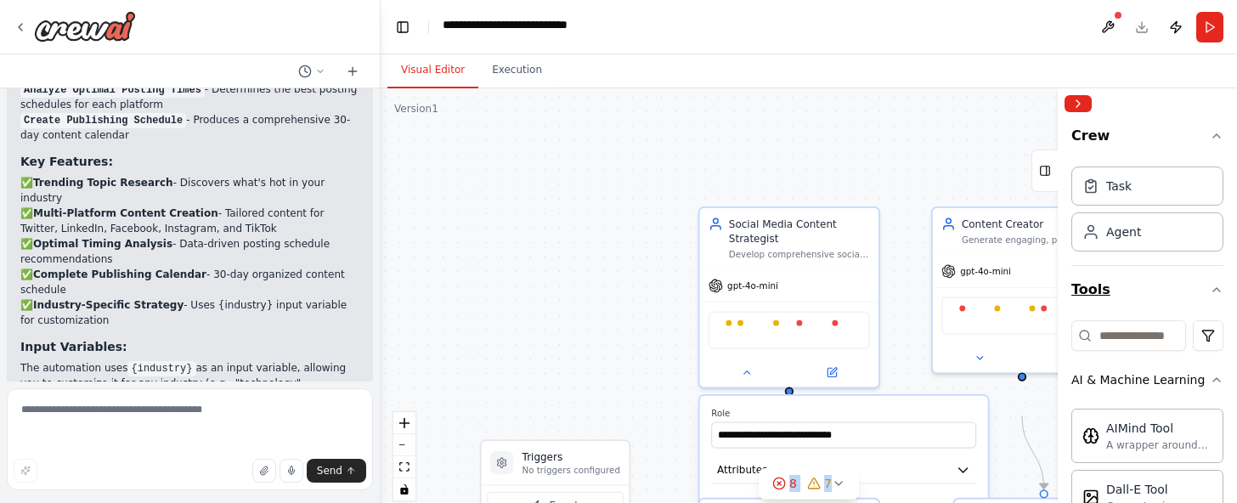
click at [1174, 313] on button "Tools" at bounding box center [1147, 290] width 152 height 48
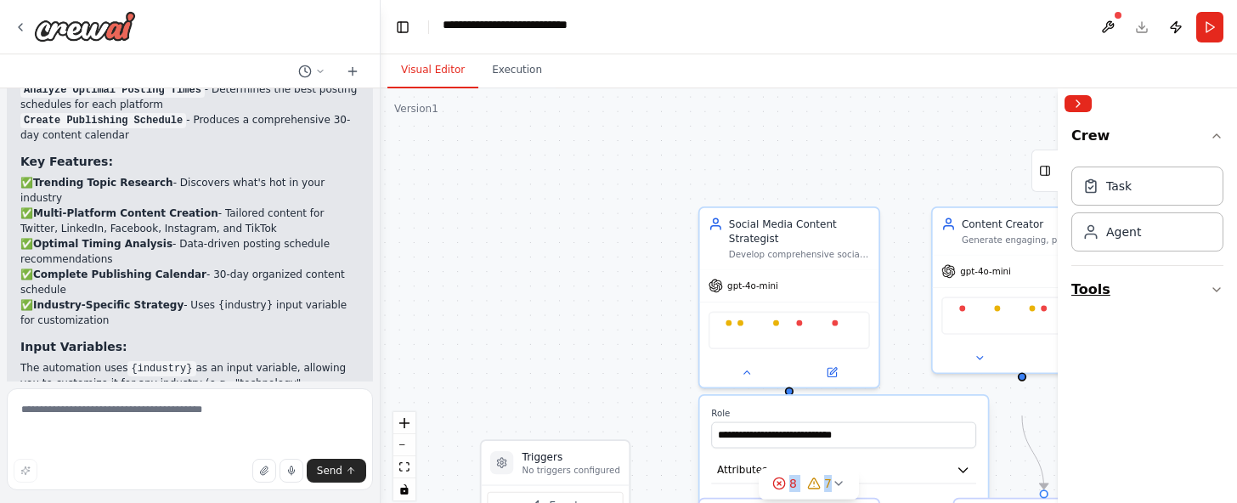
click at [1174, 313] on button "Tools" at bounding box center [1147, 290] width 152 height 48
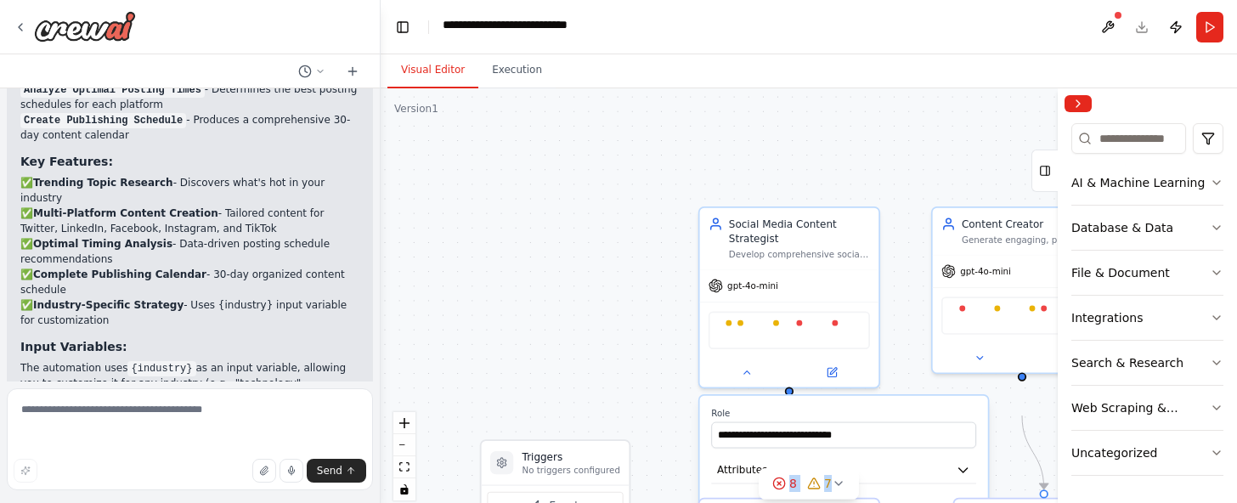
scroll to position [265, 0]
click at [1142, 326] on div "Integrations" at bounding box center [1106, 317] width 71 height 17
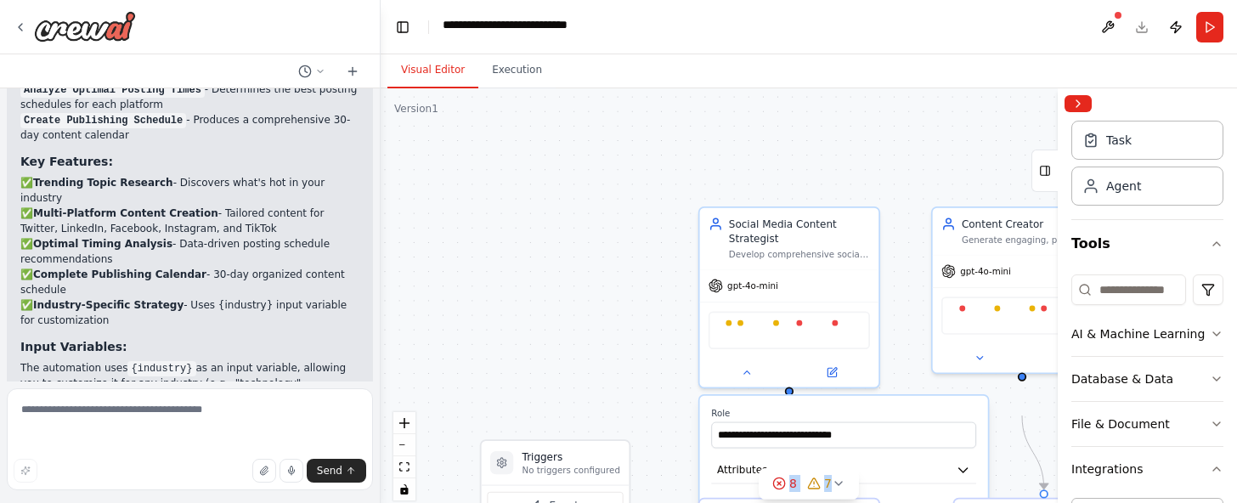
scroll to position [0, 0]
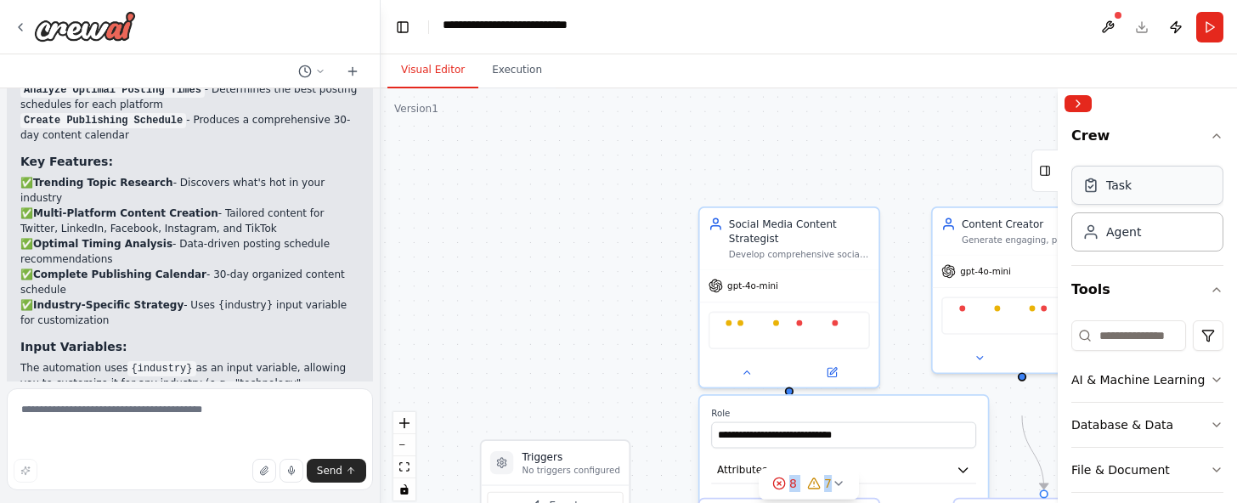
click at [1131, 194] on div "Task" at bounding box center [1118, 185] width 25 height 17
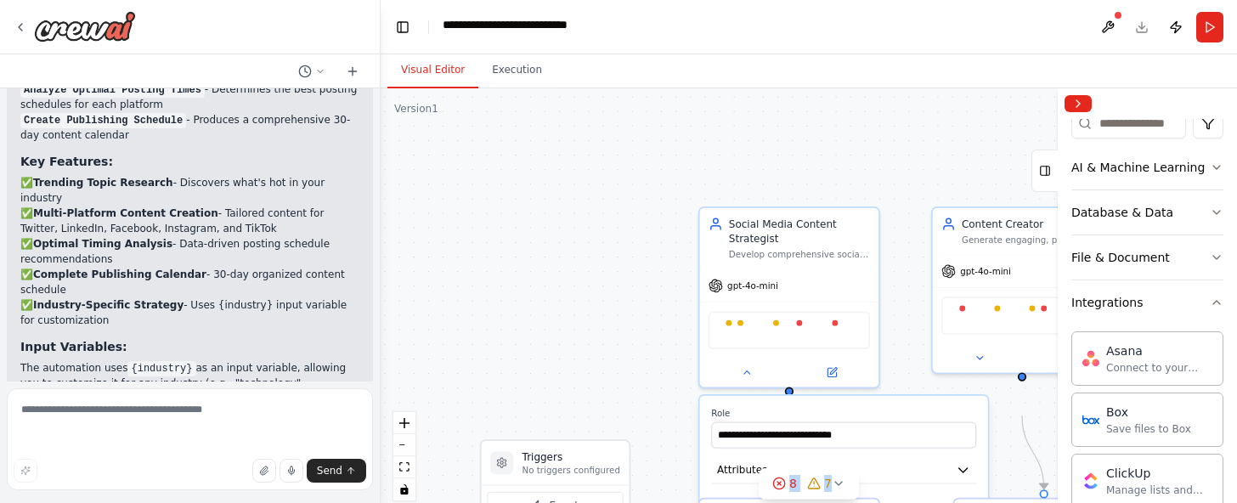
scroll to position [235, 0]
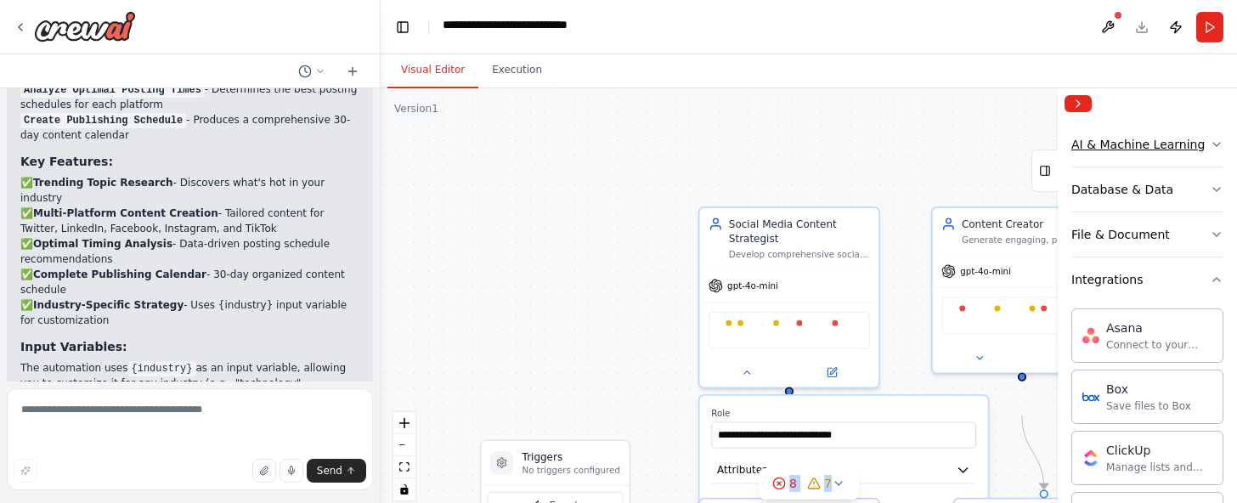
click at [1135, 153] on div "AI & Machine Learning" at bounding box center [1137, 144] width 133 height 17
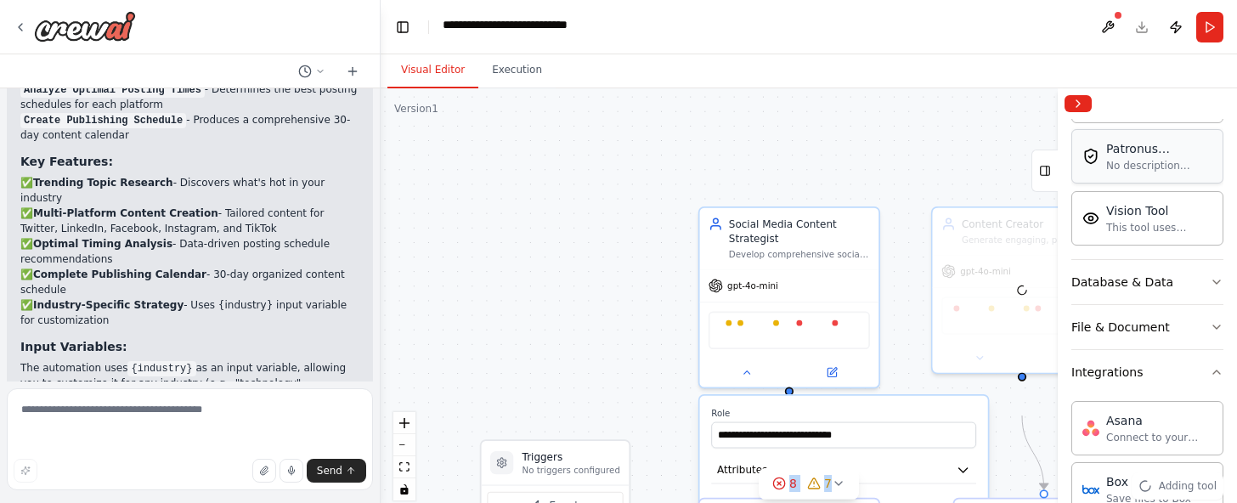
scroll to position [450, 0]
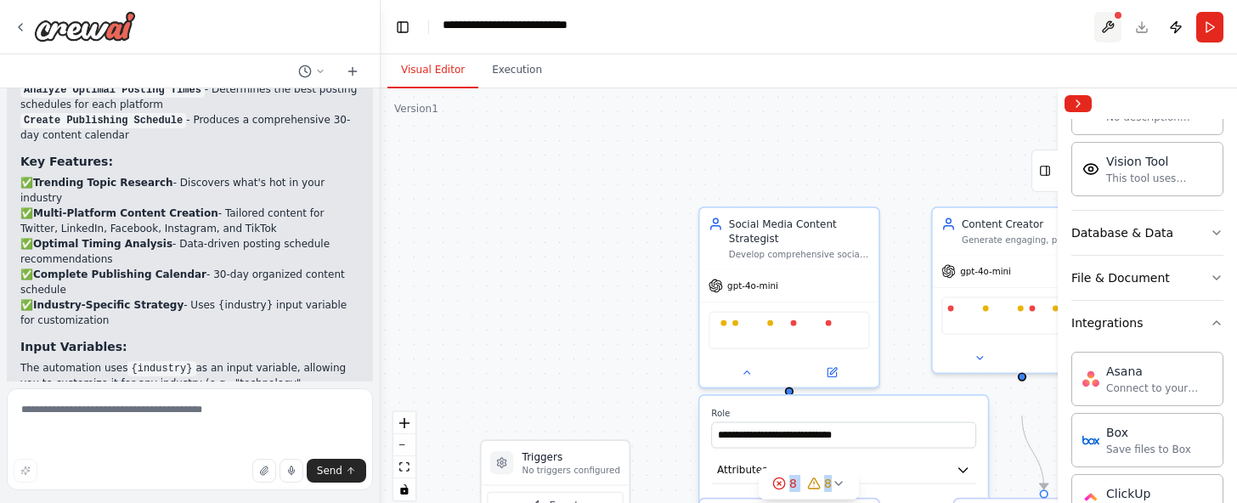
click at [1094, 25] on button at bounding box center [1107, 27] width 27 height 31
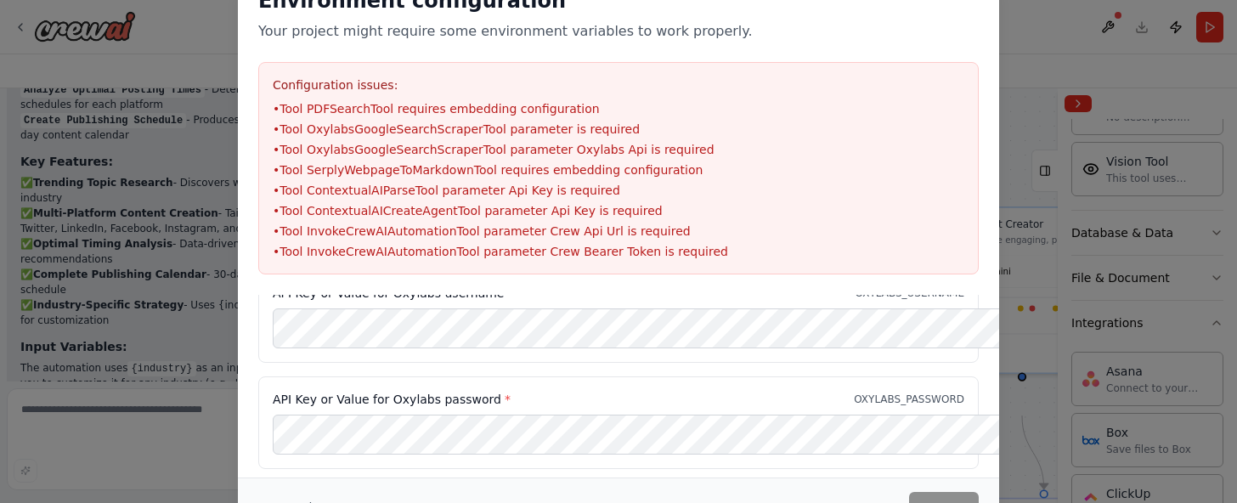
scroll to position [441, 0]
click at [826, 422] on div "API Key or Value for Minds api key * MINDS_API_KEY API Key or Value for Patronu…" at bounding box center [618, 264] width 720 height 624
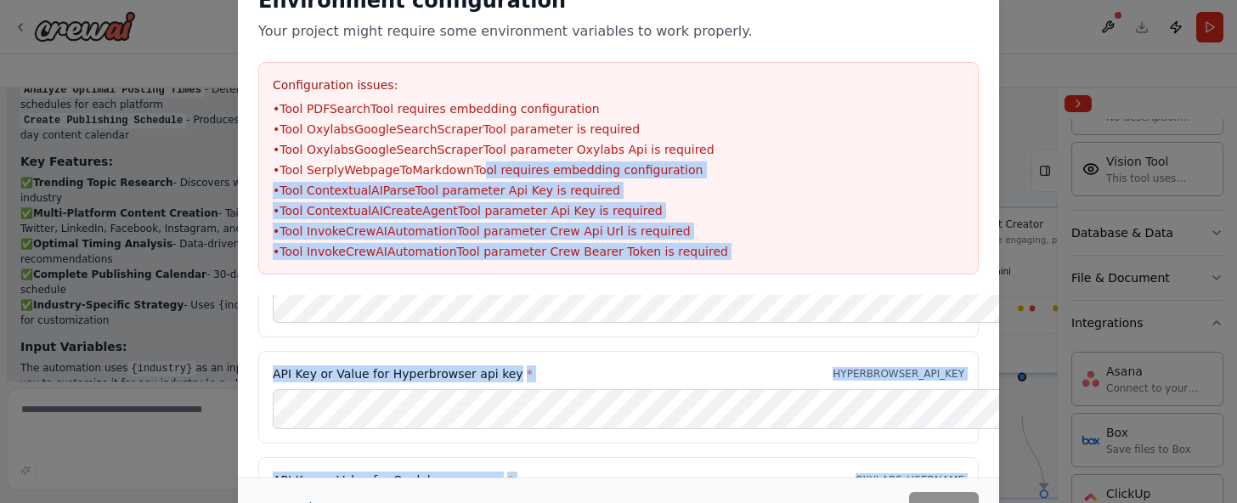
scroll to position [0, 0]
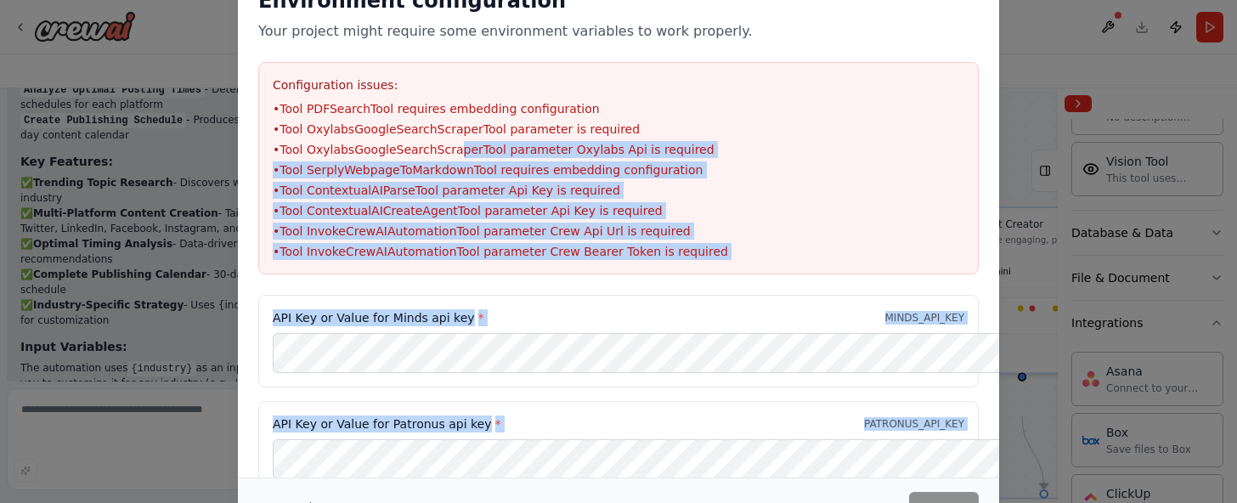
drag, startPoint x: 826, startPoint y: 422, endPoint x: 407, endPoint y: 194, distance: 477.7
click at [407, 194] on div "Environment configuration Your project might require some environment variables…" at bounding box center [618, 281] width 761 height 629
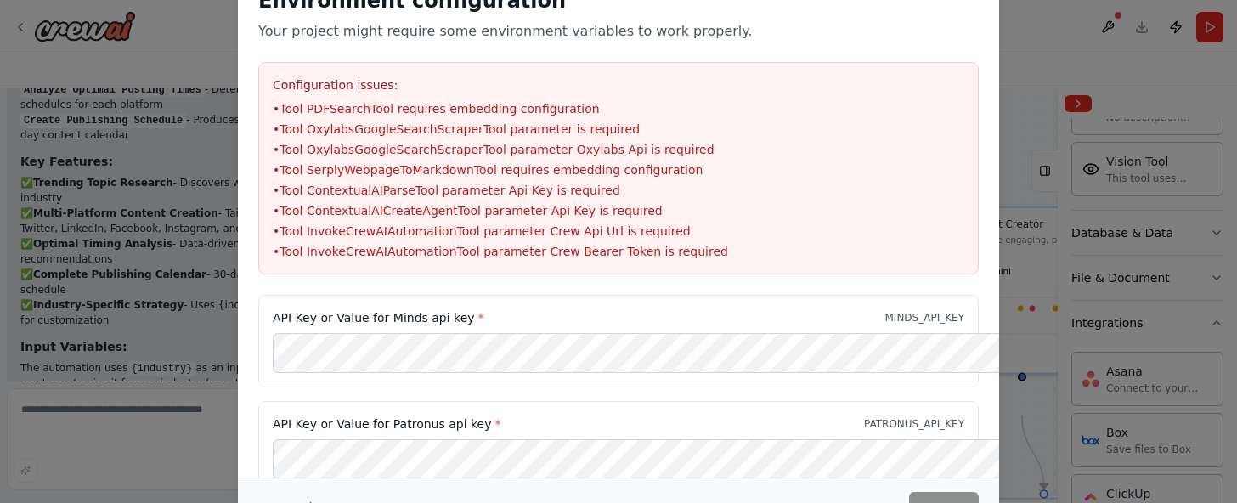
click at [297, 117] on li "• Tool PDFSearchTool requires embedding configuration" at bounding box center [618, 108] width 691 height 17
click at [673, 82] on div "Environment configuration Your project might require some environment variables…" at bounding box center [618, 131] width 761 height 328
click at [258, 494] on button "Cancel" at bounding box center [291, 507] width 67 height 31
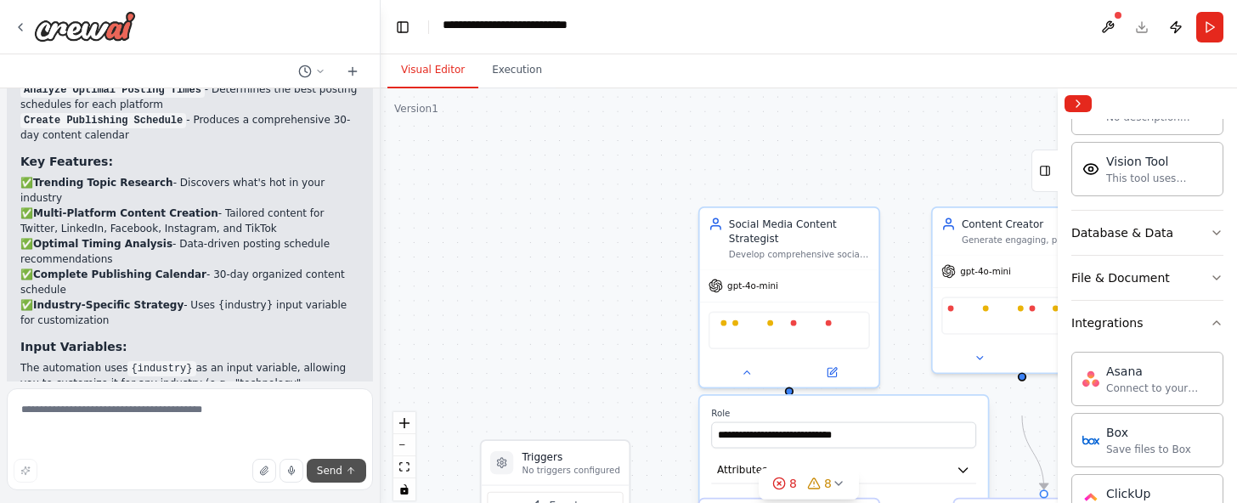
click at [351, 468] on icon "submit" at bounding box center [351, 471] width 0 height 6
click at [533, 88] on button "Execution" at bounding box center [516, 71] width 77 height 36
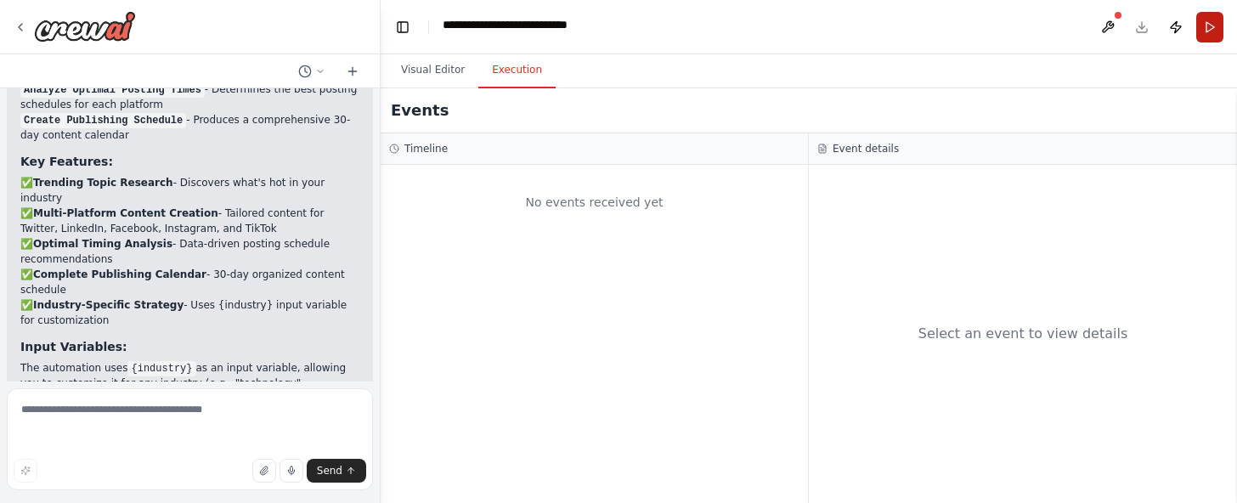
click at [1201, 26] on button "Run" at bounding box center [1209, 27] width 27 height 31
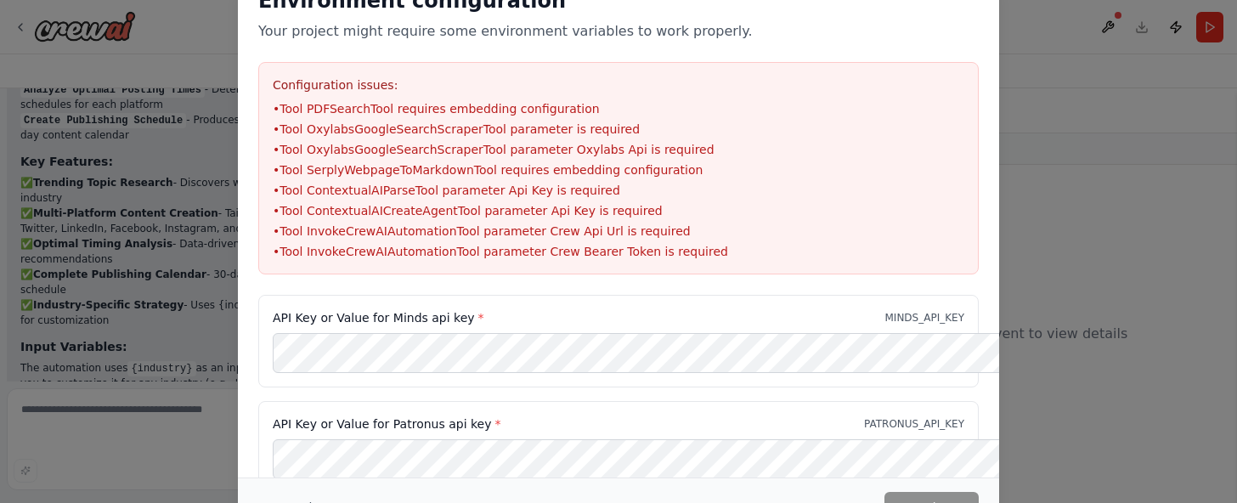
click at [1201, 31] on div "Environment configuration Your project might require some environment variables…" at bounding box center [618, 251] width 1237 height 503
click at [418, 178] on li "• Tool SerplyWebpageToMarkdownTool requires embedding configuration" at bounding box center [618, 169] width 691 height 17
click at [376, 158] on li "• Tool OxylabsGoogleSearchScraperTool parameter Oxylabs Api is required" at bounding box center [618, 149] width 691 height 17
click at [999, 59] on div "Environment configuration Your project might require some environment variables…" at bounding box center [618, 131] width 761 height 328
click at [999, 60] on div "Environment configuration Your project might require some environment variables…" at bounding box center [618, 131] width 761 height 328
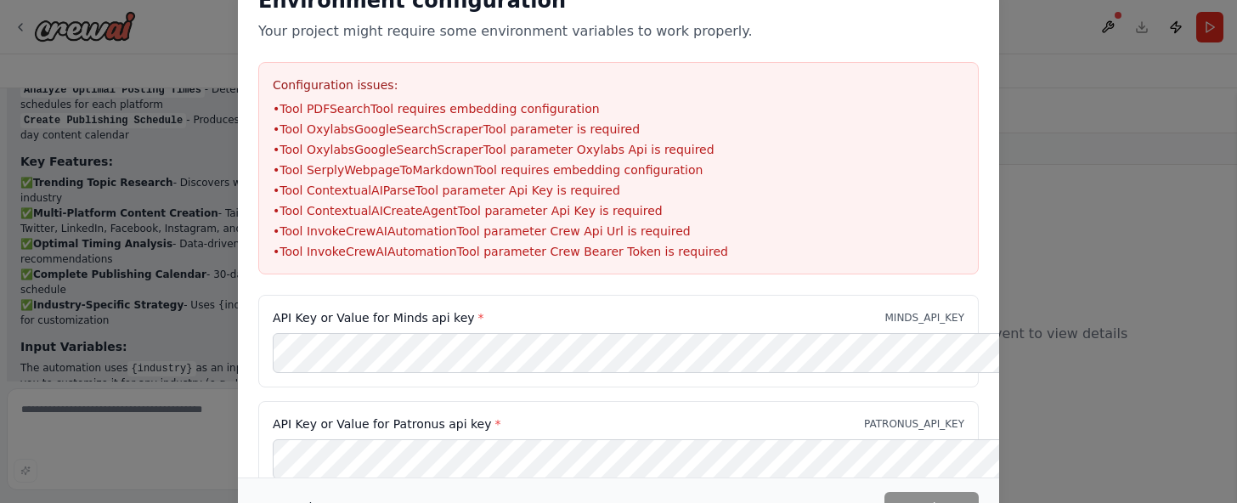
click at [258, 493] on button "Cancel" at bounding box center [291, 507] width 67 height 31
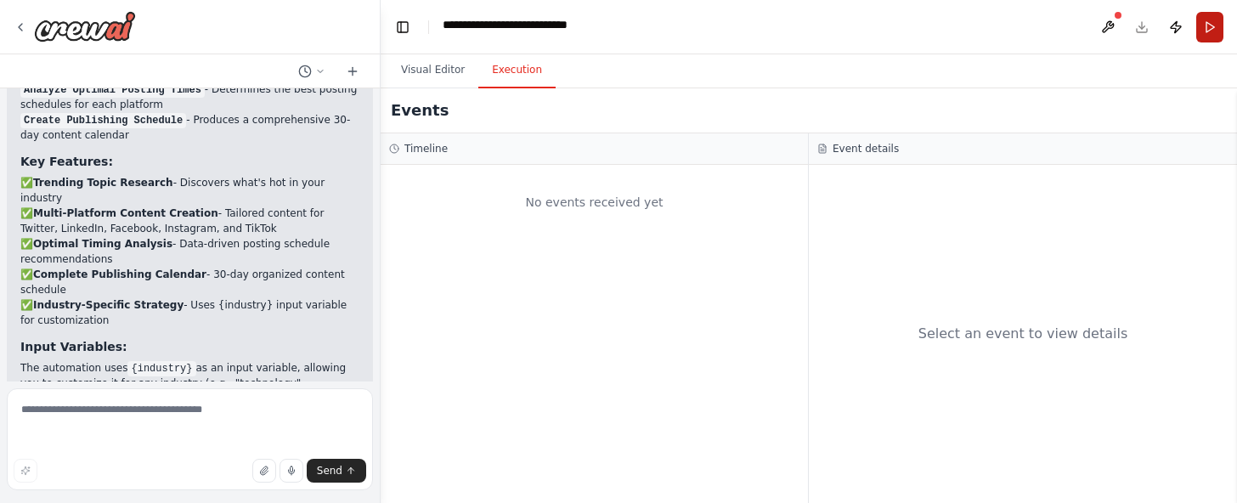
click at [1197, 28] on button "Run" at bounding box center [1209, 27] width 27 height 31
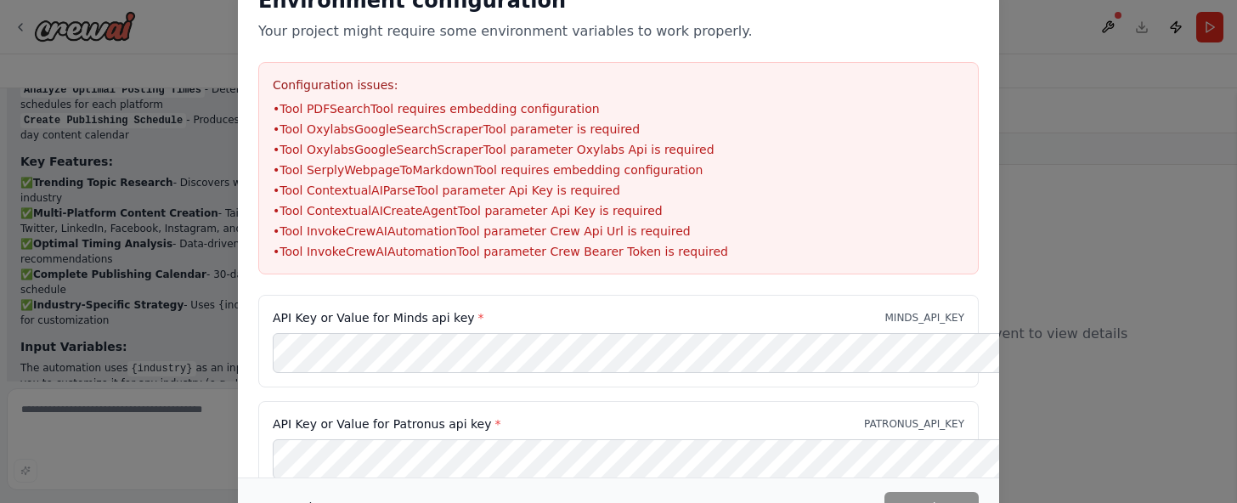
click at [258, 492] on button "Cancel" at bounding box center [291, 507] width 67 height 31
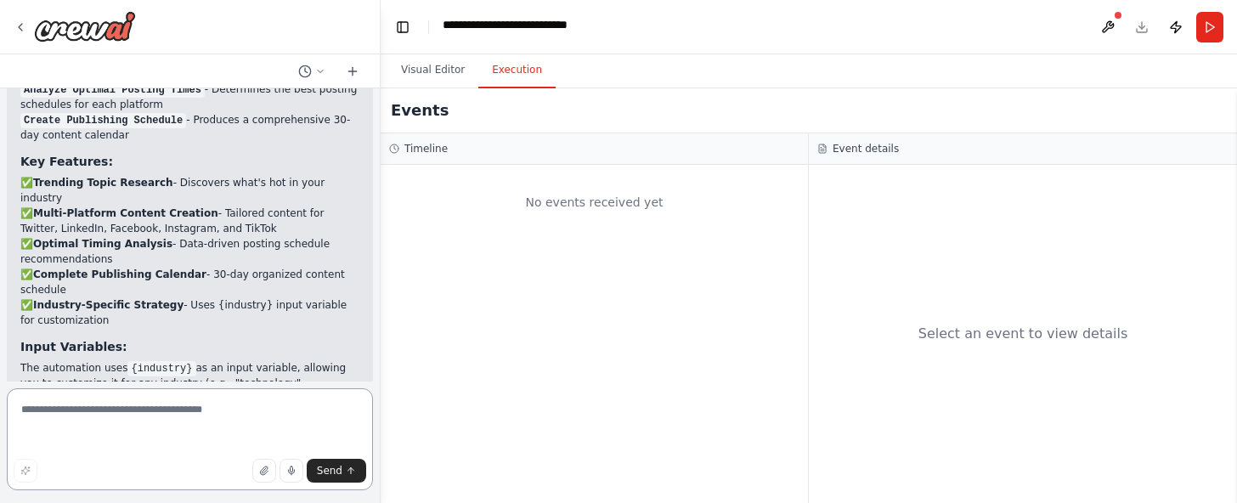
click at [221, 412] on textarea at bounding box center [190, 439] width 366 height 102
type textarea "**********"
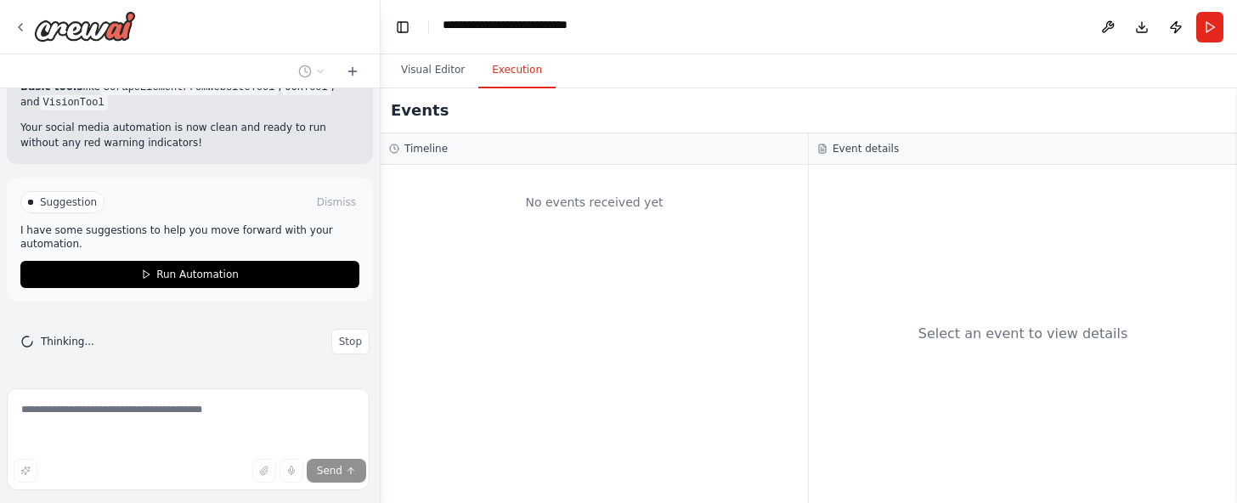
scroll to position [5461, 0]
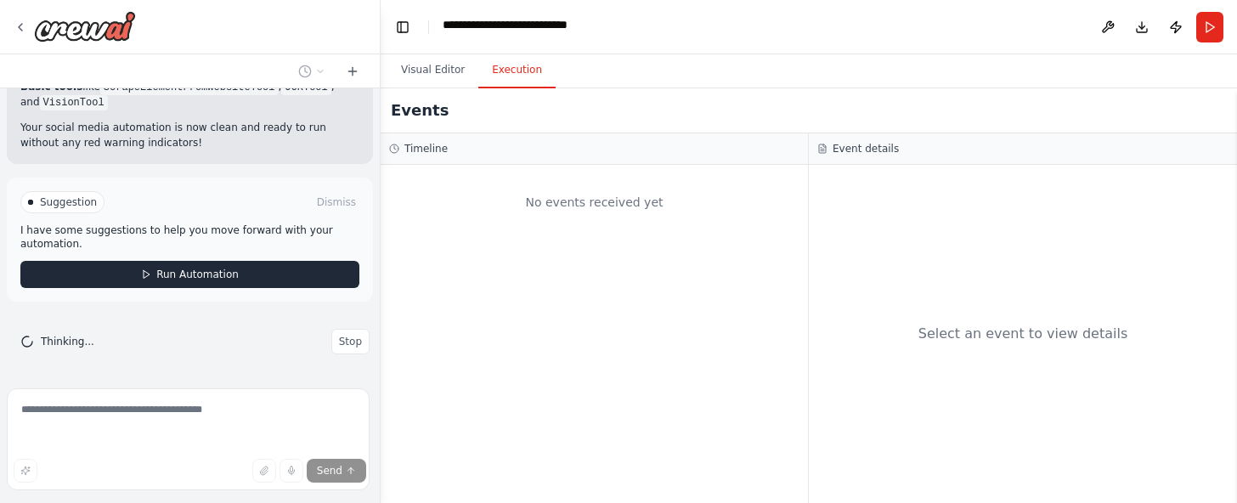
click at [197, 268] on span "Run Automation" at bounding box center [197, 275] width 82 height 14
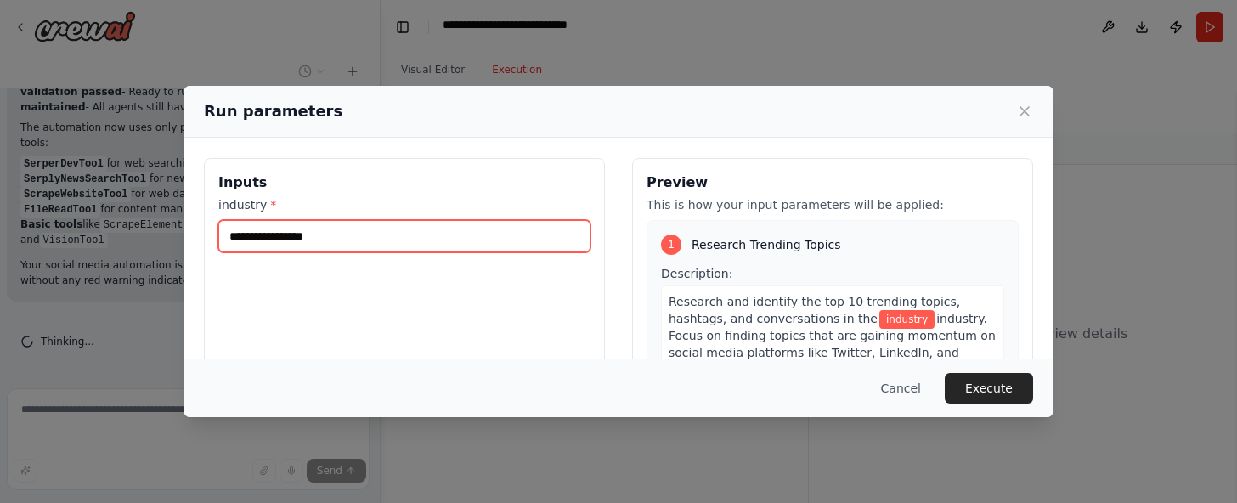
click at [234, 252] on input "industry *" at bounding box center [404, 236] width 372 height 32
type input "**********"
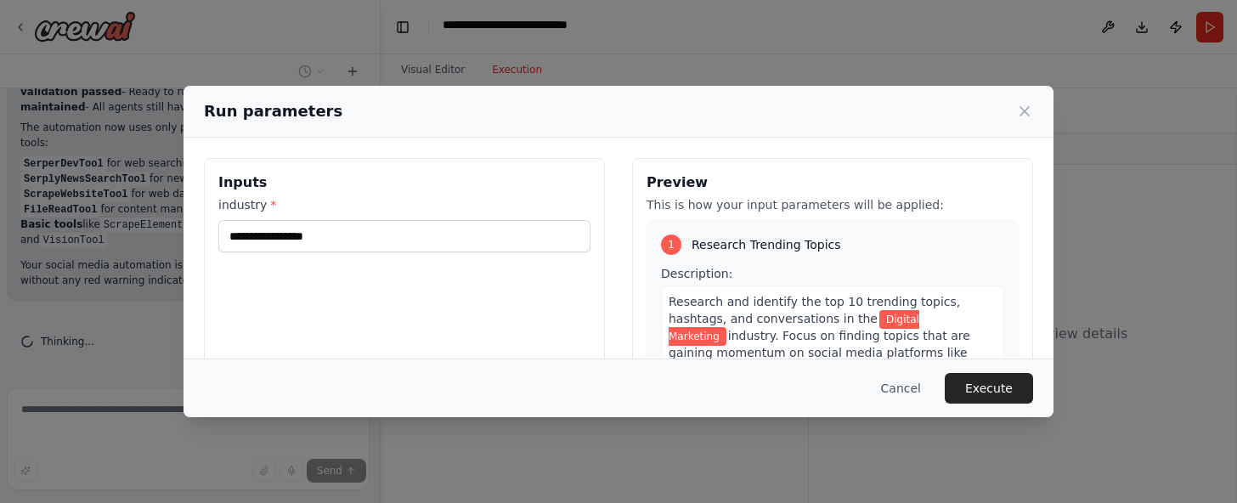
click at [208, 218] on div "**********" at bounding box center [404, 359] width 401 height 403
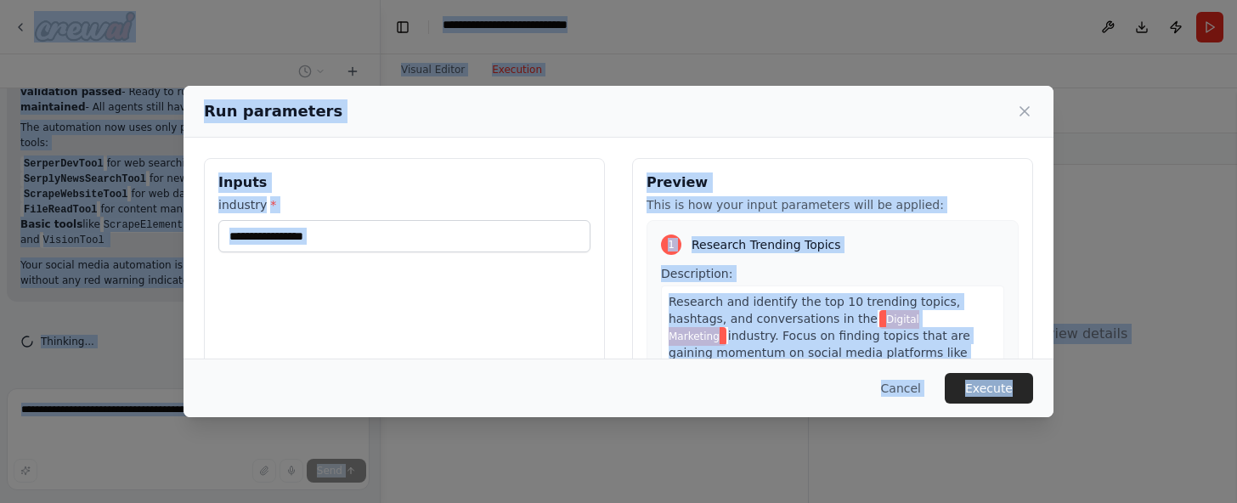
click at [323, 193] on h3 "Inputs" at bounding box center [404, 182] width 372 height 20
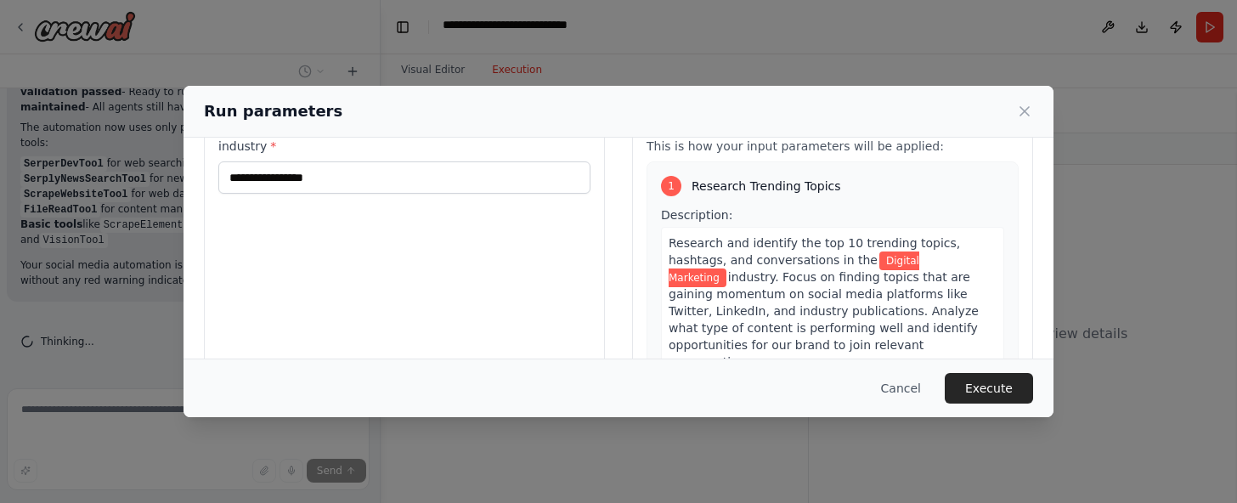
scroll to position [0, 0]
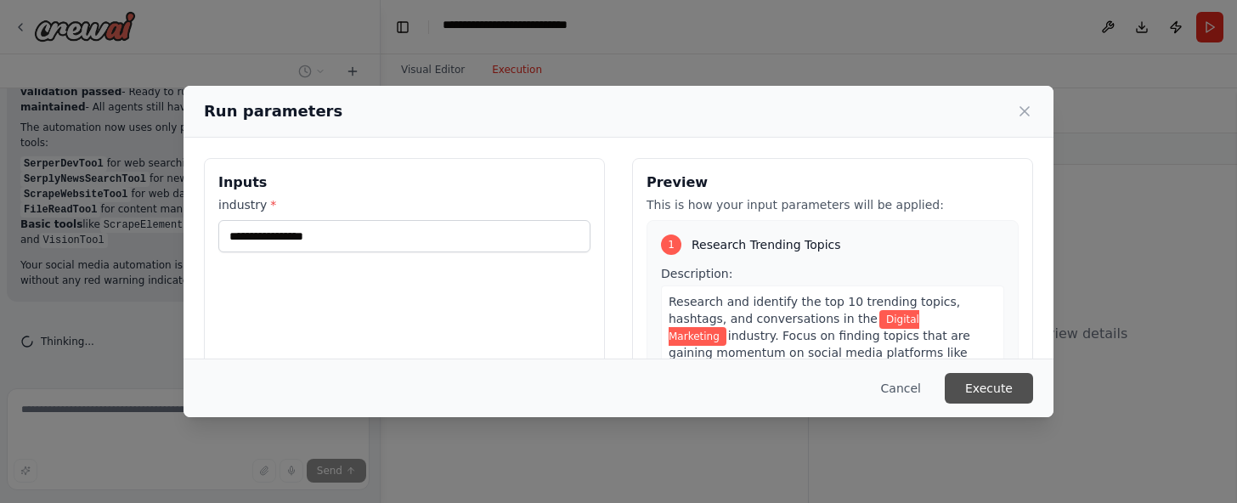
click at [1033, 382] on button "Execute" at bounding box center [988, 388] width 88 height 31
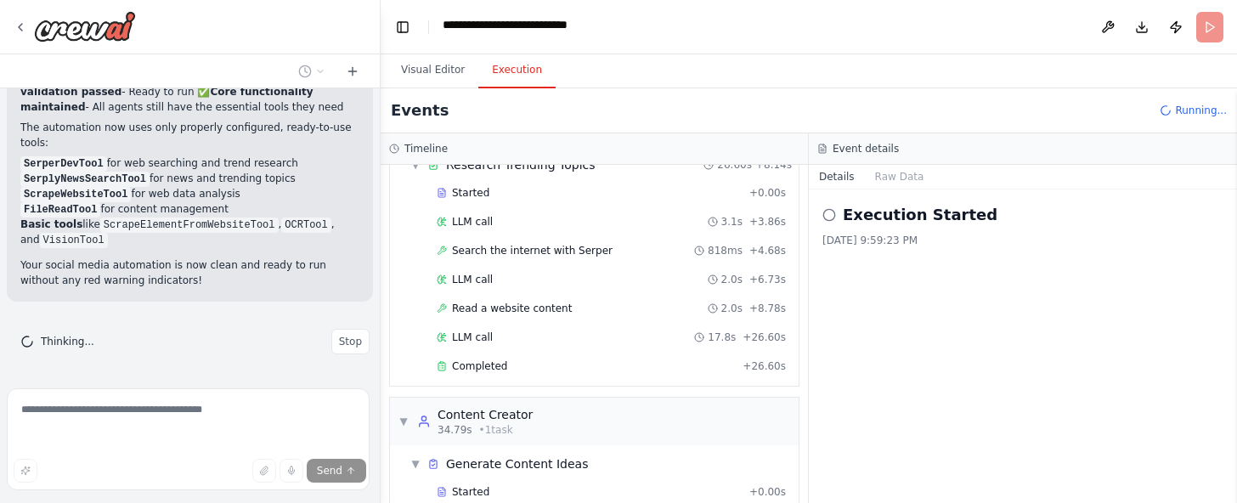
scroll to position [132, 0]
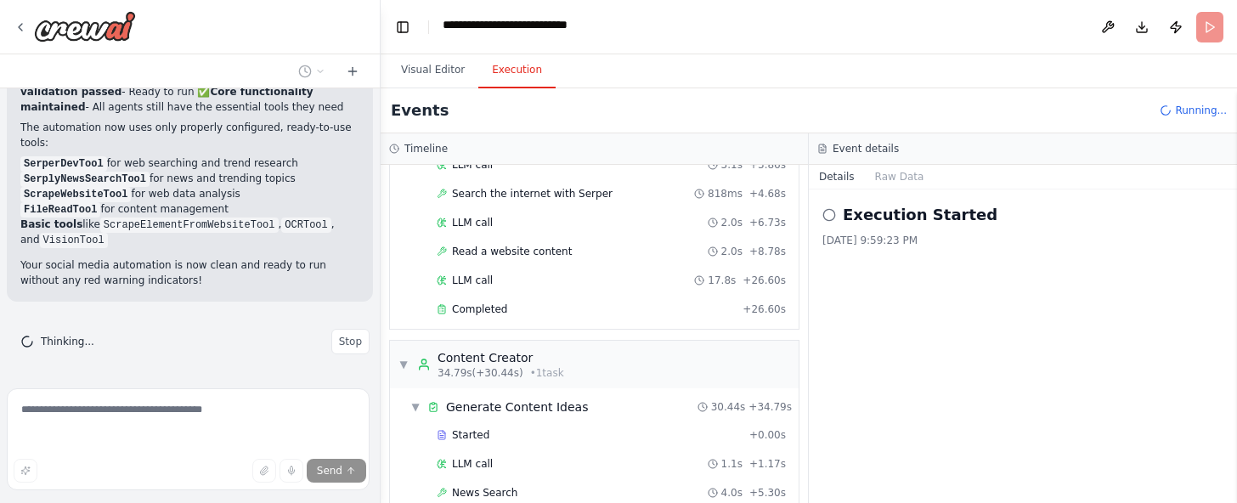
click at [845, 189] on button "Details" at bounding box center [837, 177] width 56 height 24
click at [836, 222] on icon at bounding box center [829, 215] width 14 height 14
click at [909, 189] on button "Raw Data" at bounding box center [900, 177] width 70 height 24
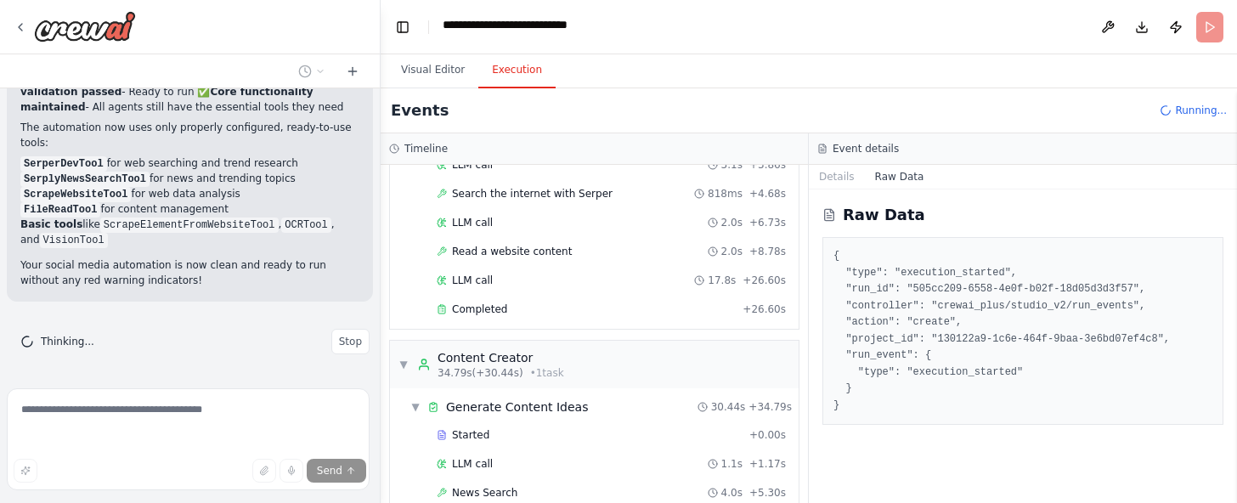
scroll to position [0, 0]
